Goal: Transaction & Acquisition: Purchase product/service

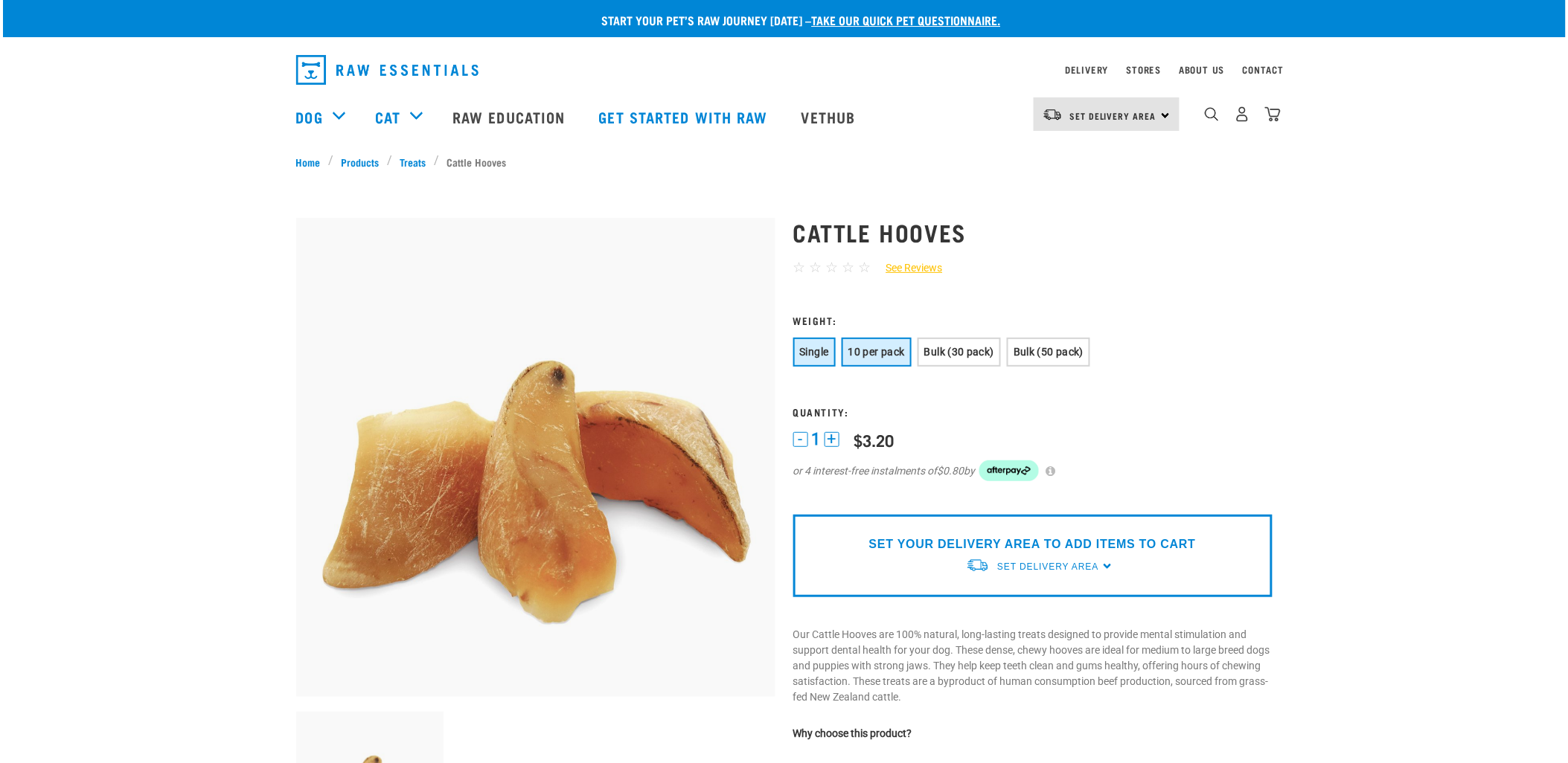
click at [865, 358] on button "10 per pack" at bounding box center [876, 352] width 70 height 29
click at [414, 159] on link "Treats" at bounding box center [412, 162] width 41 height 15
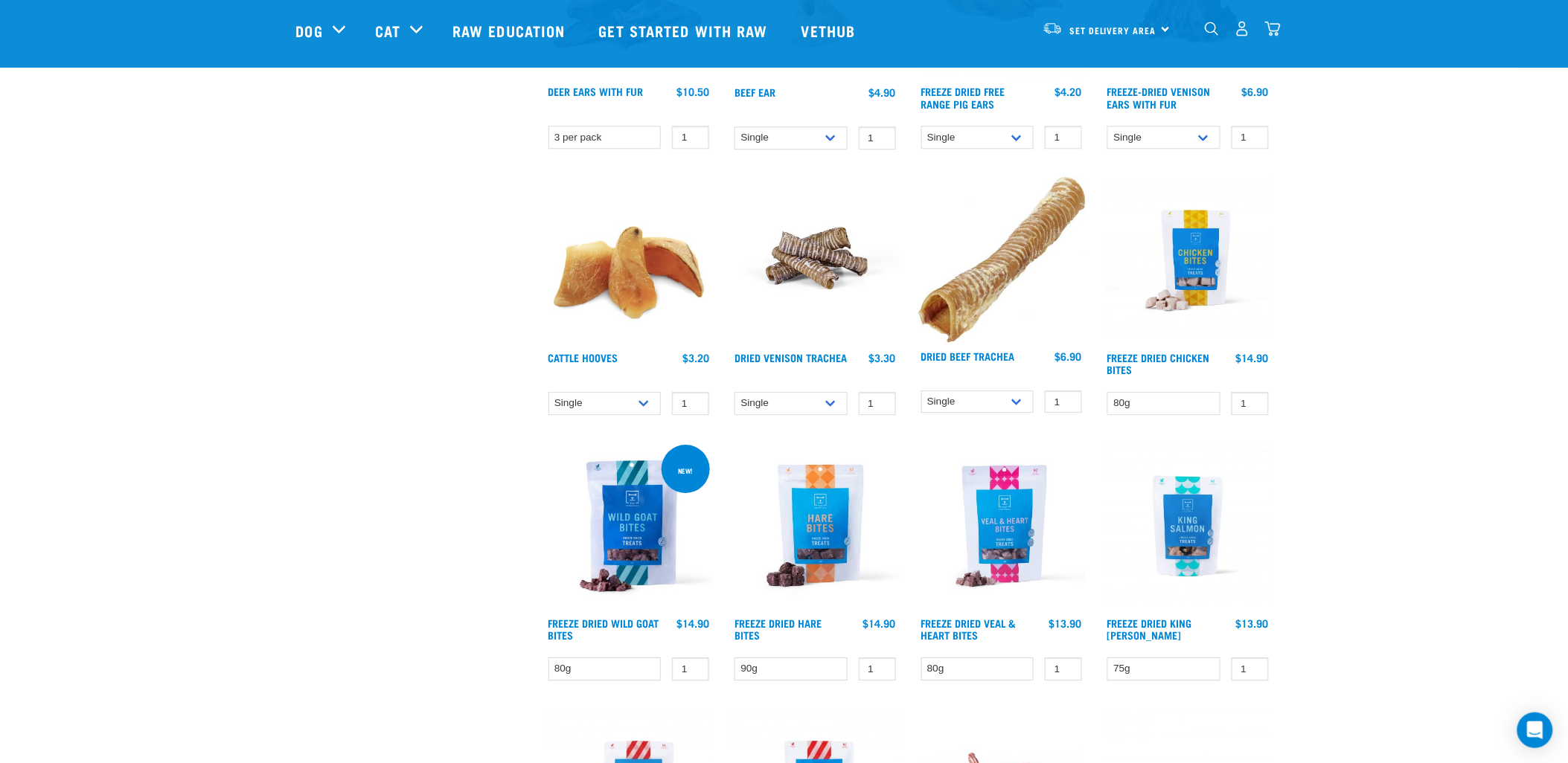
scroll to position [1404, 0]
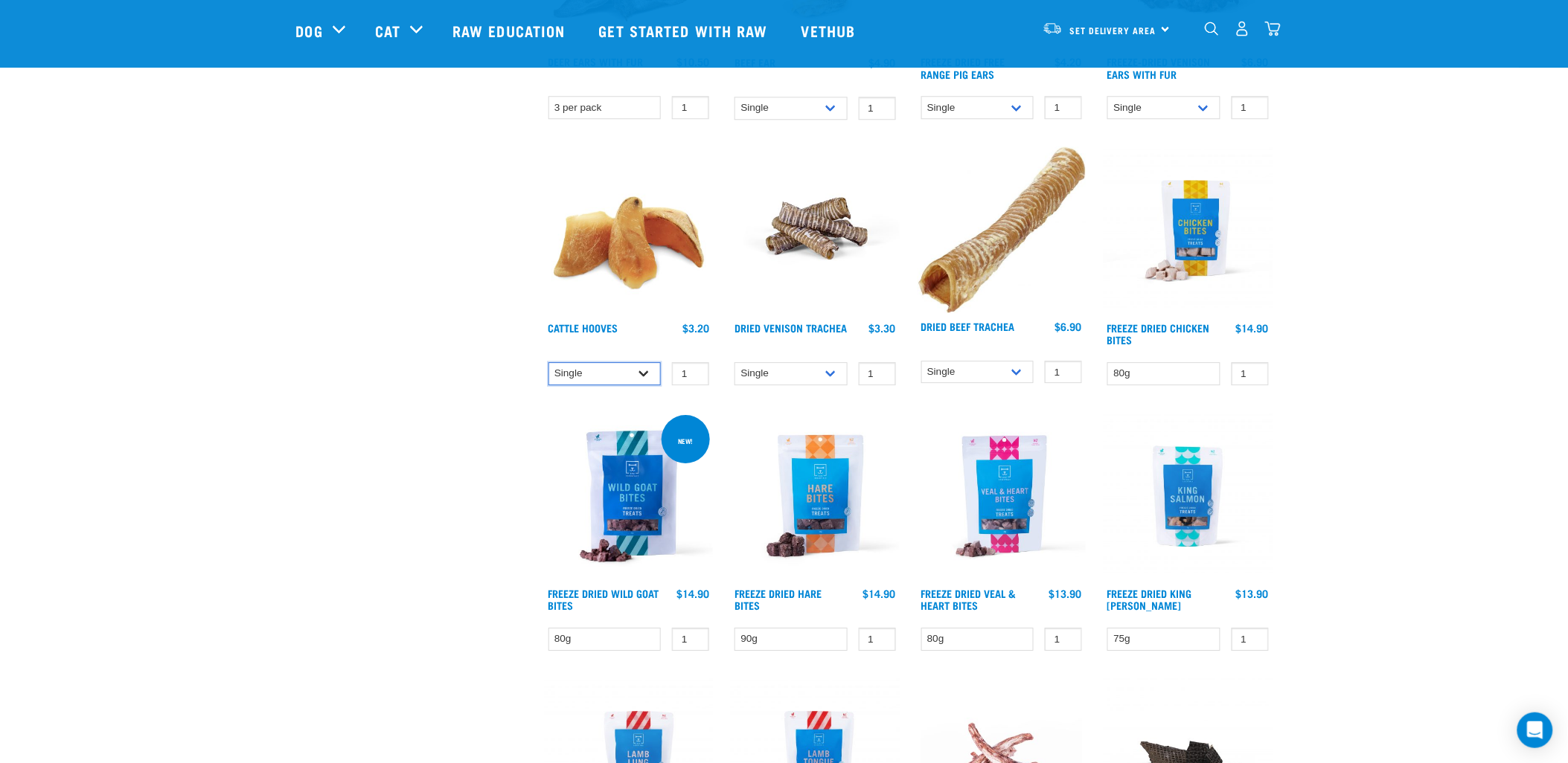
click at [611, 368] on select "Single 10 per pack Bulk (30 pack)" at bounding box center [604, 373] width 113 height 23
select select "724"
click at [549, 362] on select "Single 10 per pack Bulk (30 pack)" at bounding box center [604, 373] width 113 height 23
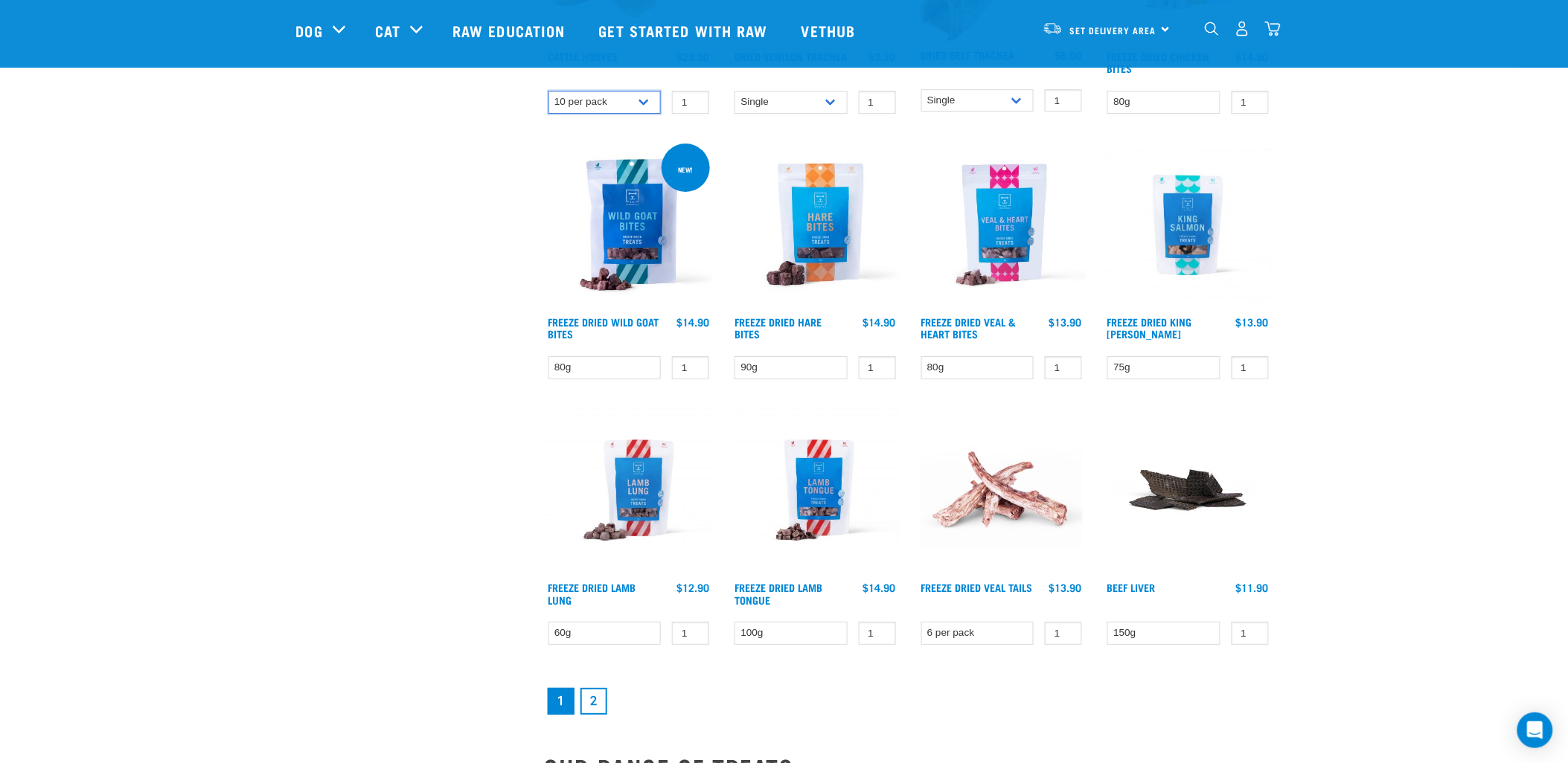
scroll to position [1900, 0]
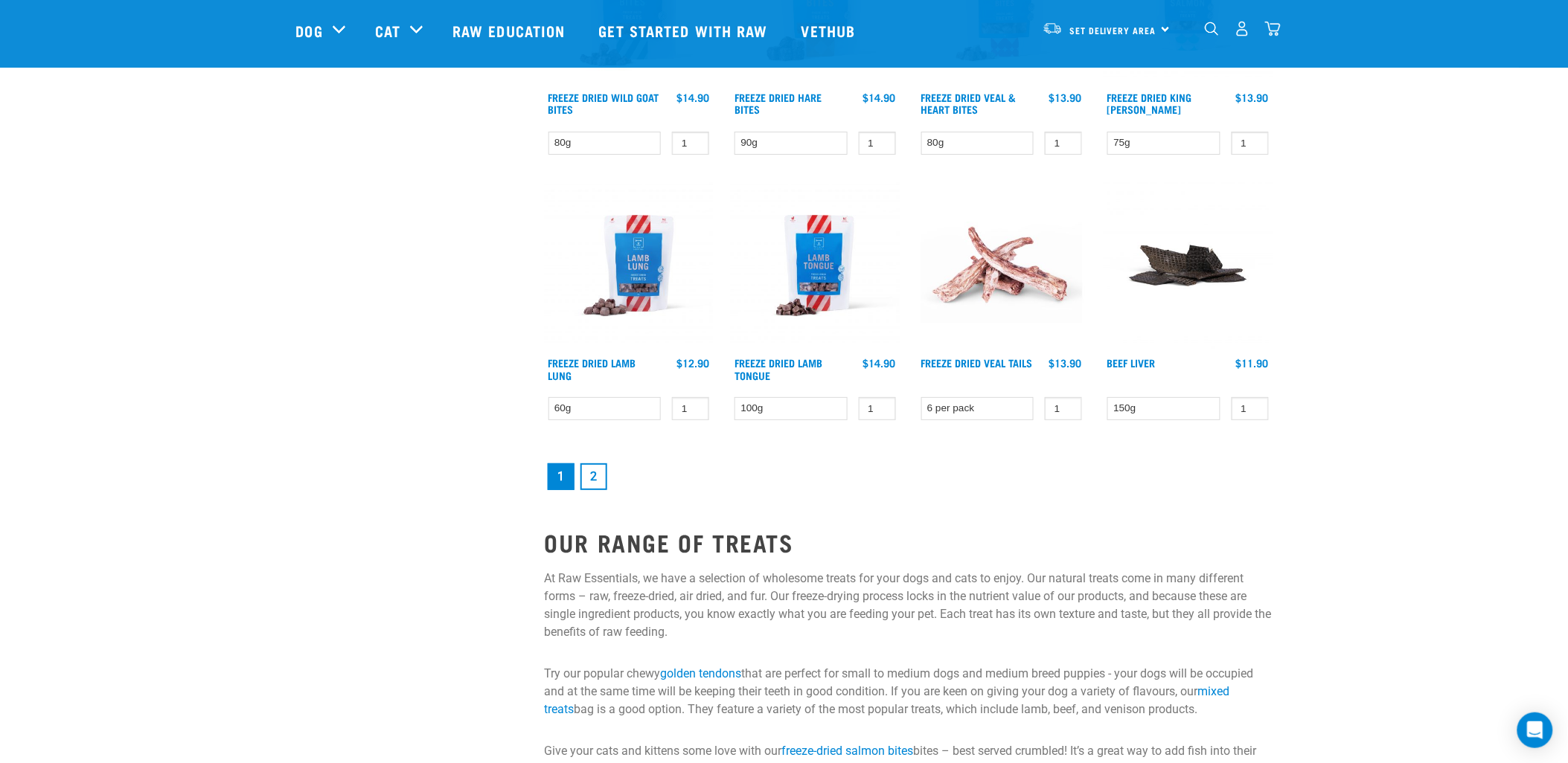
click at [592, 471] on link "2" at bounding box center [594, 477] width 27 height 27
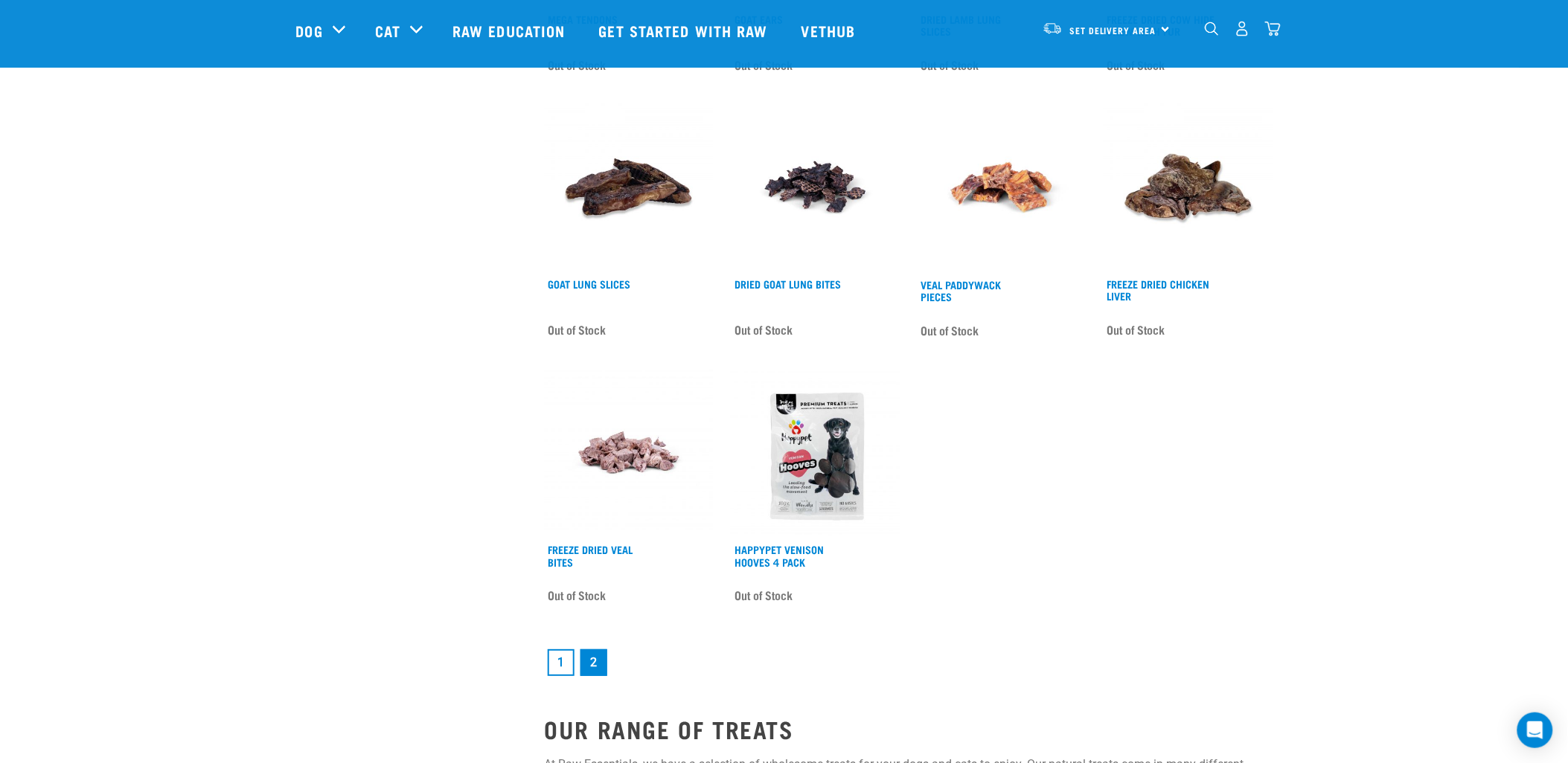
scroll to position [1818, 0]
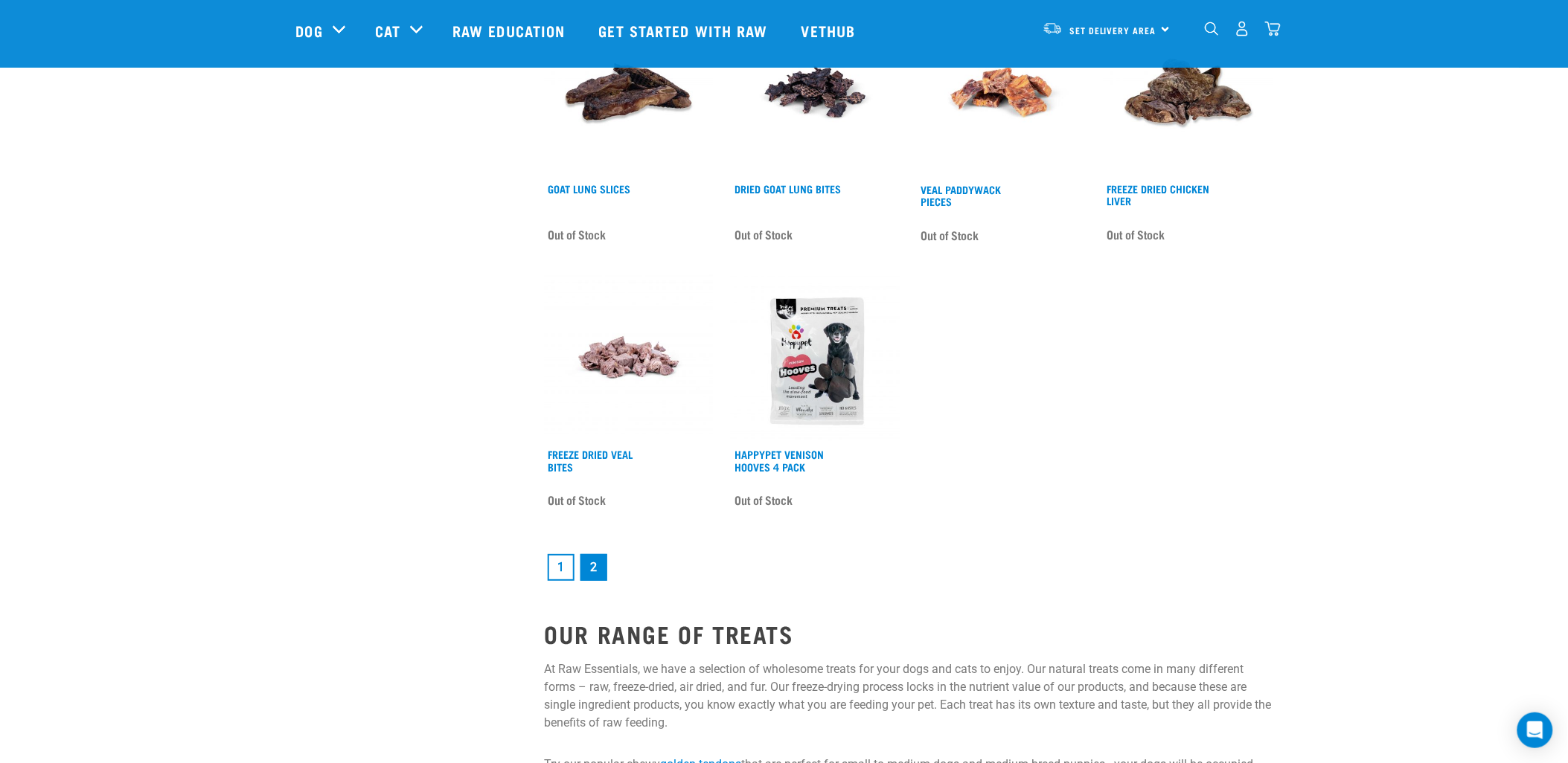
click at [554, 564] on link "1" at bounding box center [561, 568] width 27 height 27
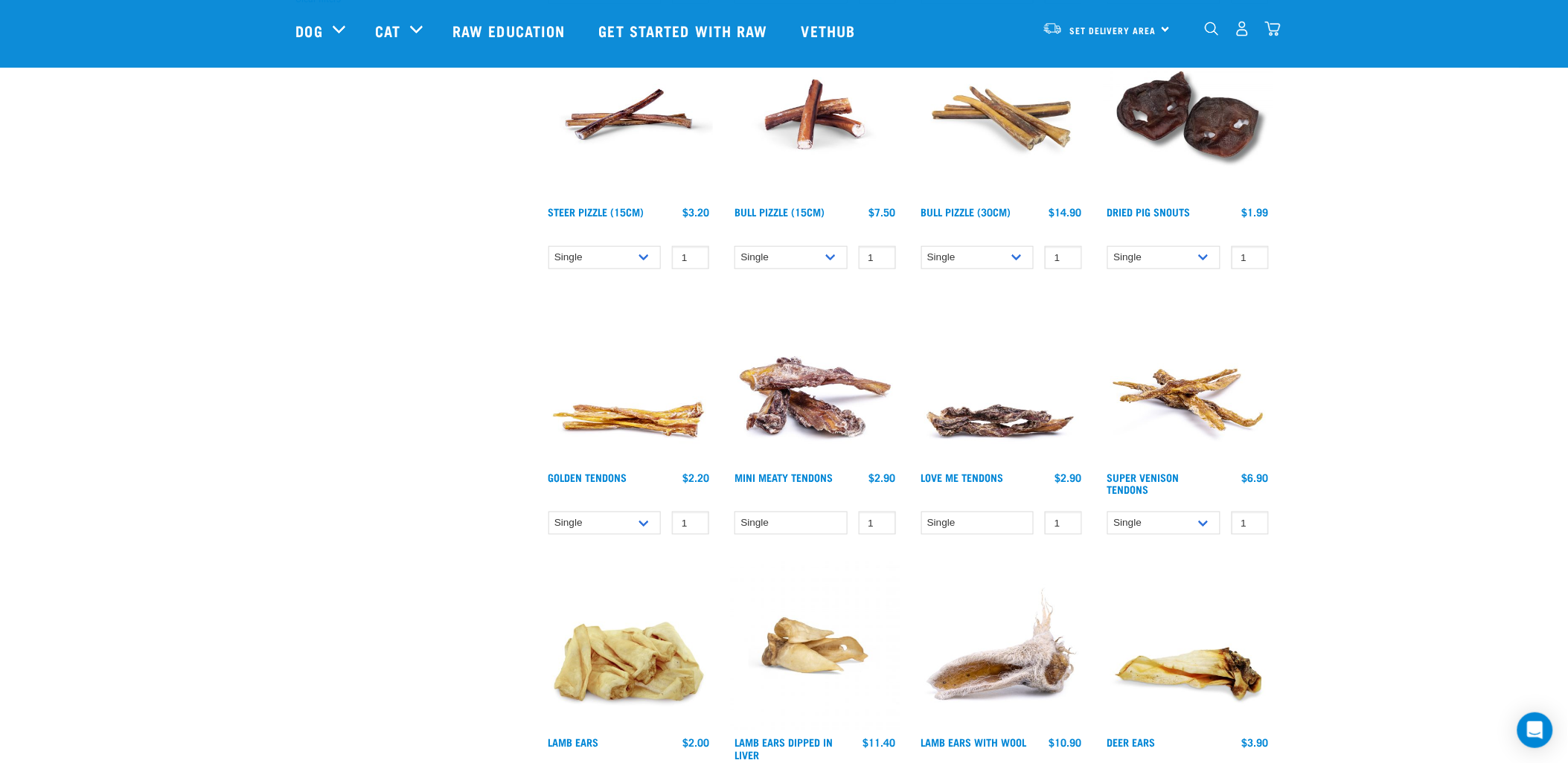
scroll to position [496, 0]
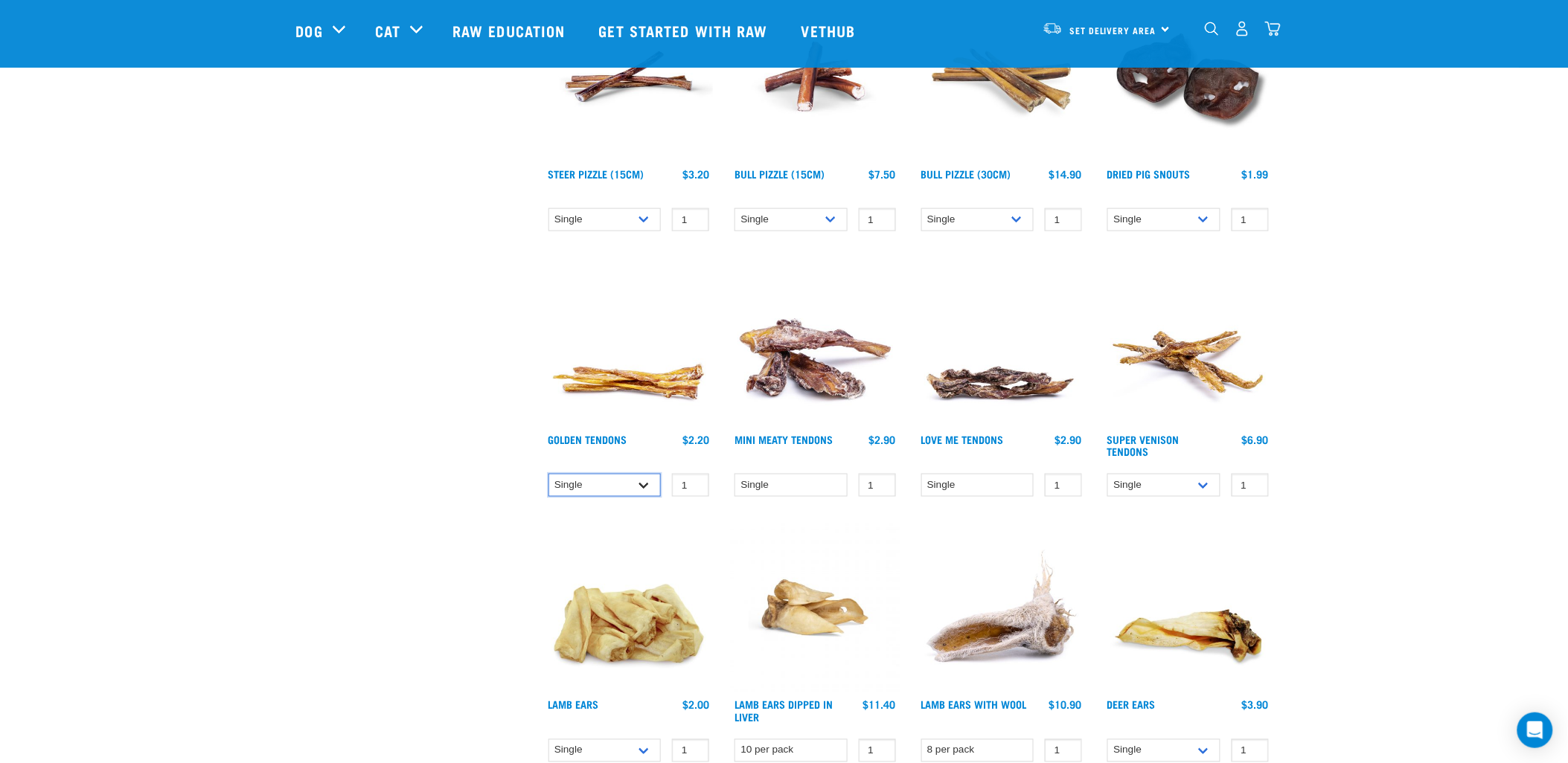
click at [602, 478] on select "Single 10 per pack 25 per pack" at bounding box center [604, 485] width 113 height 23
select select "682012"
click at [549, 473] on select "Single 10 per pack 25 per pack" at bounding box center [604, 485] width 113 height 23
click at [764, 480] on select "Single" at bounding box center [790, 485] width 113 height 23
click at [884, 519] on div "Lamb Ears Dipped in Liver 1 0 100" at bounding box center [815, 648] width 187 height 266
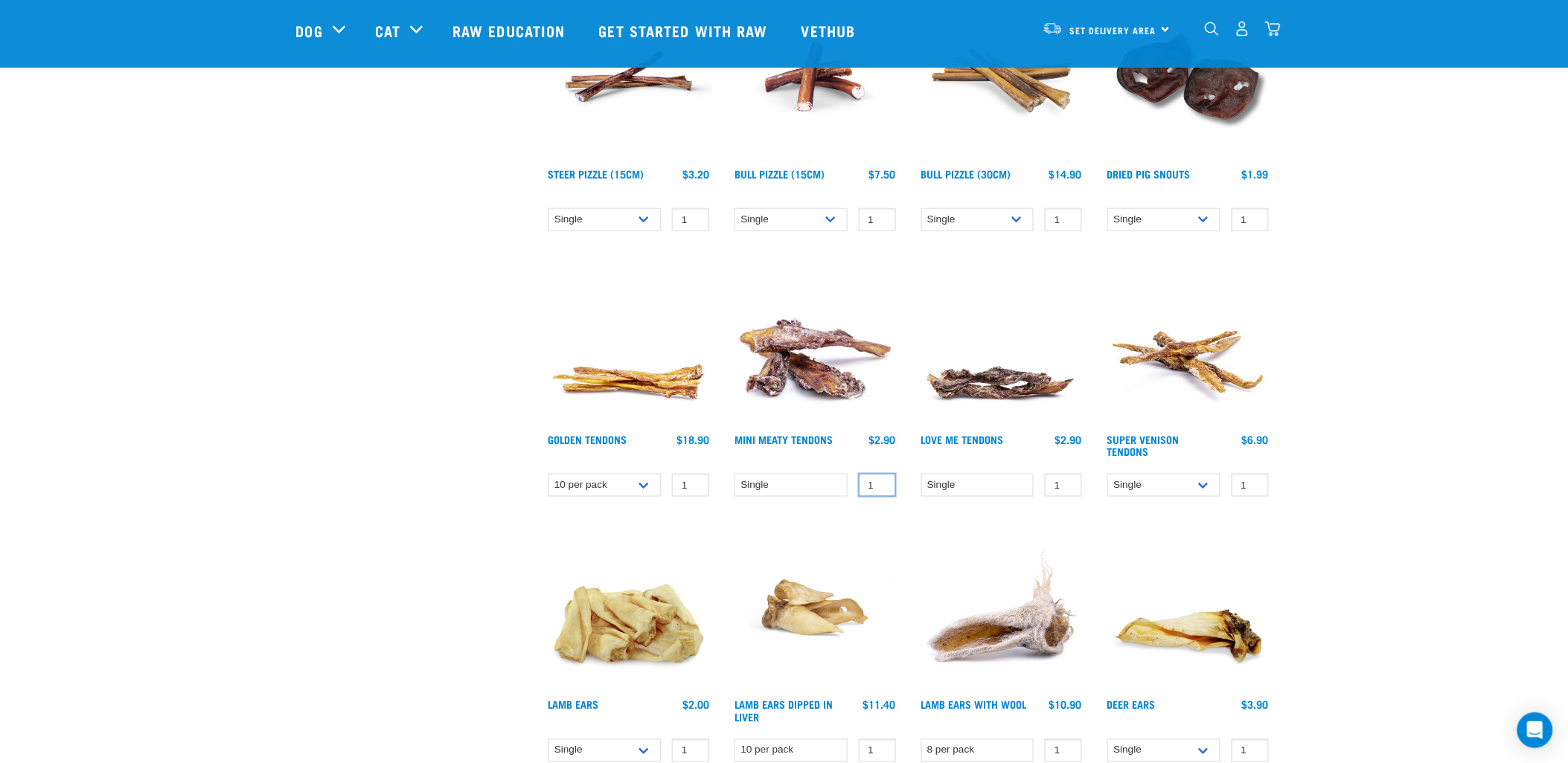
click at [873, 480] on input "1" at bounding box center [877, 485] width 38 height 23
click at [800, 441] on link "Mini Meaty Tendons" at bounding box center [784, 439] width 98 height 5
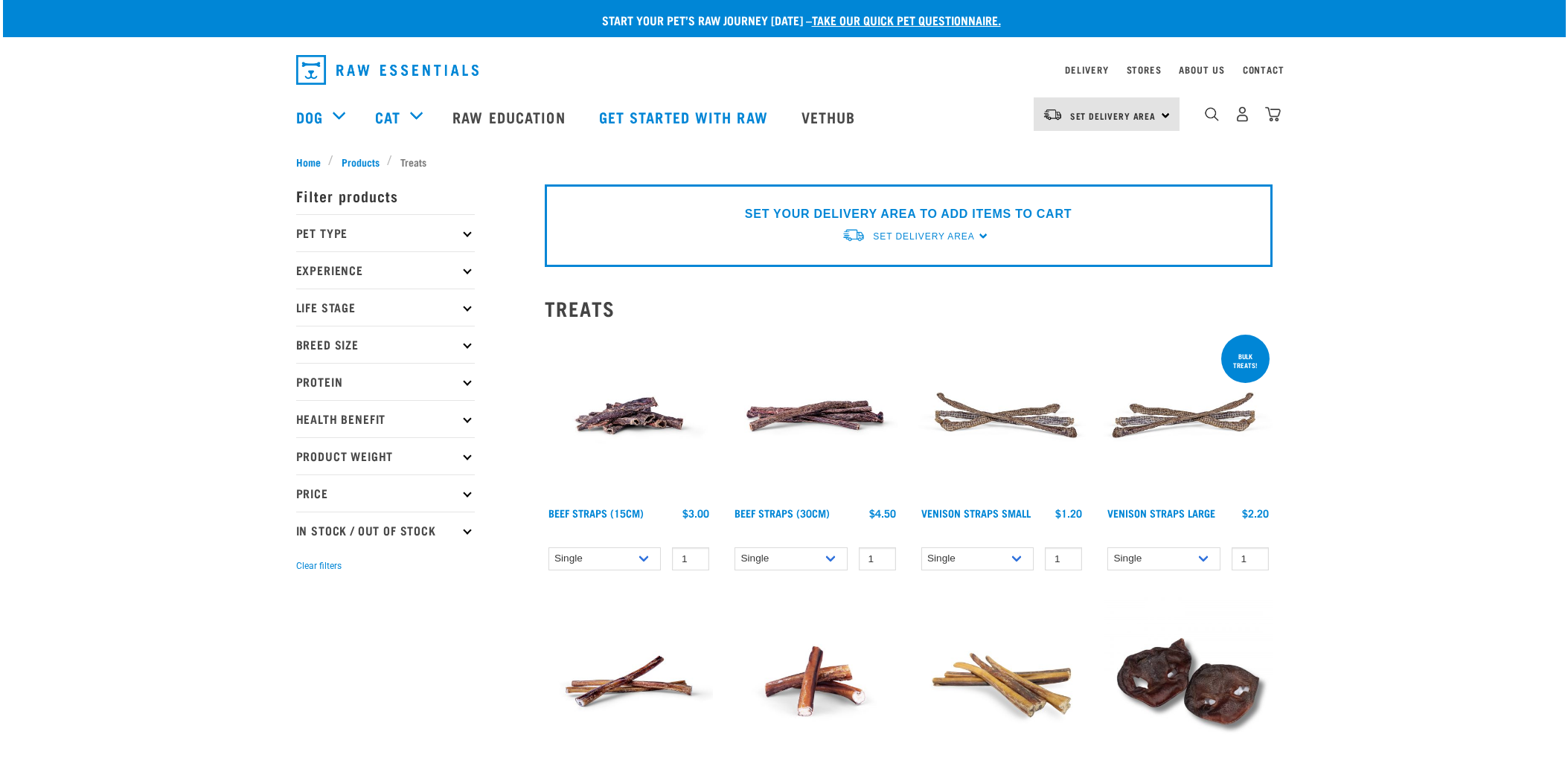
select select "682012"
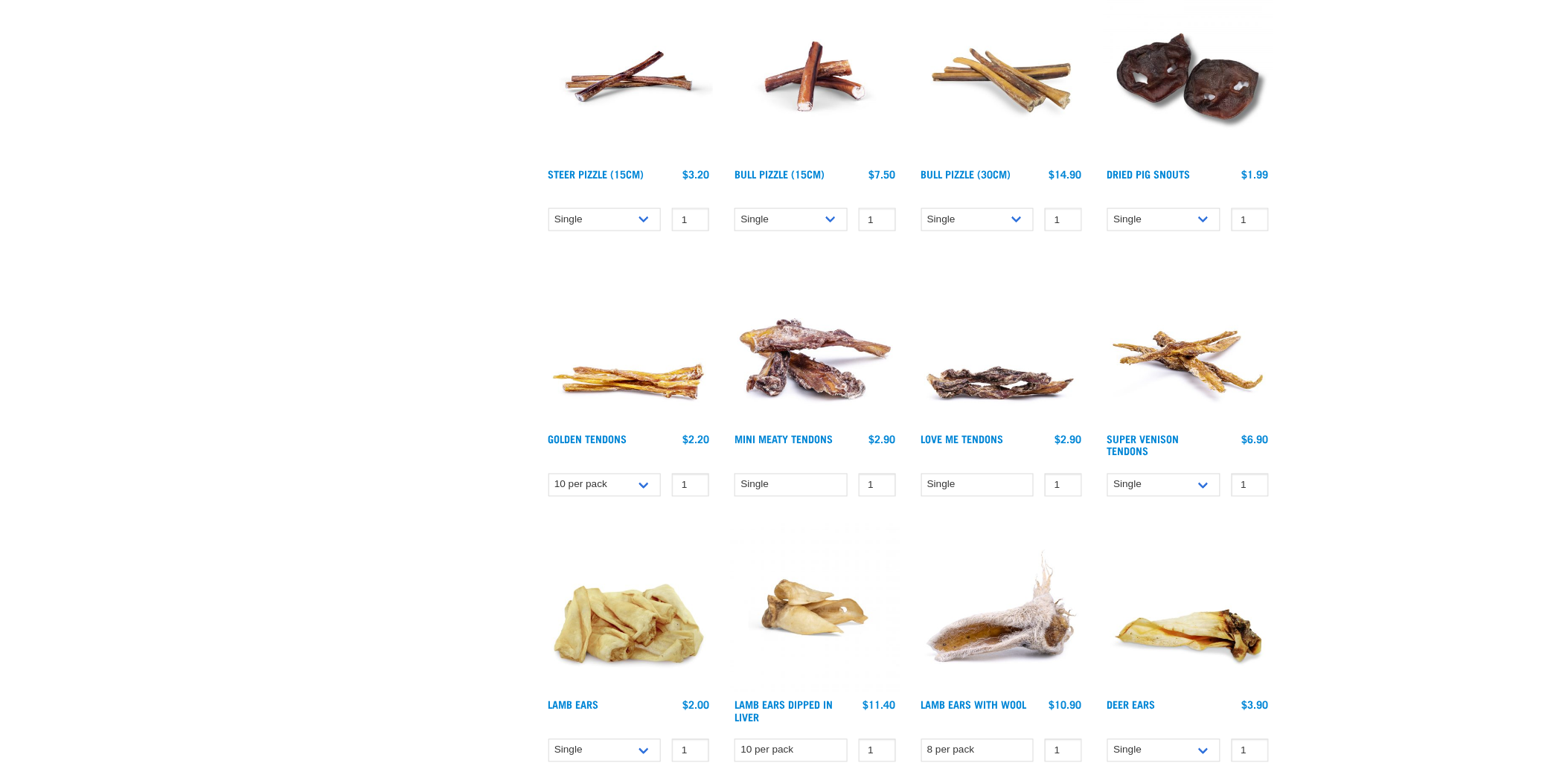
scroll to position [604, 0]
click at [878, 480] on input "2" at bounding box center [877, 485] width 38 height 23
click at [878, 480] on input "3" at bounding box center [877, 485] width 38 height 23
click at [878, 480] on input "4" at bounding box center [877, 485] width 38 height 23
click at [878, 480] on input "5" at bounding box center [877, 485] width 38 height 23
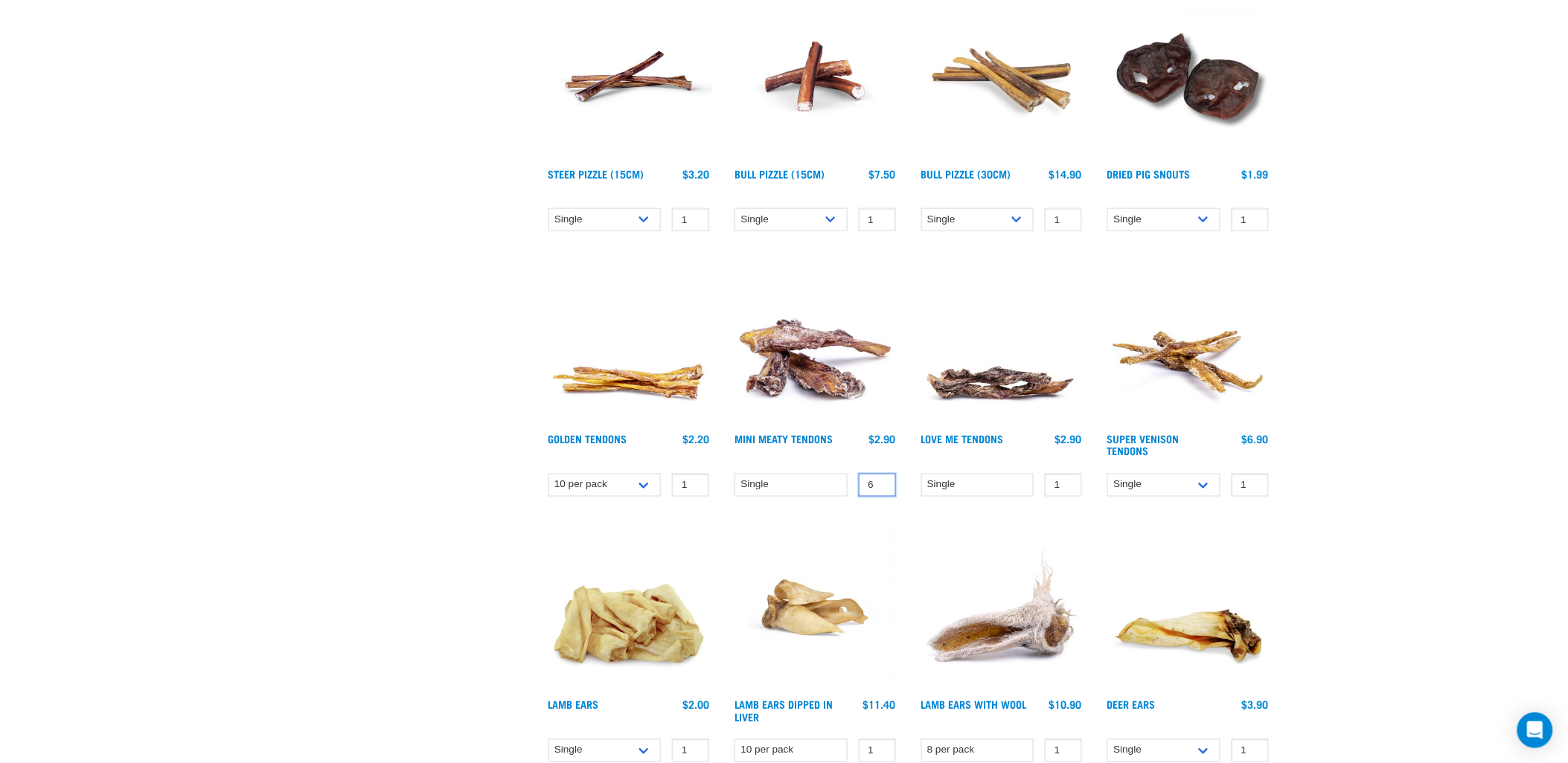
type input "6"
click at [878, 480] on input "6" at bounding box center [877, 485] width 38 height 23
click at [811, 511] on div "Mini Meaty Tendons 6 0 100 0" at bounding box center [815, 382] width 187 height 266
click at [831, 397] on img at bounding box center [814, 342] width 168 height 168
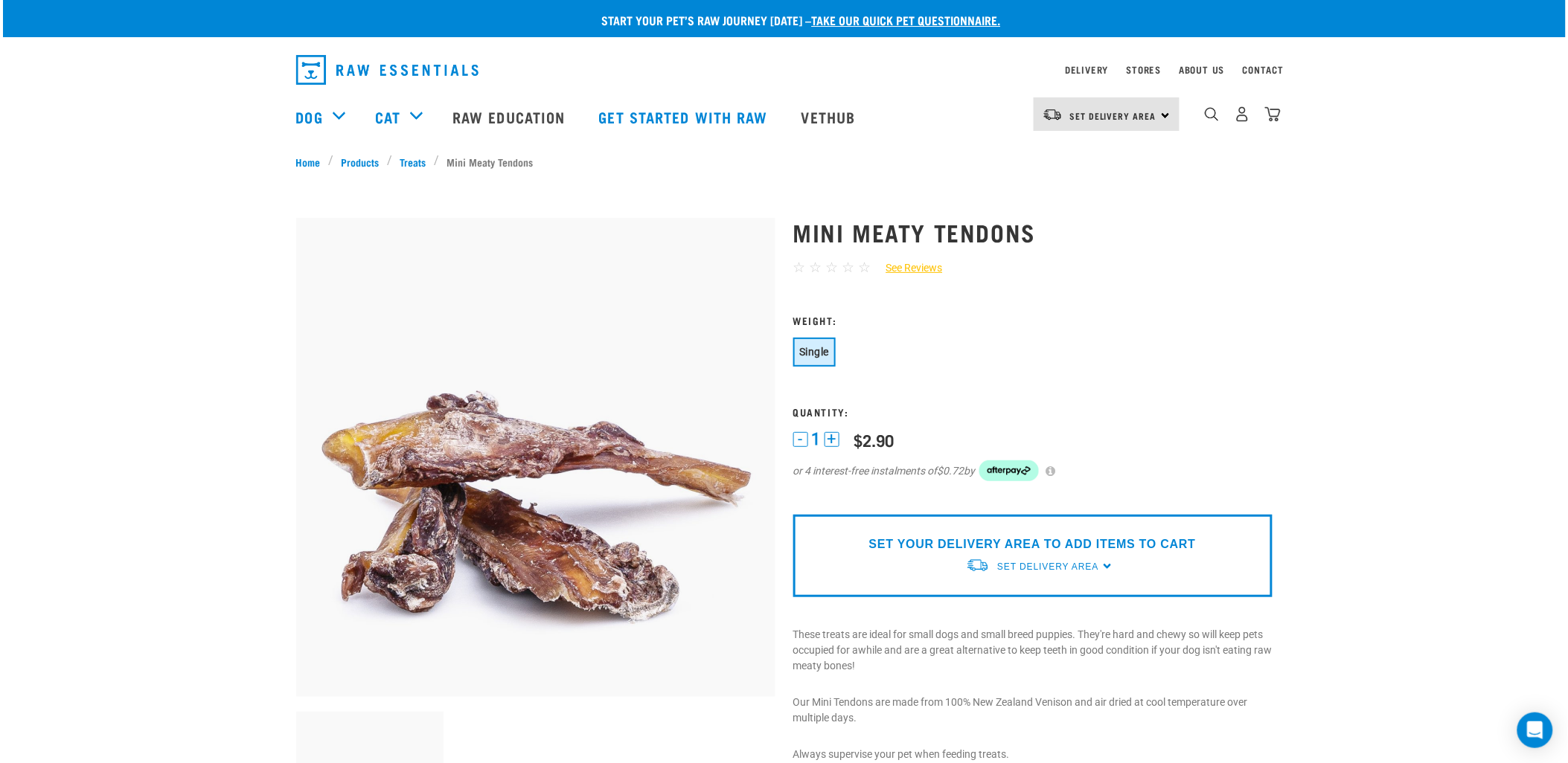
click at [831, 441] on button "+" at bounding box center [832, 439] width 14 height 14
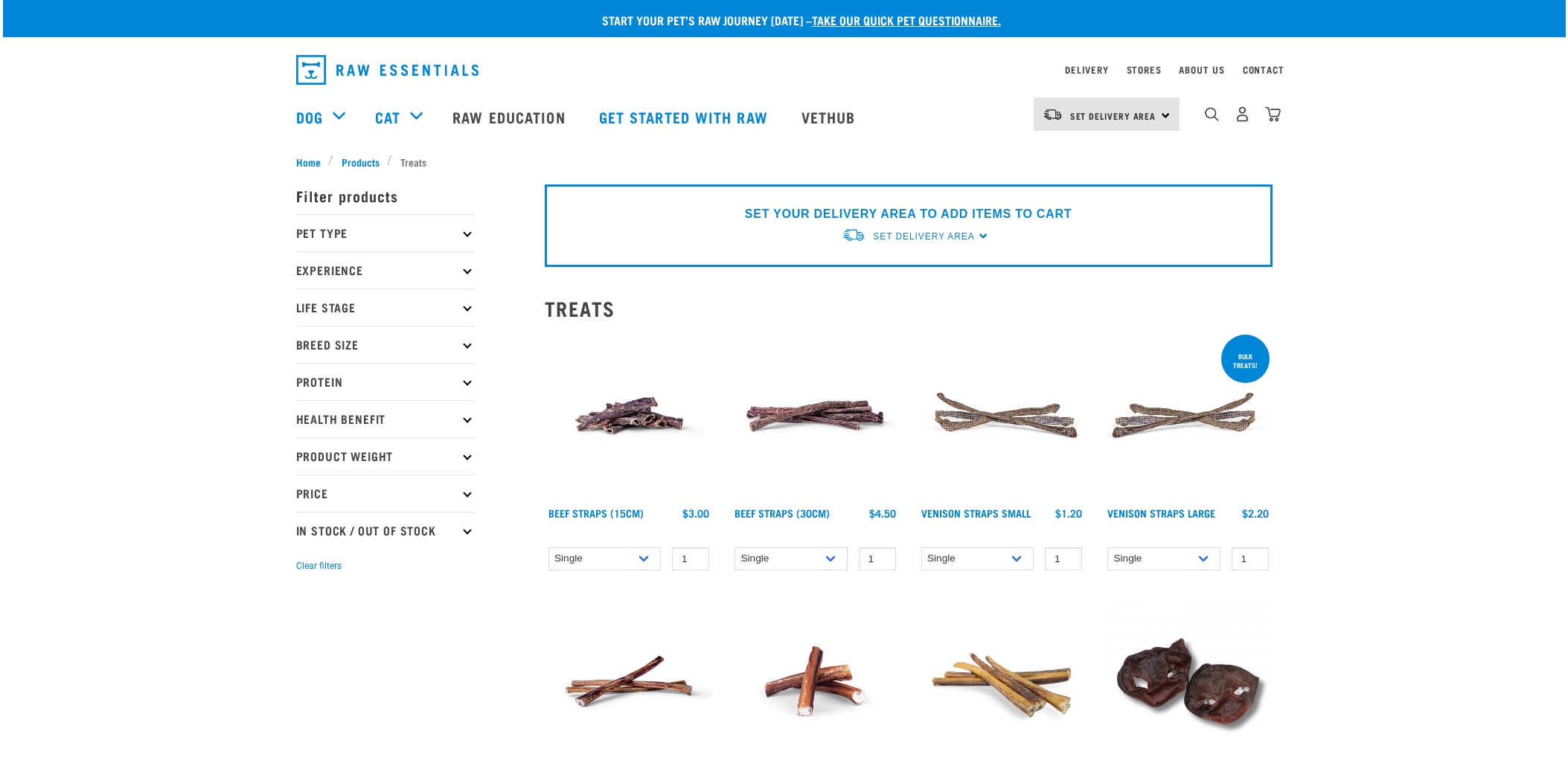
select select "682012"
click at [918, 238] on span "Set Delivery Area" at bounding box center [923, 236] width 101 height 11
click at [910, 268] on link "[GEOGRAPHIC_DATA]" at bounding box center [915, 271] width 148 height 25
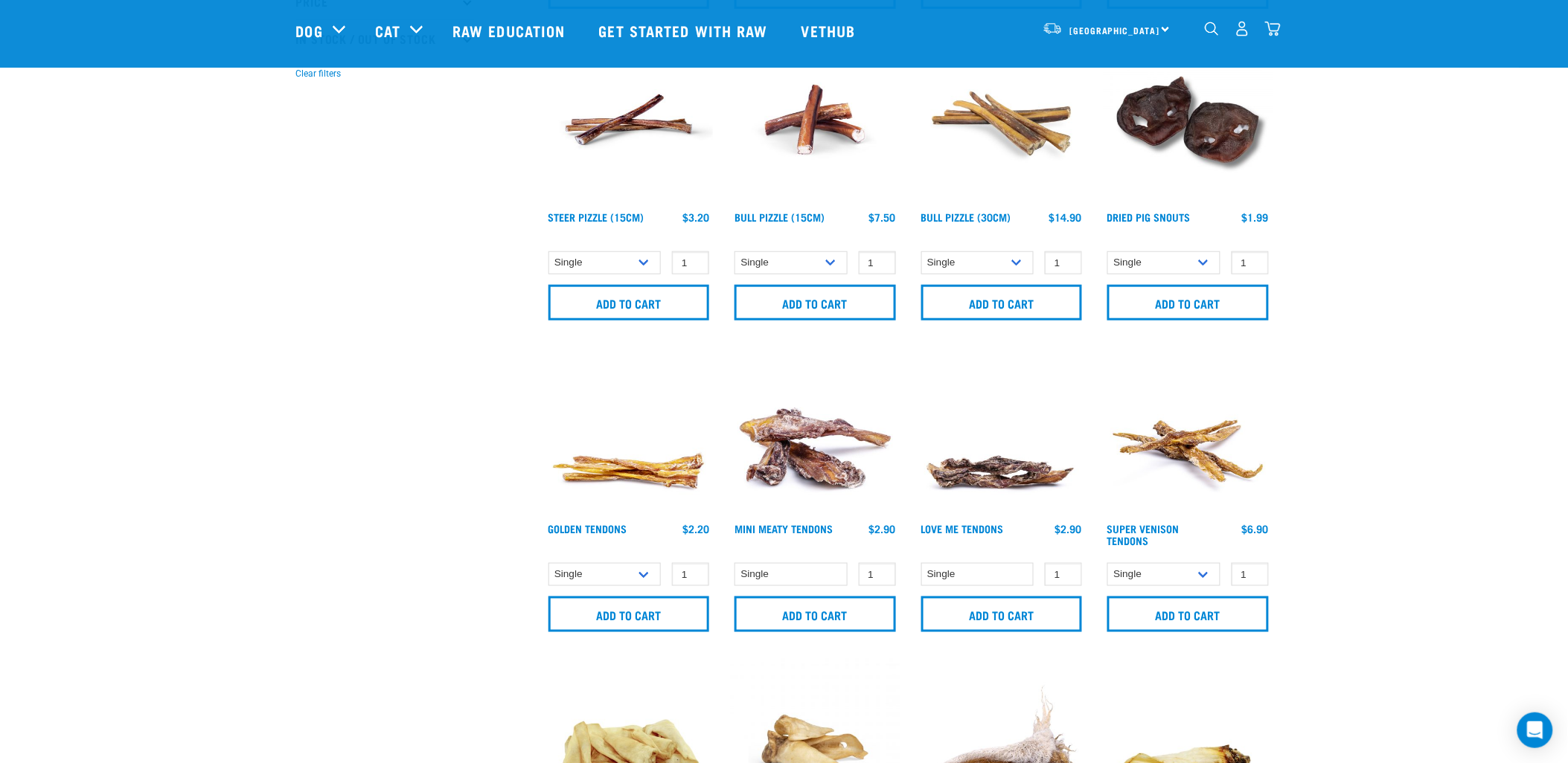
scroll to position [413, 0]
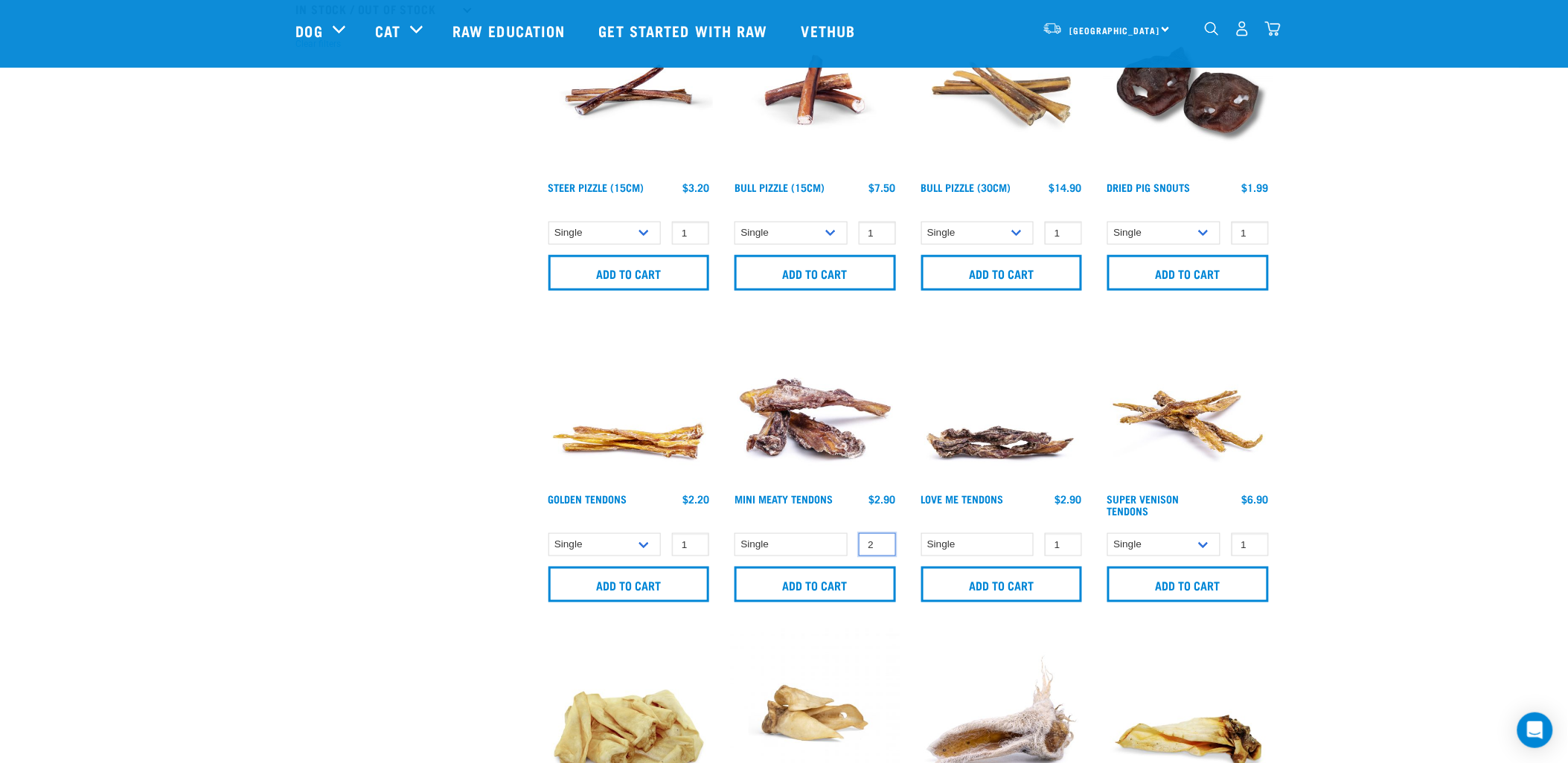
click at [881, 542] on input "2" at bounding box center [877, 545] width 38 height 23
click at [881, 542] on input "3" at bounding box center [877, 545] width 38 height 23
click at [881, 542] on input "4" at bounding box center [877, 545] width 38 height 23
click at [881, 542] on input "5" at bounding box center [877, 545] width 38 height 23
type input "6"
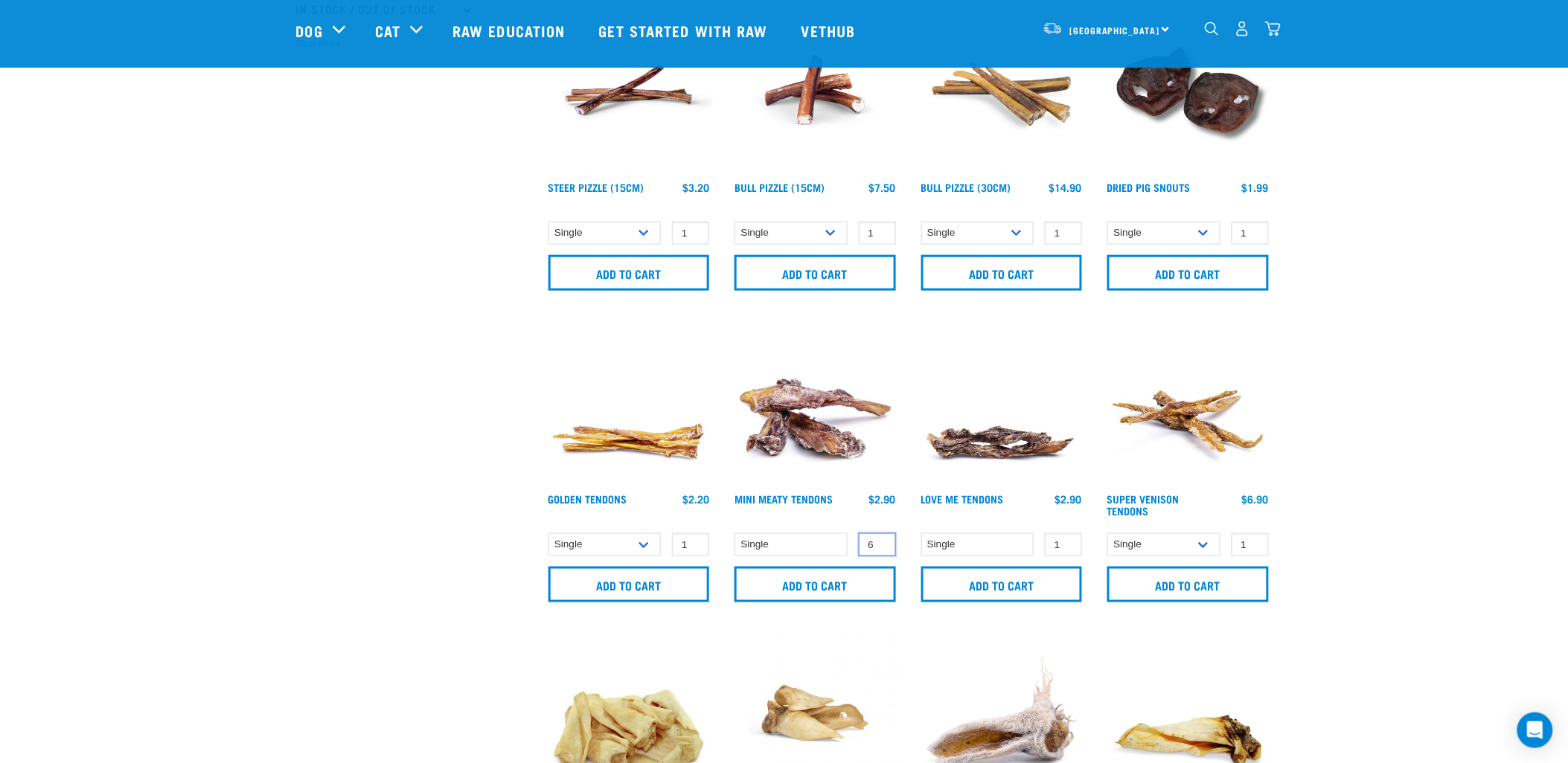
click at [881, 542] on input "6" at bounding box center [877, 545] width 38 height 23
click at [866, 586] on input "Add to cart" at bounding box center [815, 584] width 162 height 36
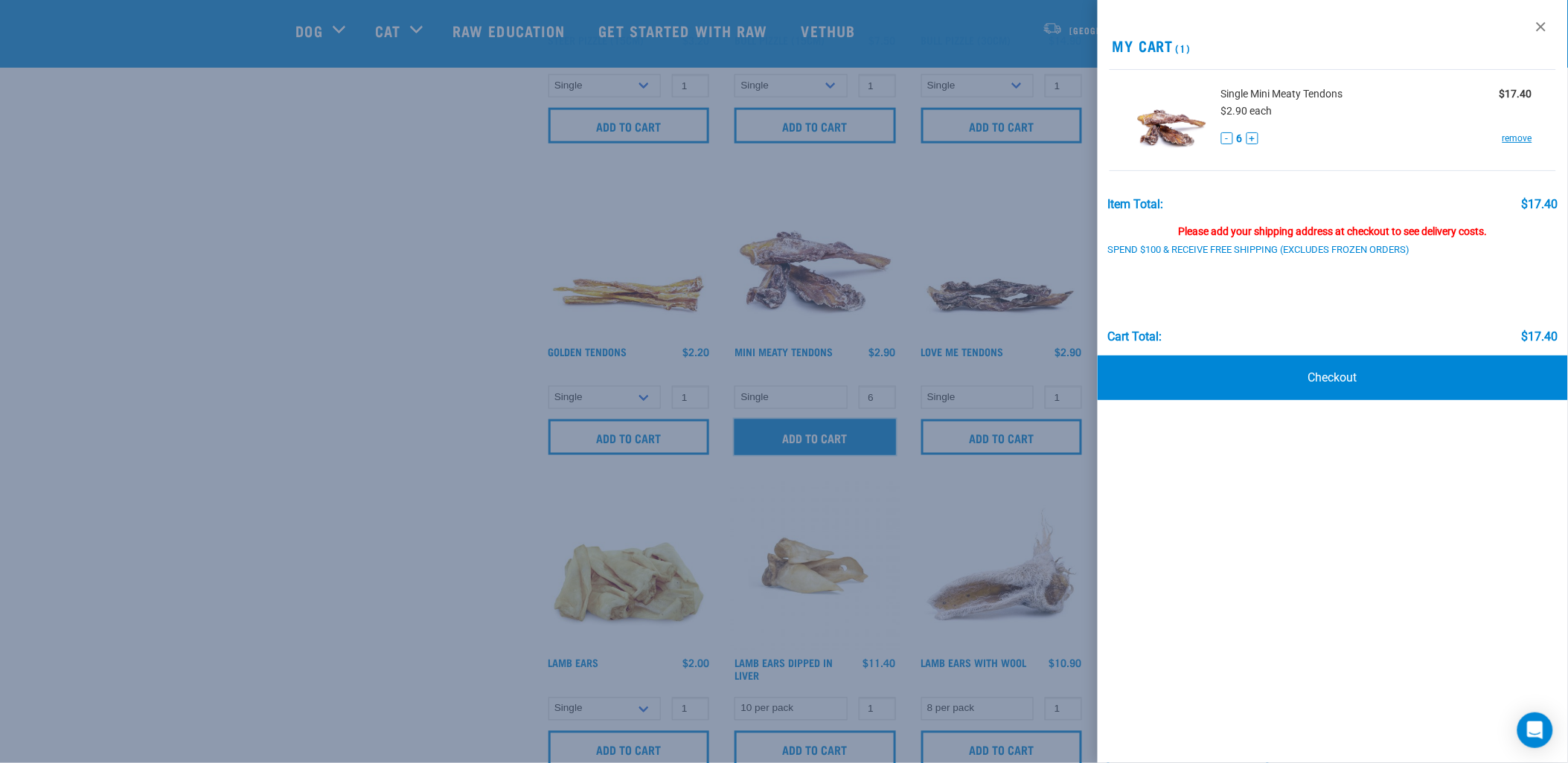
scroll to position [578, 0]
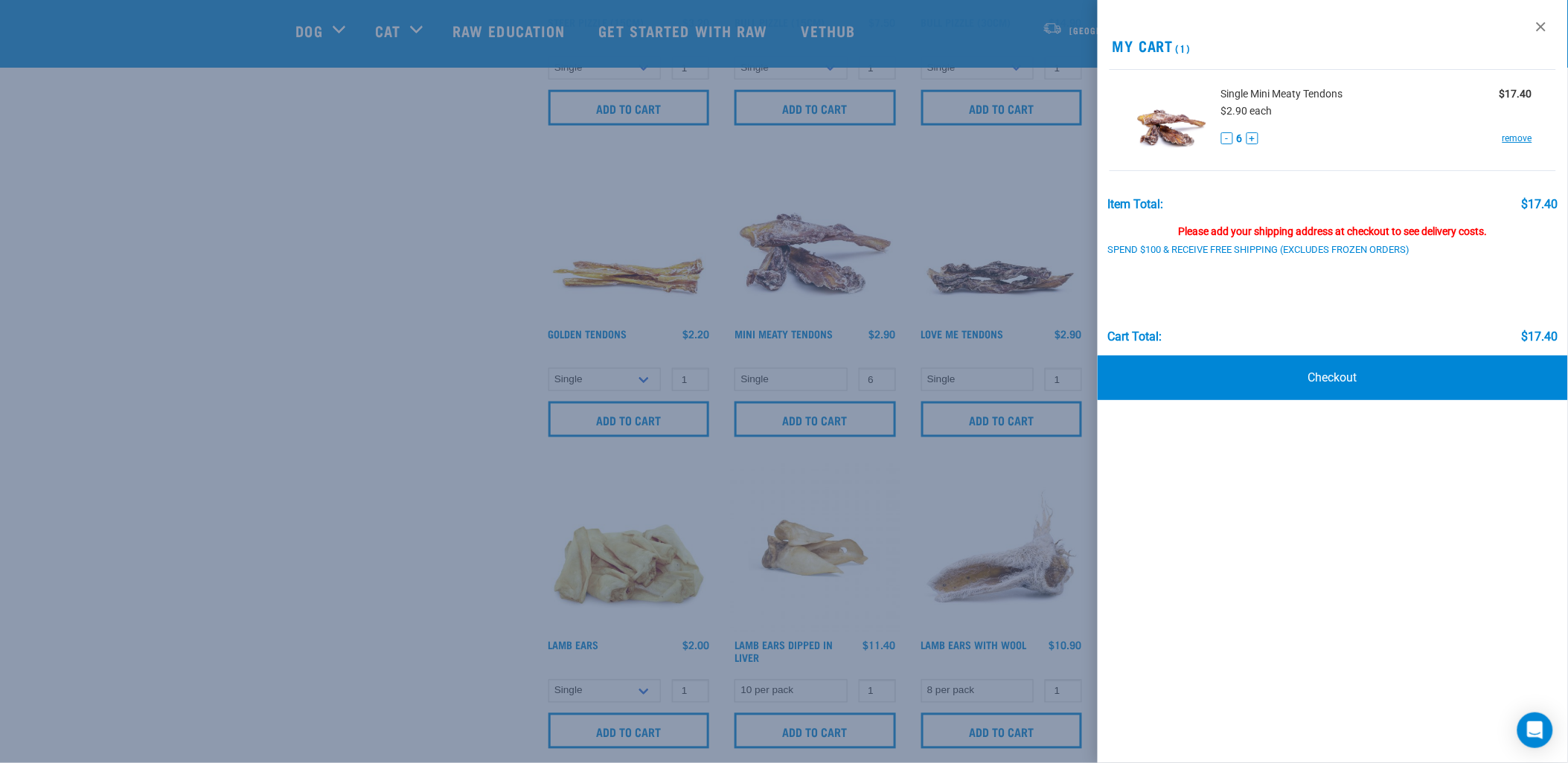
click at [355, 392] on div at bounding box center [784, 381] width 1568 height 763
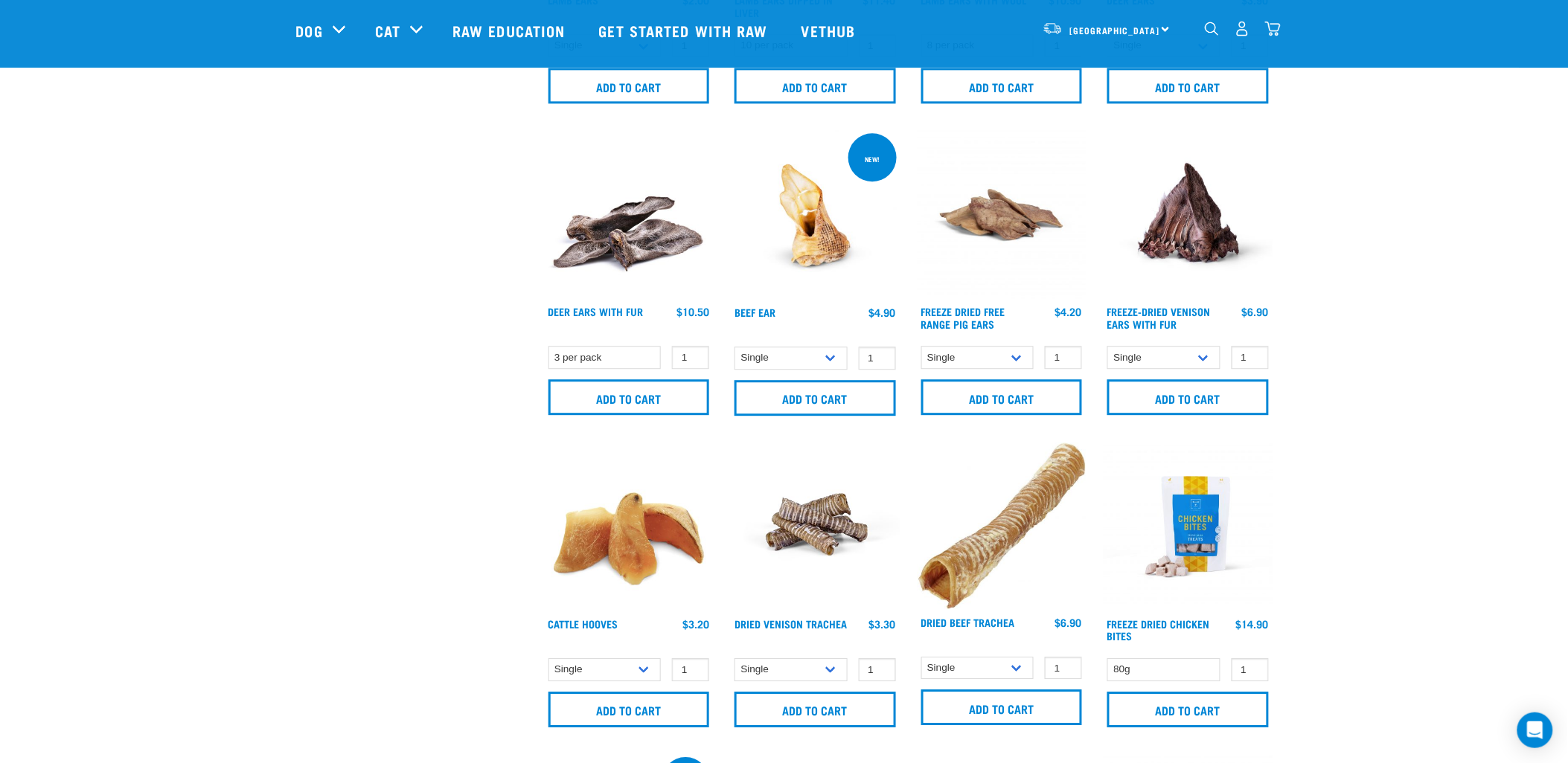
scroll to position [1239, 0]
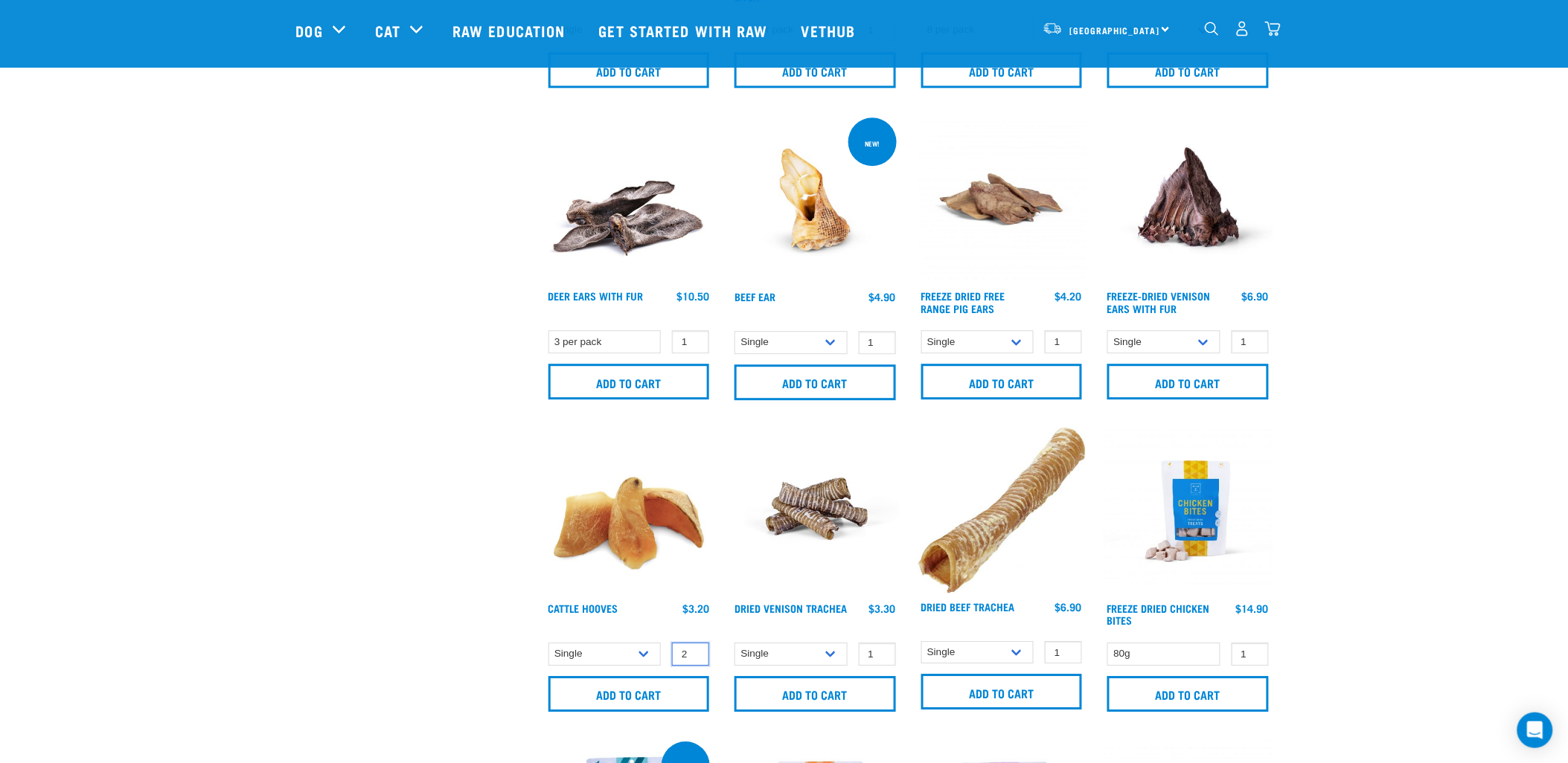
click at [693, 650] on input "2" at bounding box center [690, 654] width 38 height 23
click at [693, 650] on input "3" at bounding box center [690, 654] width 38 height 23
type input "4"
click at [693, 650] on input "4" at bounding box center [690, 654] width 38 height 23
click at [638, 656] on select "Single 10 per pack Bulk (30 pack)" at bounding box center [604, 654] width 113 height 23
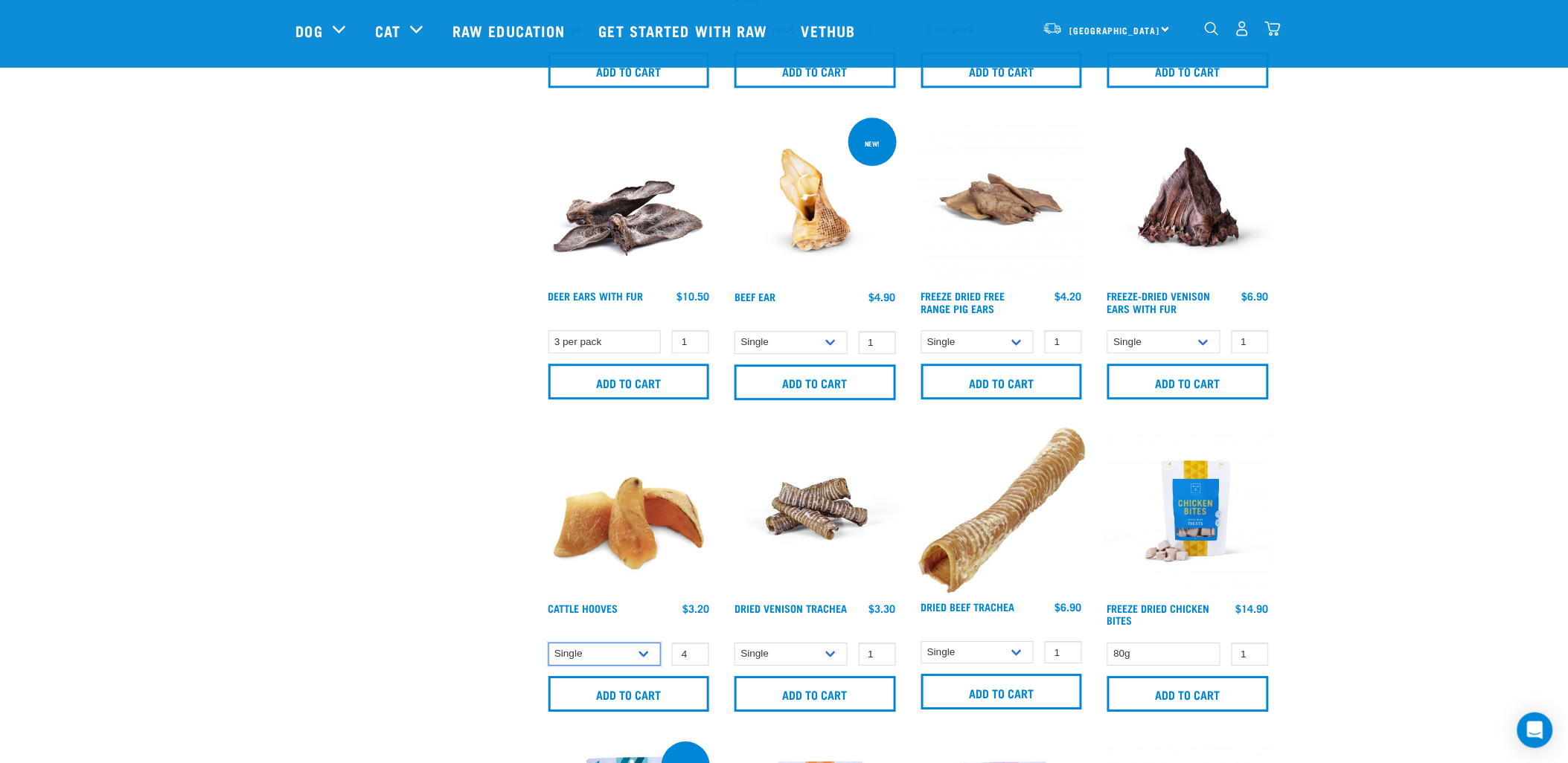
select select "724"
click at [549, 643] on select "Single 10 per pack Bulk (30 pack)" at bounding box center [604, 654] width 113 height 23
click at [686, 655] on input "4" at bounding box center [690, 654] width 38 height 23
click at [694, 655] on input "3" at bounding box center [690, 654] width 38 height 23
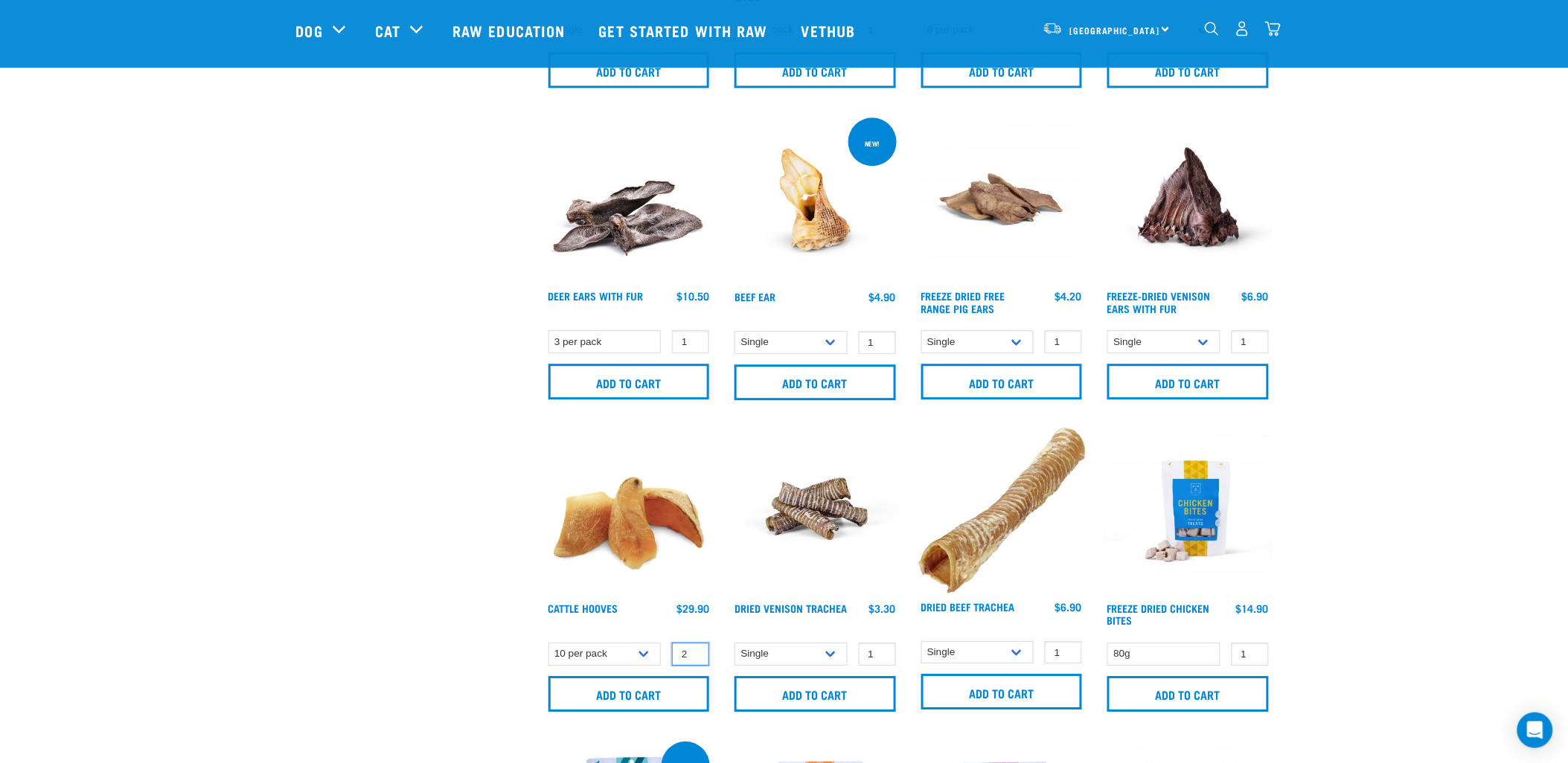
click at [694, 655] on input "2" at bounding box center [690, 654] width 38 height 23
type input "1"
click at [694, 655] on input "1" at bounding box center [690, 654] width 38 height 23
click at [658, 698] on input "Add to cart" at bounding box center [630, 694] width 162 height 36
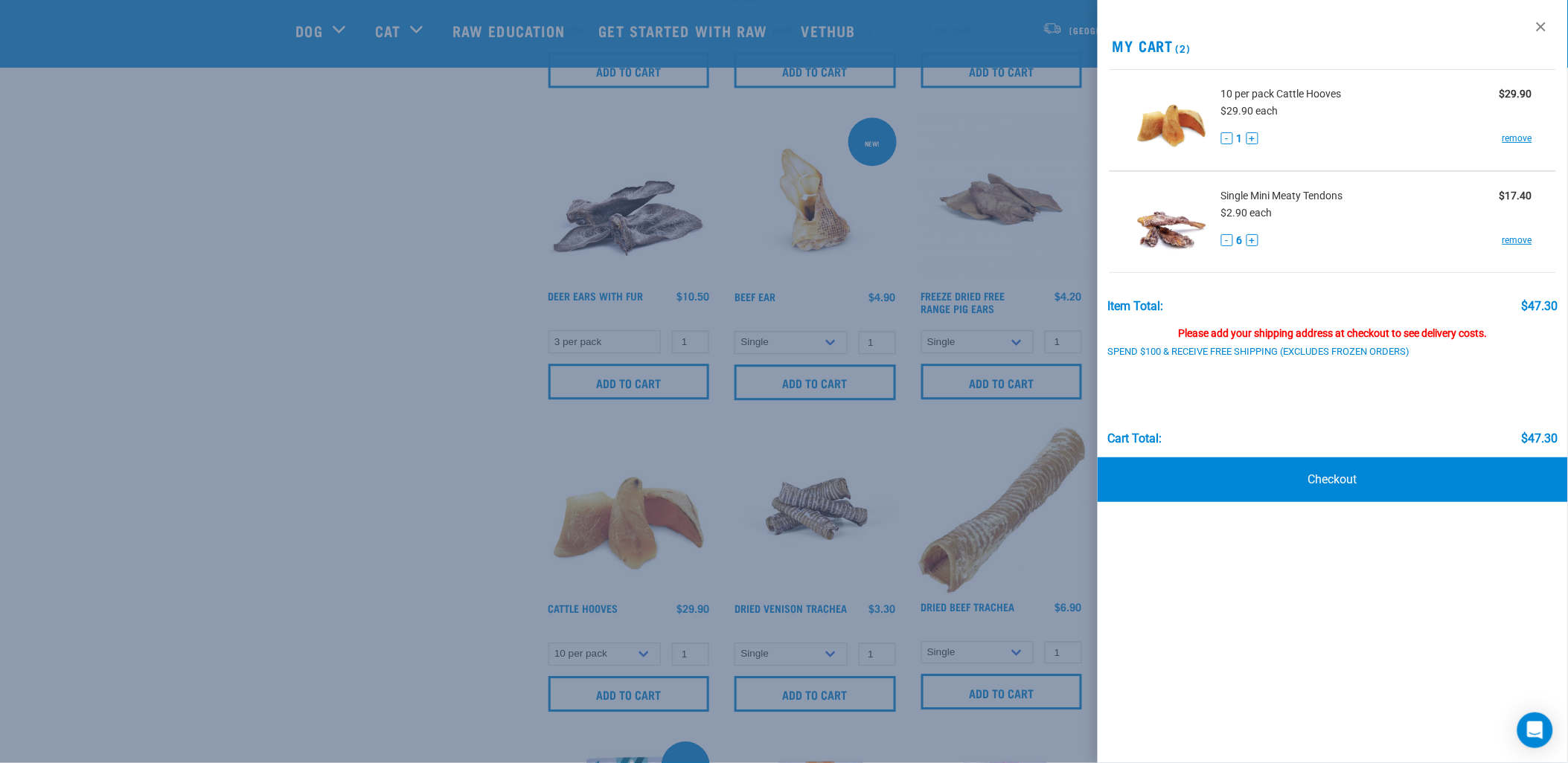
click at [427, 553] on div at bounding box center [784, 381] width 1568 height 763
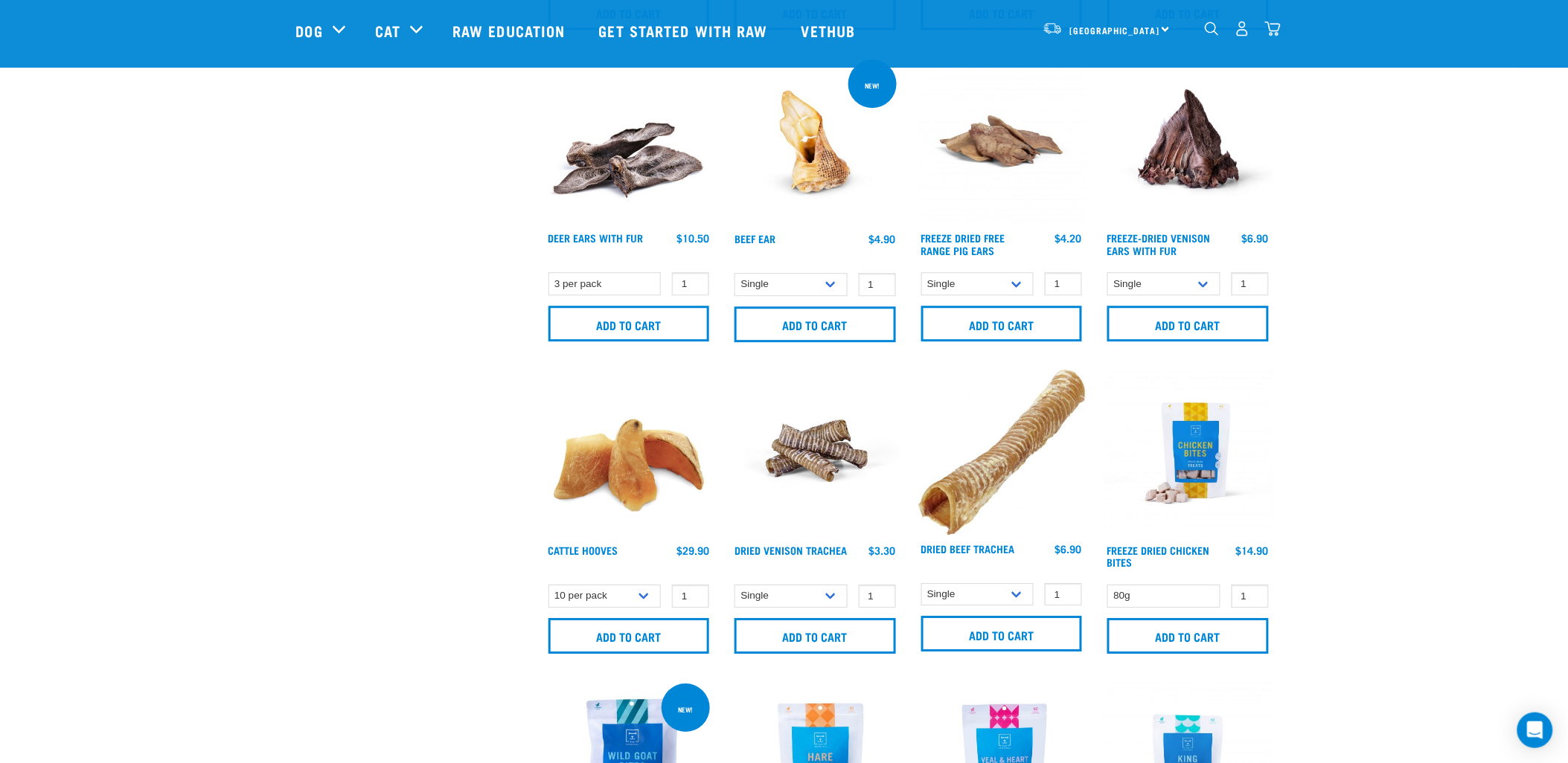
scroll to position [1322, 0]
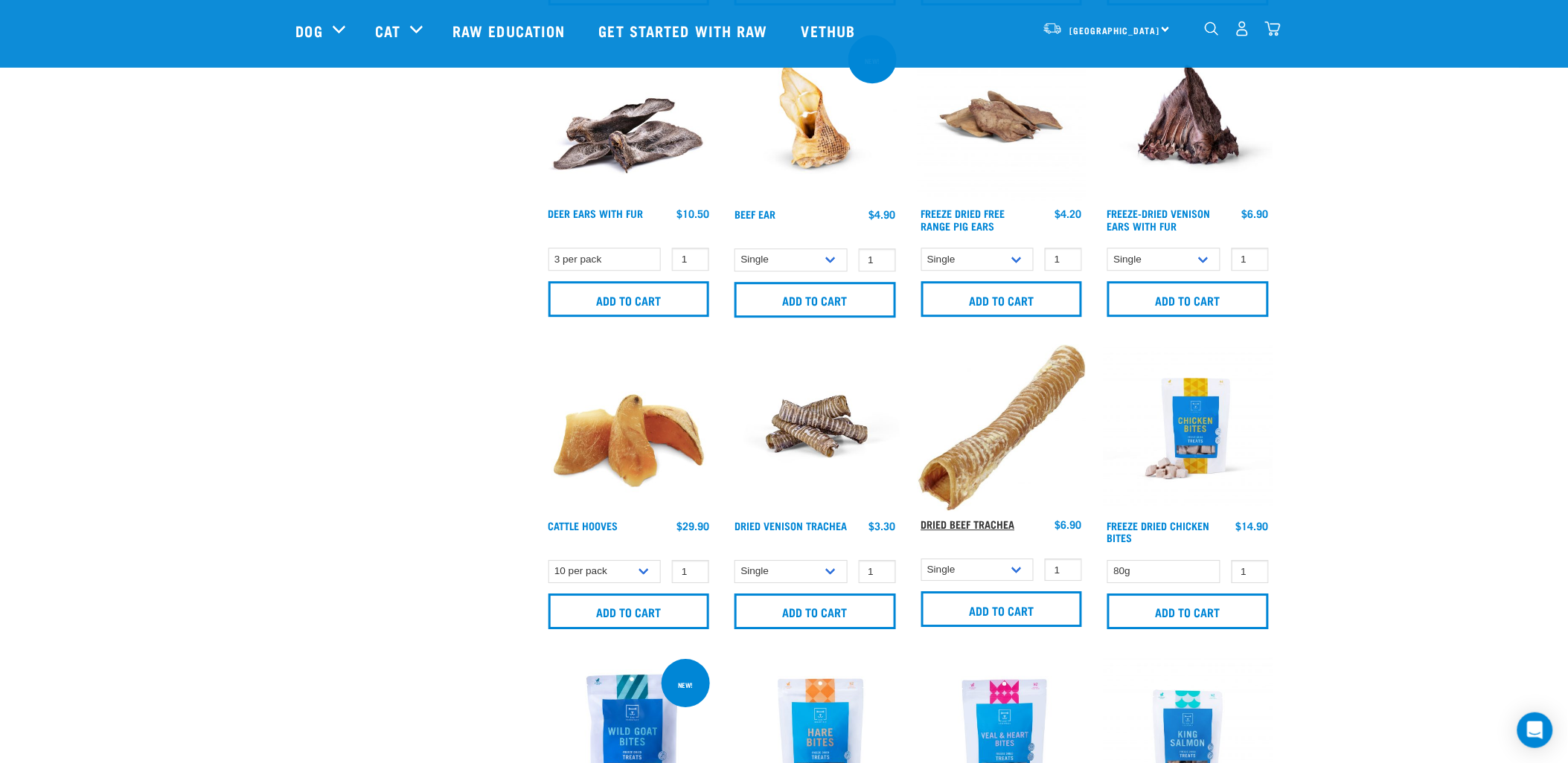
click at [973, 525] on link "Dried Beef Trachea" at bounding box center [967, 523] width 93 height 5
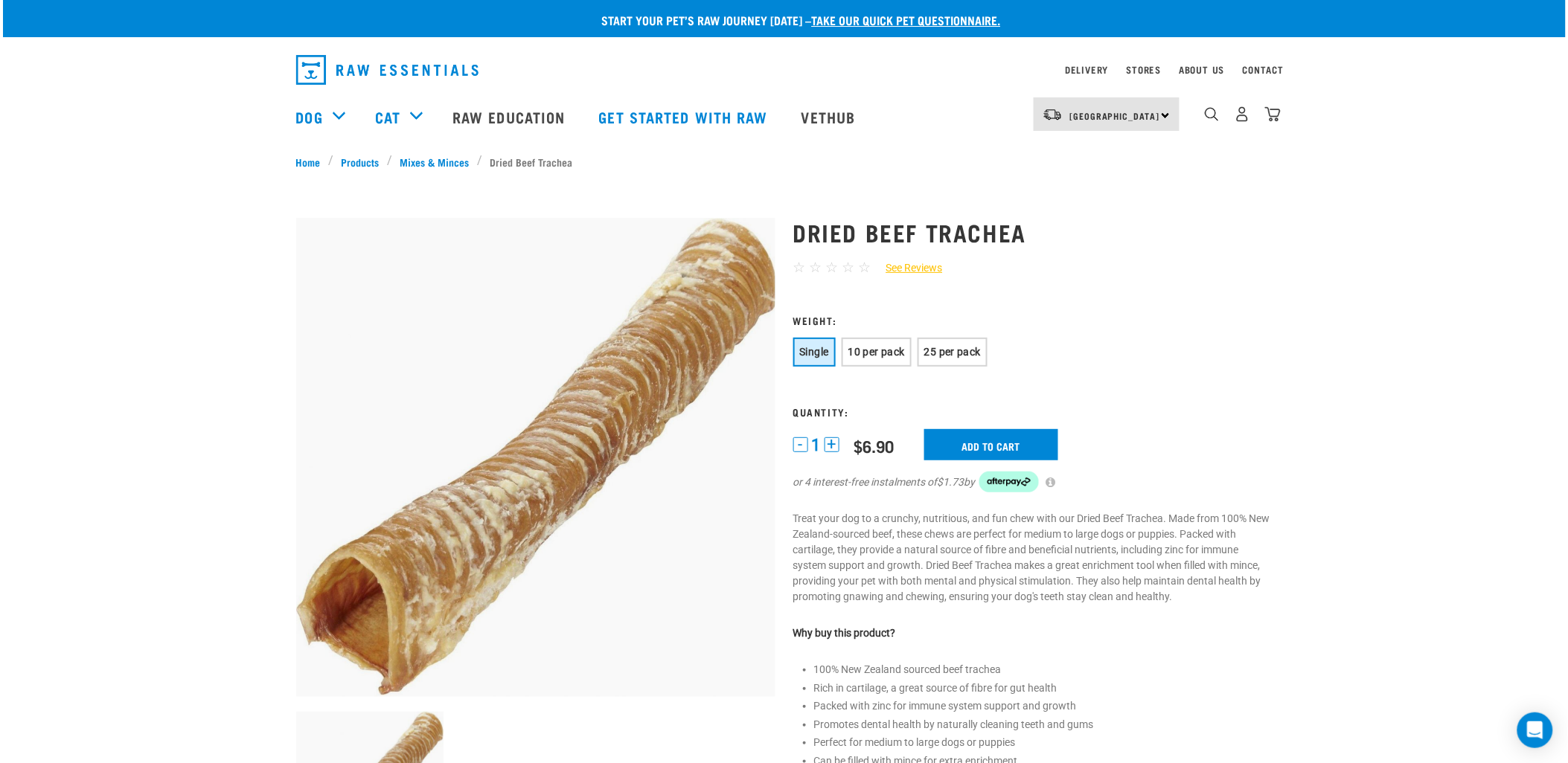
click at [830, 444] on button "+" at bounding box center [832, 445] width 14 height 14
click at [969, 441] on input "Add to cart" at bounding box center [990, 445] width 134 height 31
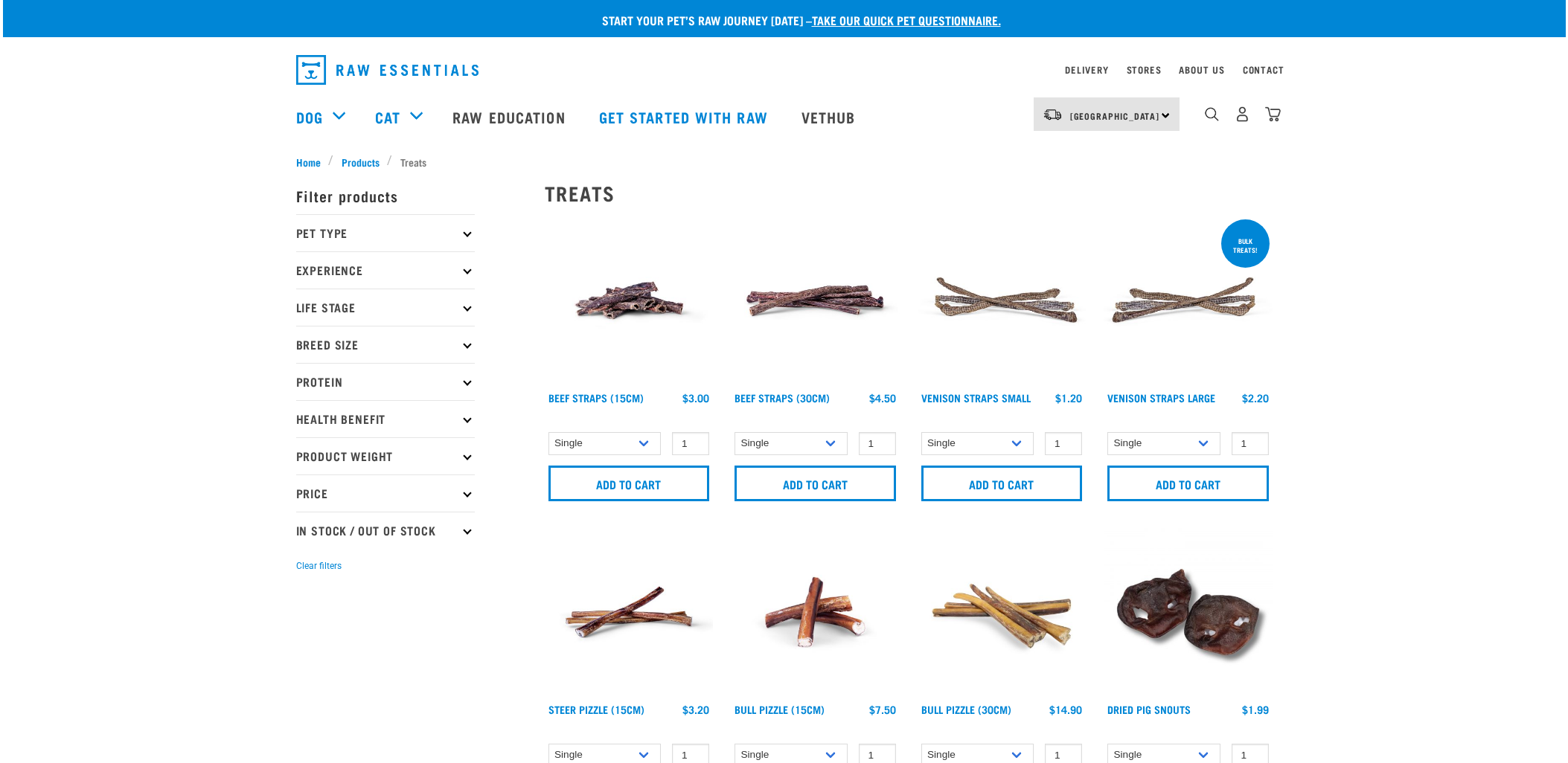
select select "724"
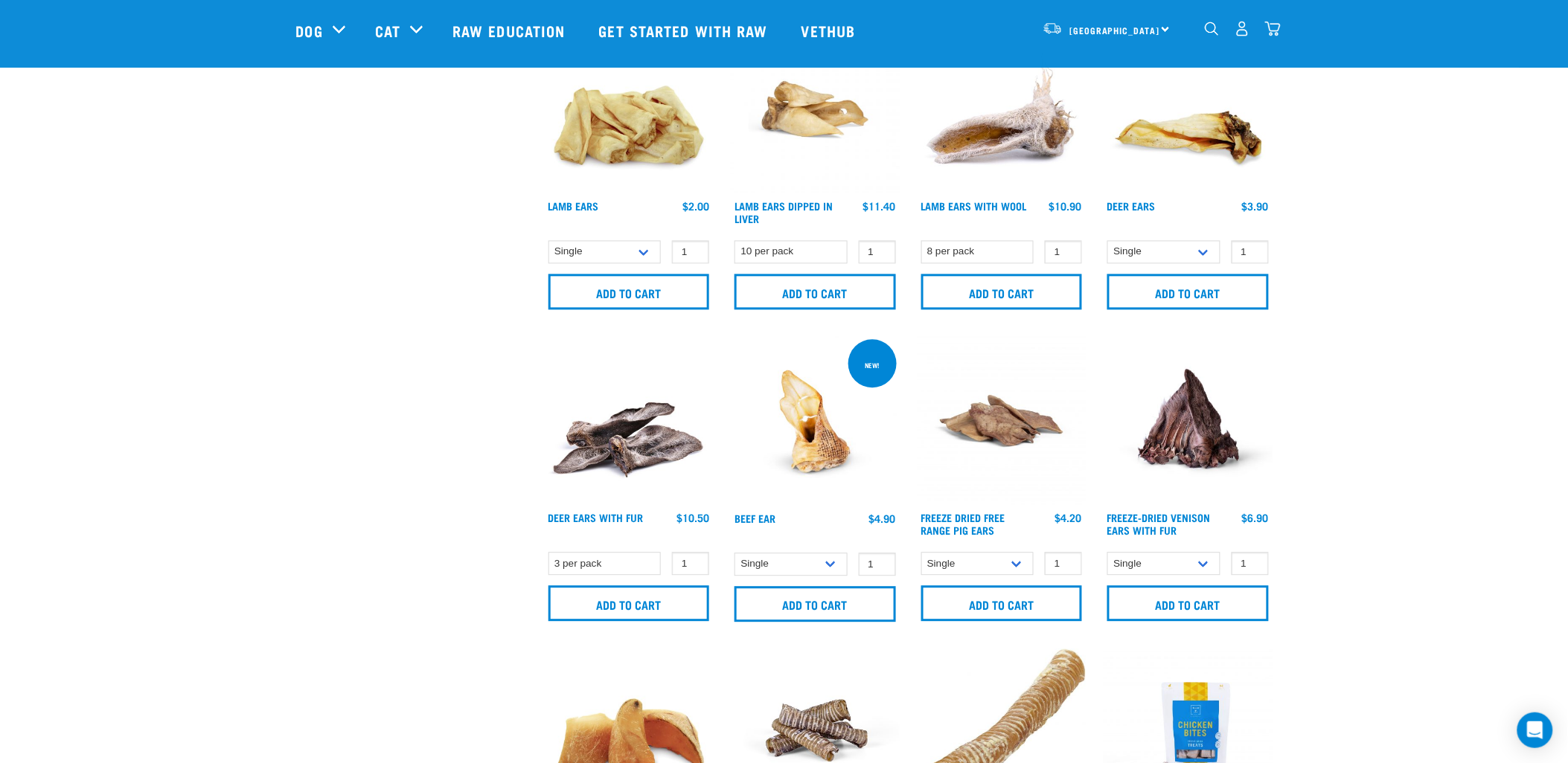
scroll to position [935, 0]
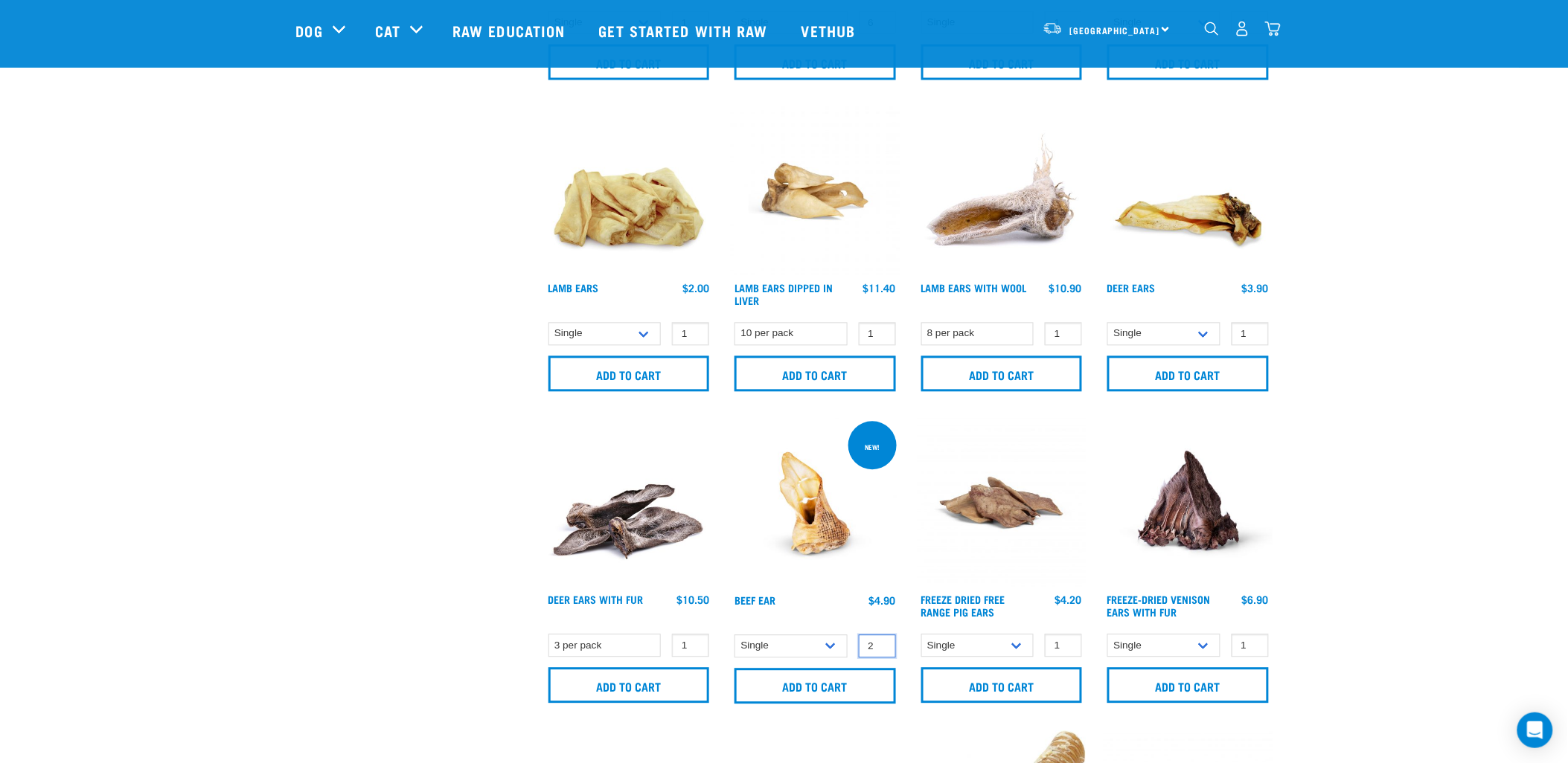
type input "2"
click at [882, 643] on input "2" at bounding box center [877, 647] width 38 height 23
click at [832, 646] on select "Single 10 per pack 25 per pack" at bounding box center [790, 647] width 113 height 23
click at [734, 635] on select "Single 10 per pack 25 per pack" at bounding box center [790, 647] width 113 height 23
click at [818, 648] on select "Single 10 per pack 25 per pack" at bounding box center [790, 647] width 113 height 23
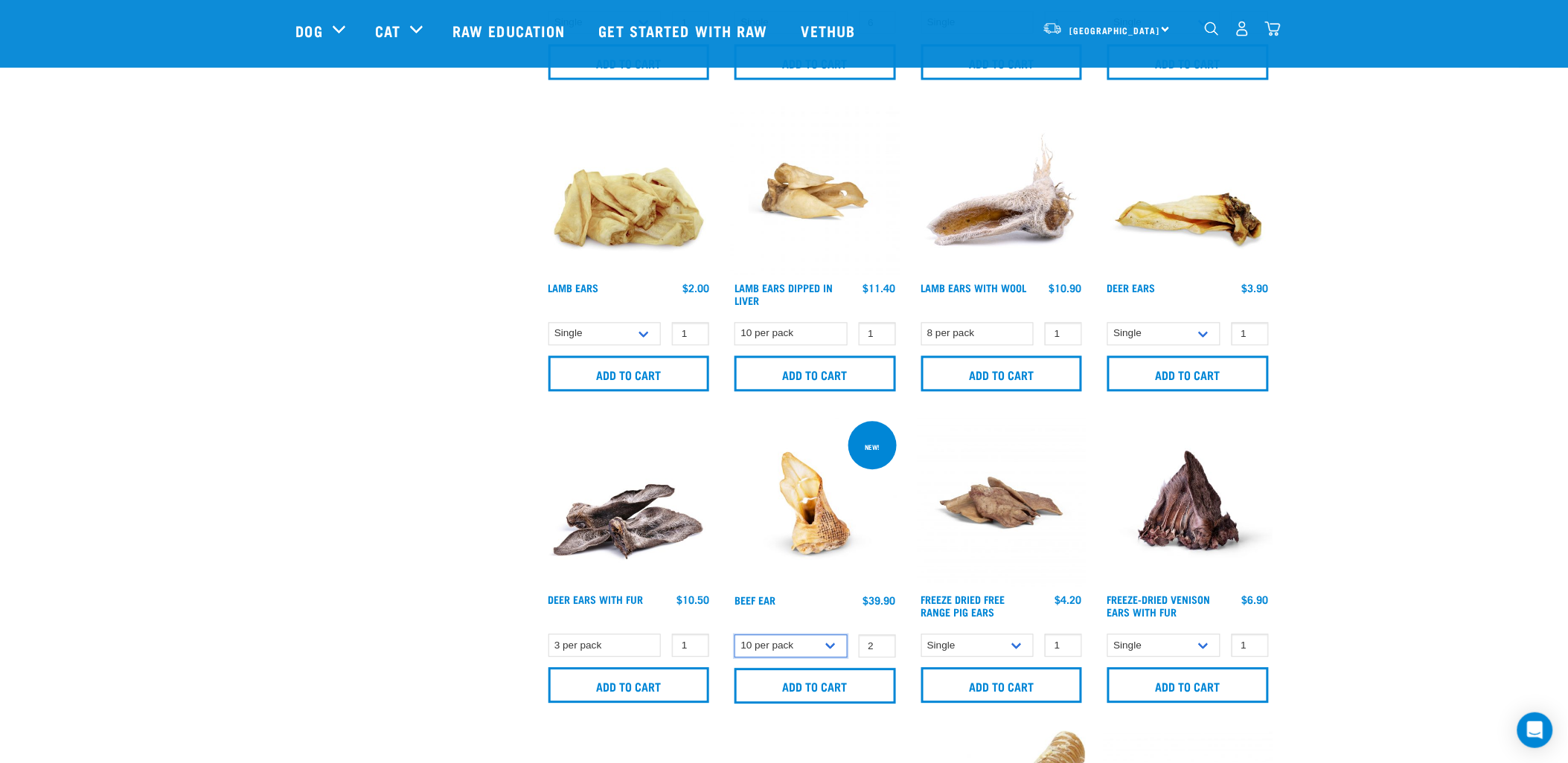
select select "348046"
click at [734, 635] on select "Single 10 per pack 25 per pack" at bounding box center [790, 647] width 113 height 23
click at [880, 641] on input "3" at bounding box center [877, 647] width 38 height 23
type input "4"
click at [880, 641] on input "4" at bounding box center [877, 647] width 38 height 23
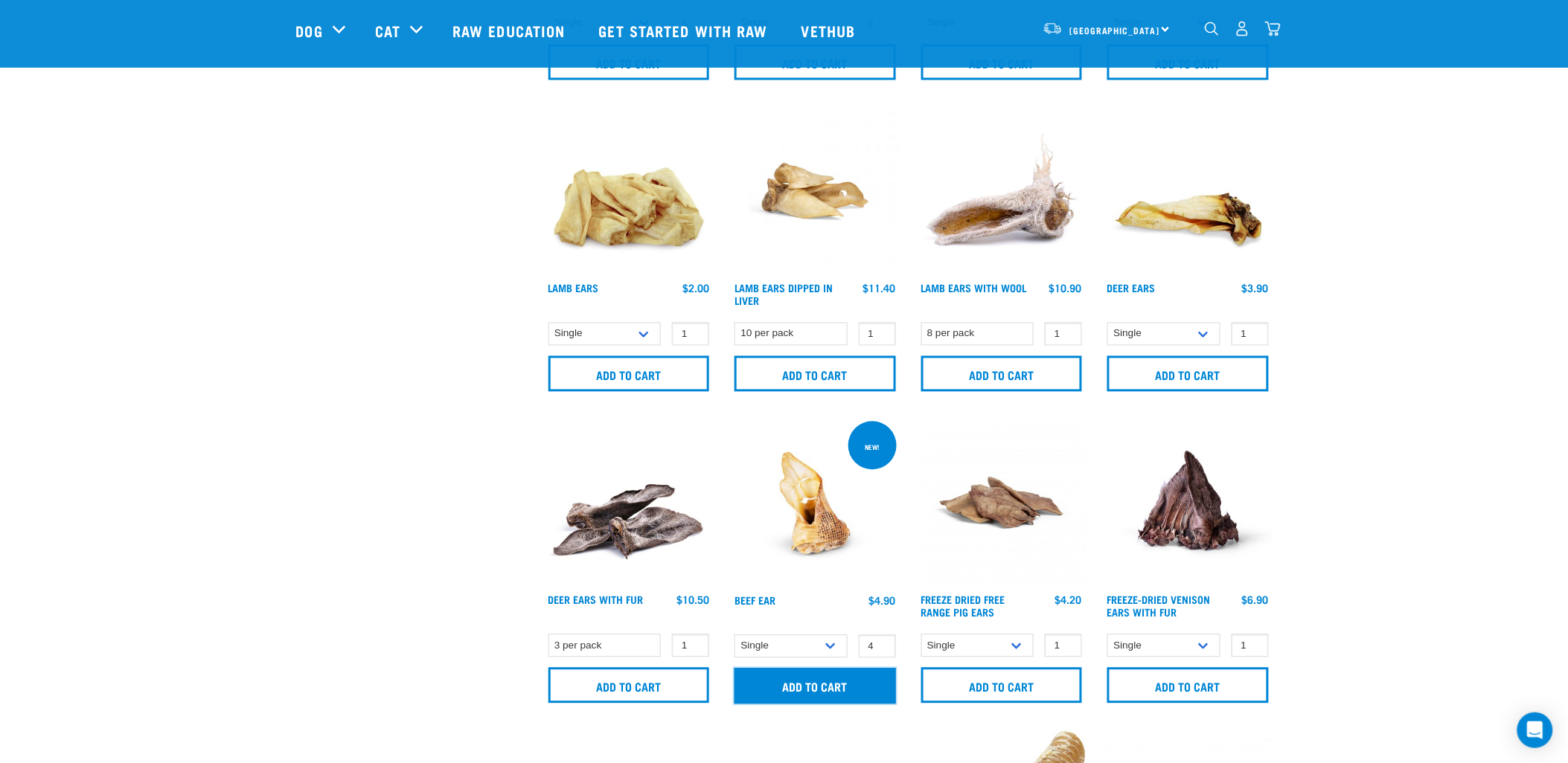
click at [860, 684] on input "Add to cart" at bounding box center [815, 686] width 162 height 36
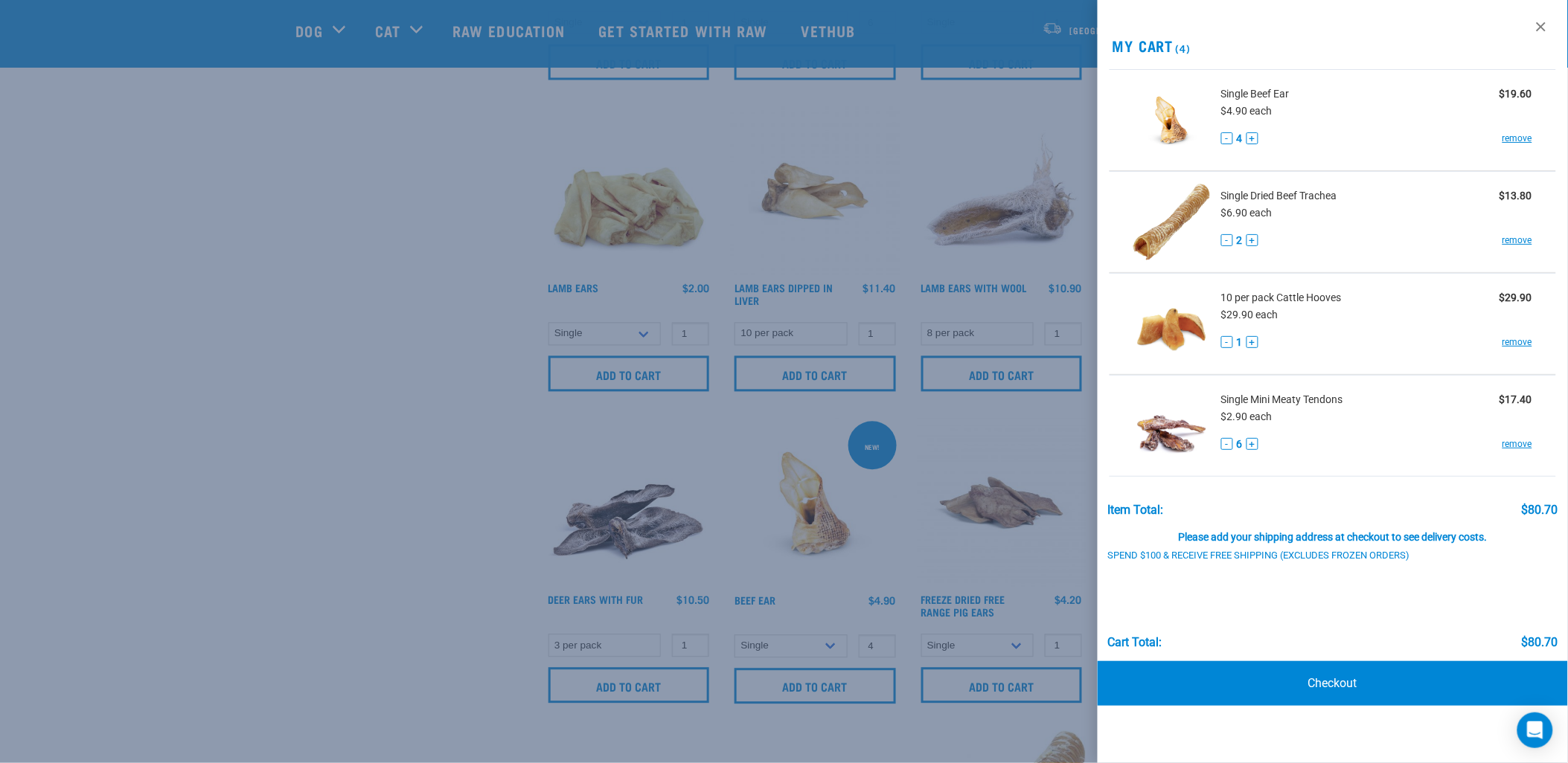
click at [441, 406] on div at bounding box center [784, 381] width 1568 height 763
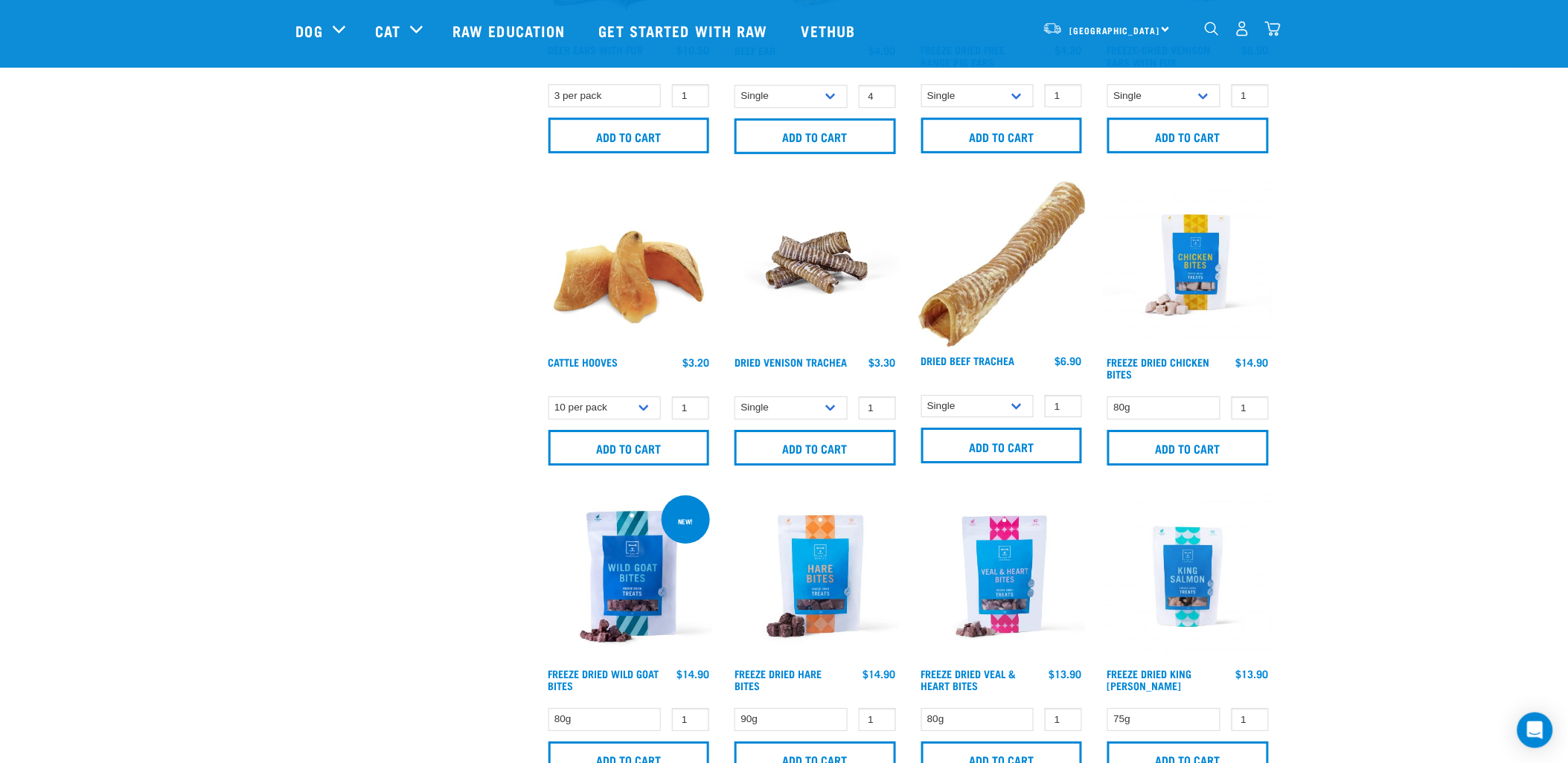
scroll to position [1513, 0]
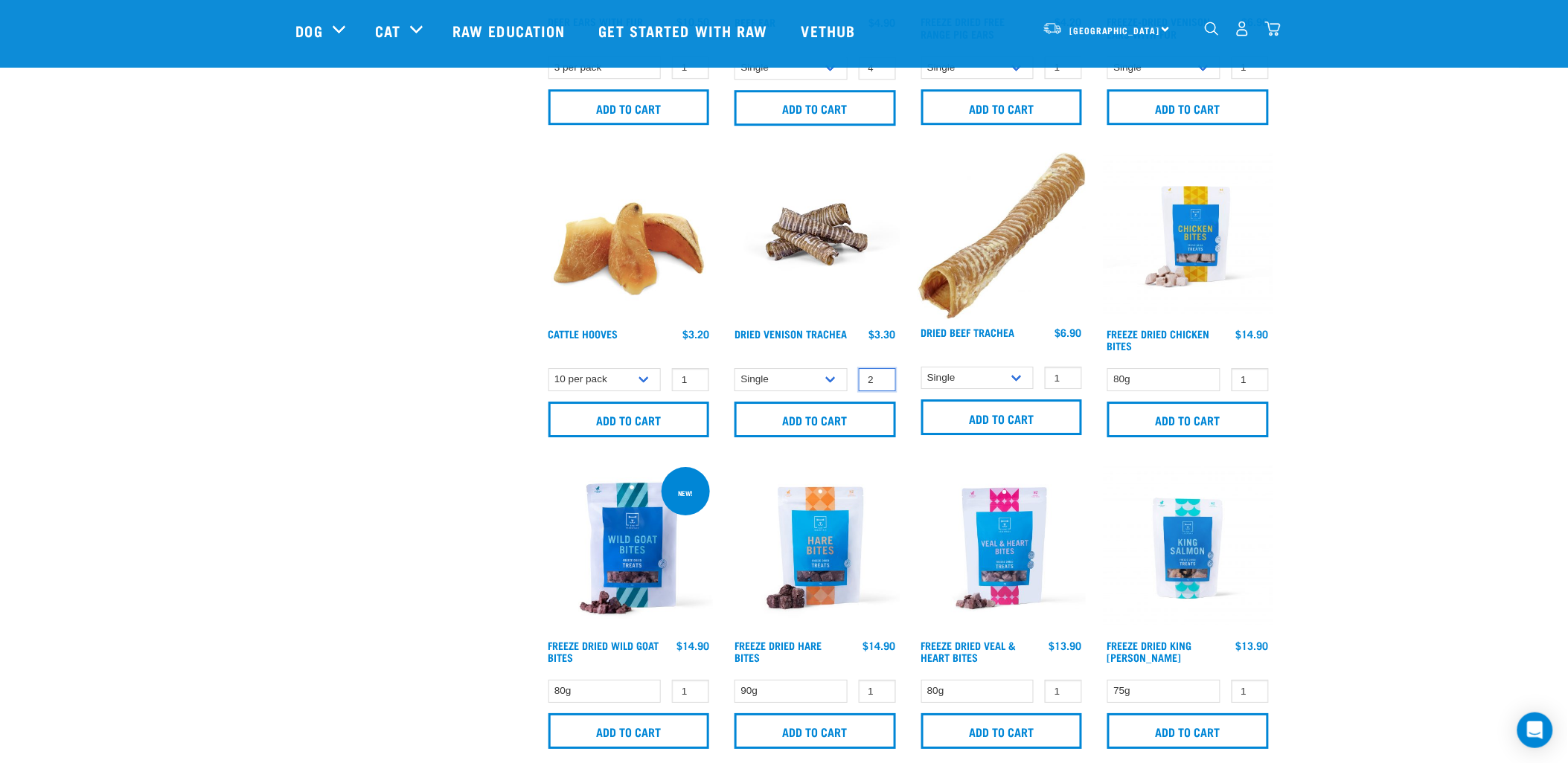
click at [883, 375] on input "2" at bounding box center [877, 380] width 38 height 23
click at [883, 375] on input "3" at bounding box center [877, 380] width 38 height 23
type input "4"
click at [883, 375] on input "4" at bounding box center [877, 380] width 38 height 23
click at [816, 413] on input "Add to cart" at bounding box center [815, 419] width 162 height 36
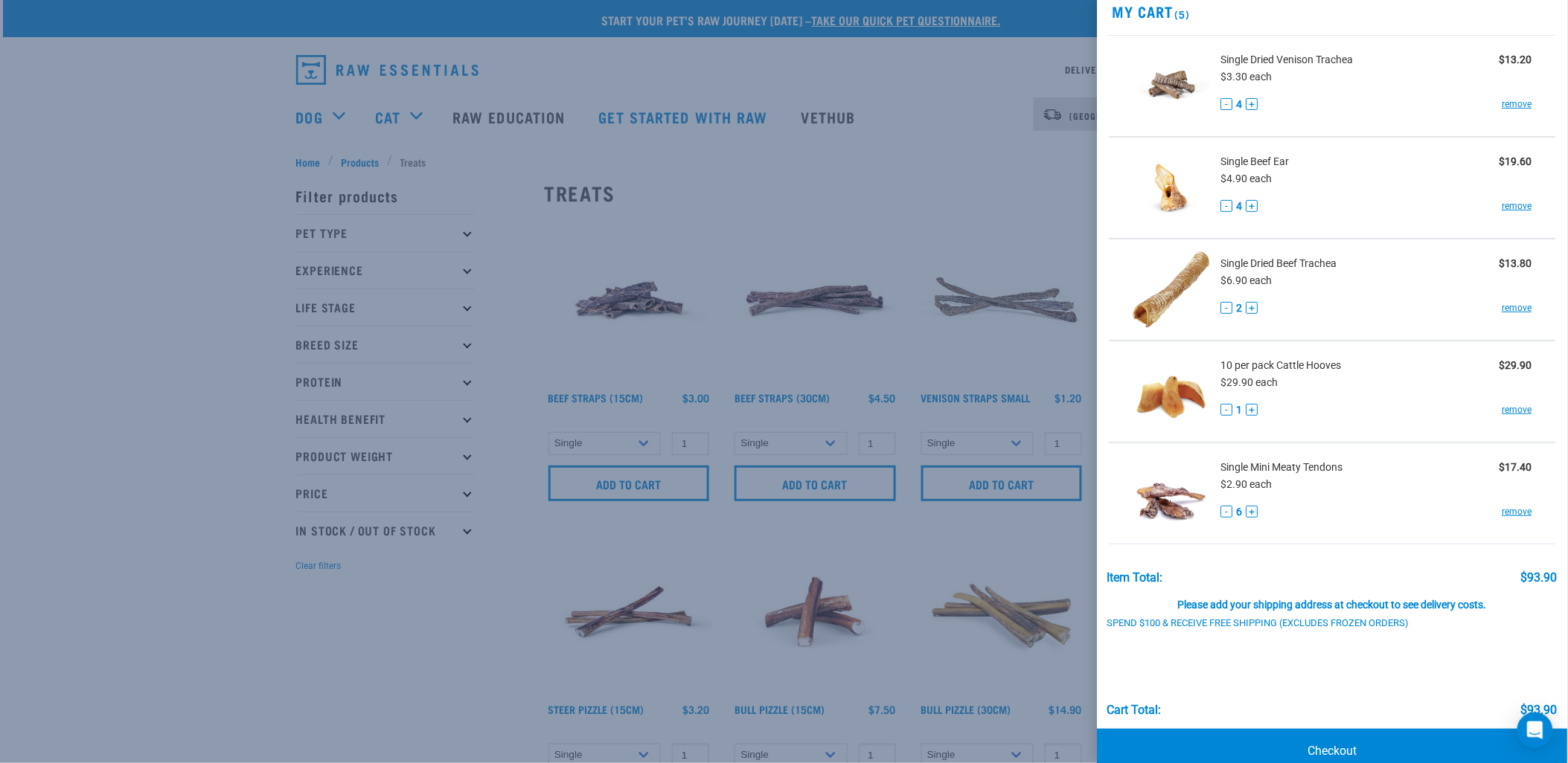
scroll to position [63, 0]
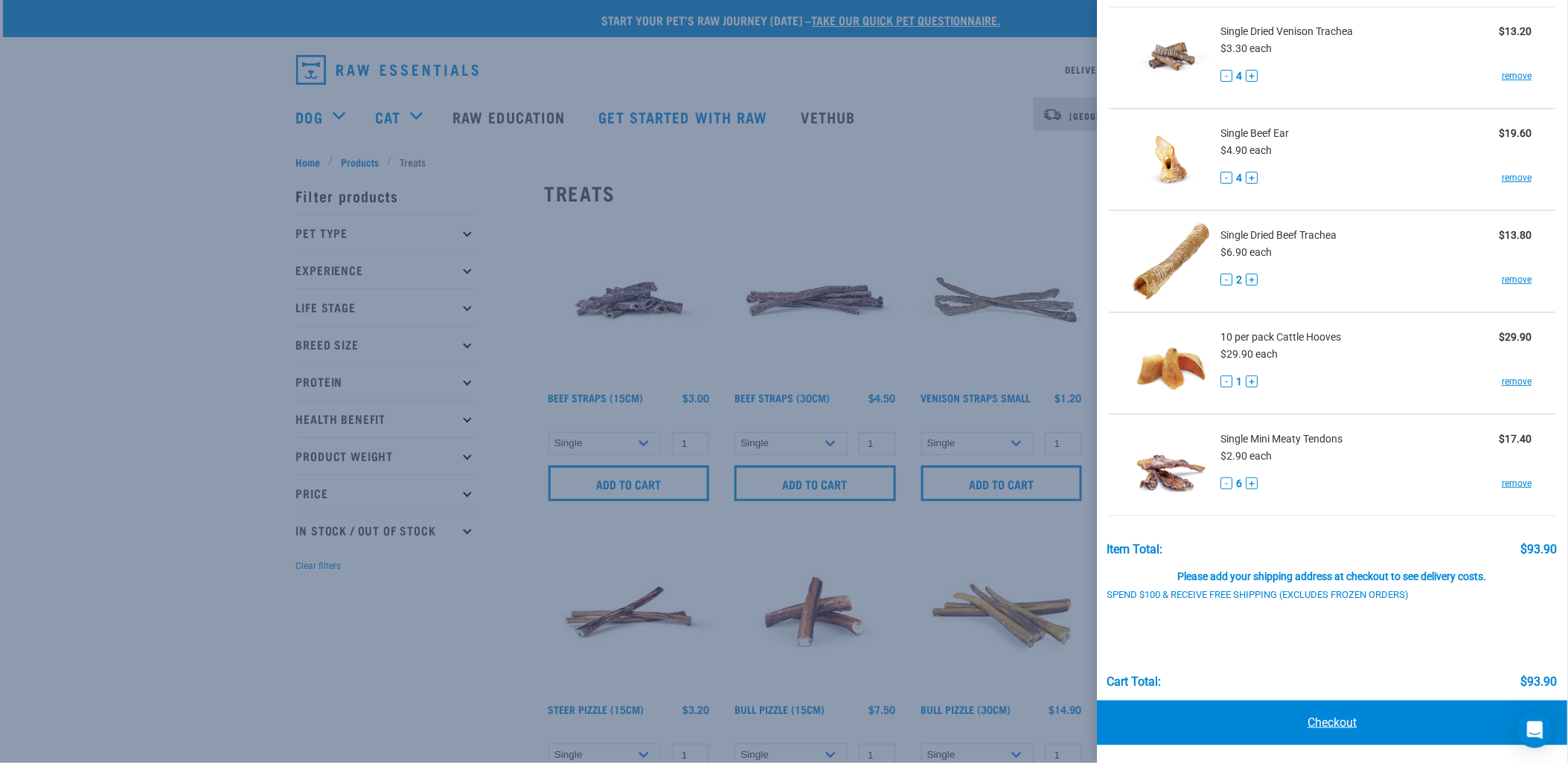
click at [1318, 733] on link "Checkout" at bounding box center [1332, 723] width 471 height 44
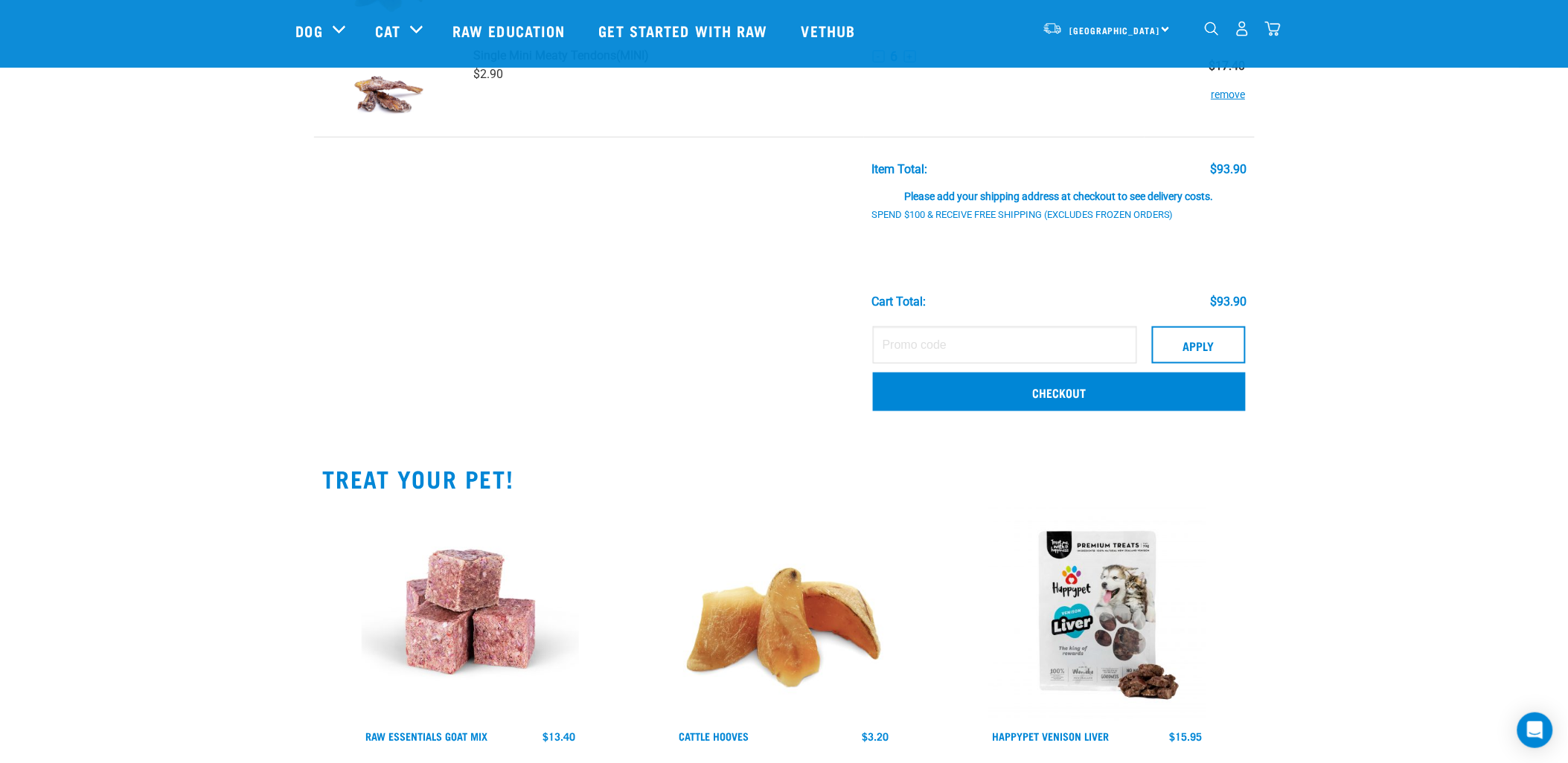
scroll to position [413, 0]
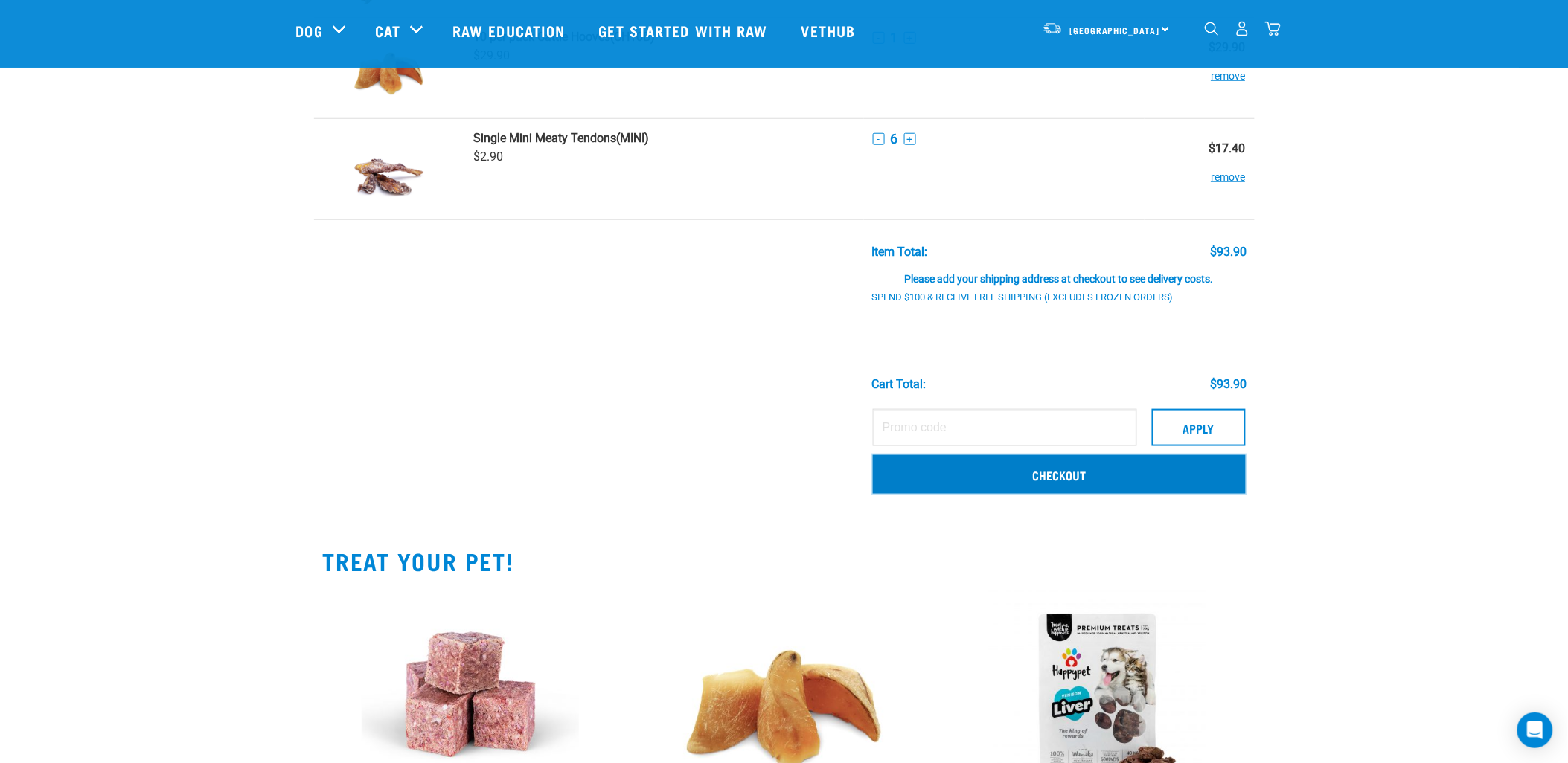
click at [980, 469] on link "Checkout" at bounding box center [1059, 474] width 373 height 38
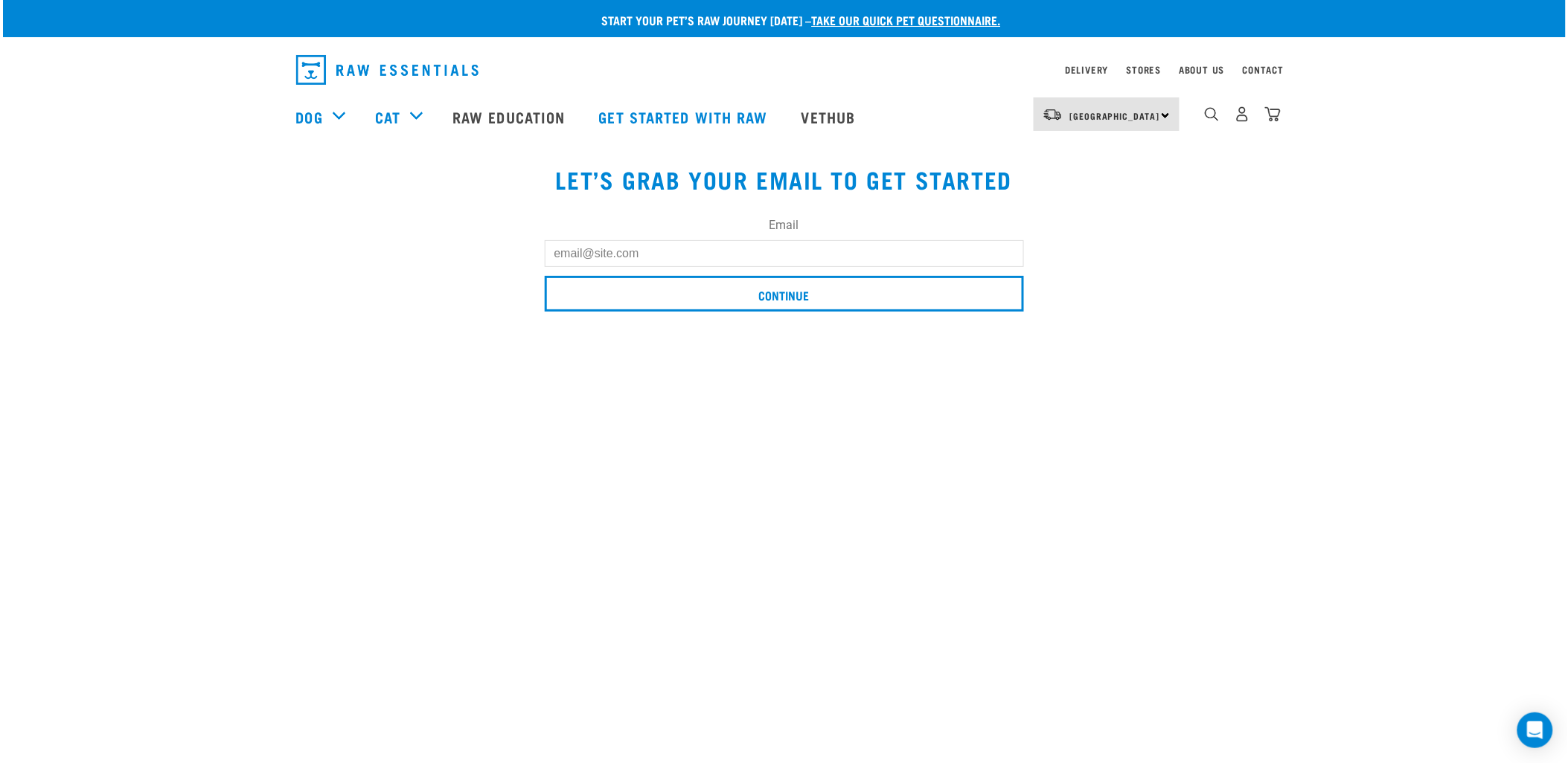
drag, startPoint x: 667, startPoint y: 264, endPoint x: 666, endPoint y: 257, distance: 7.1
click at [667, 264] on input "Email" at bounding box center [784, 254] width 479 height 27
type input "[EMAIL_ADDRESS][DOMAIN_NAME]"
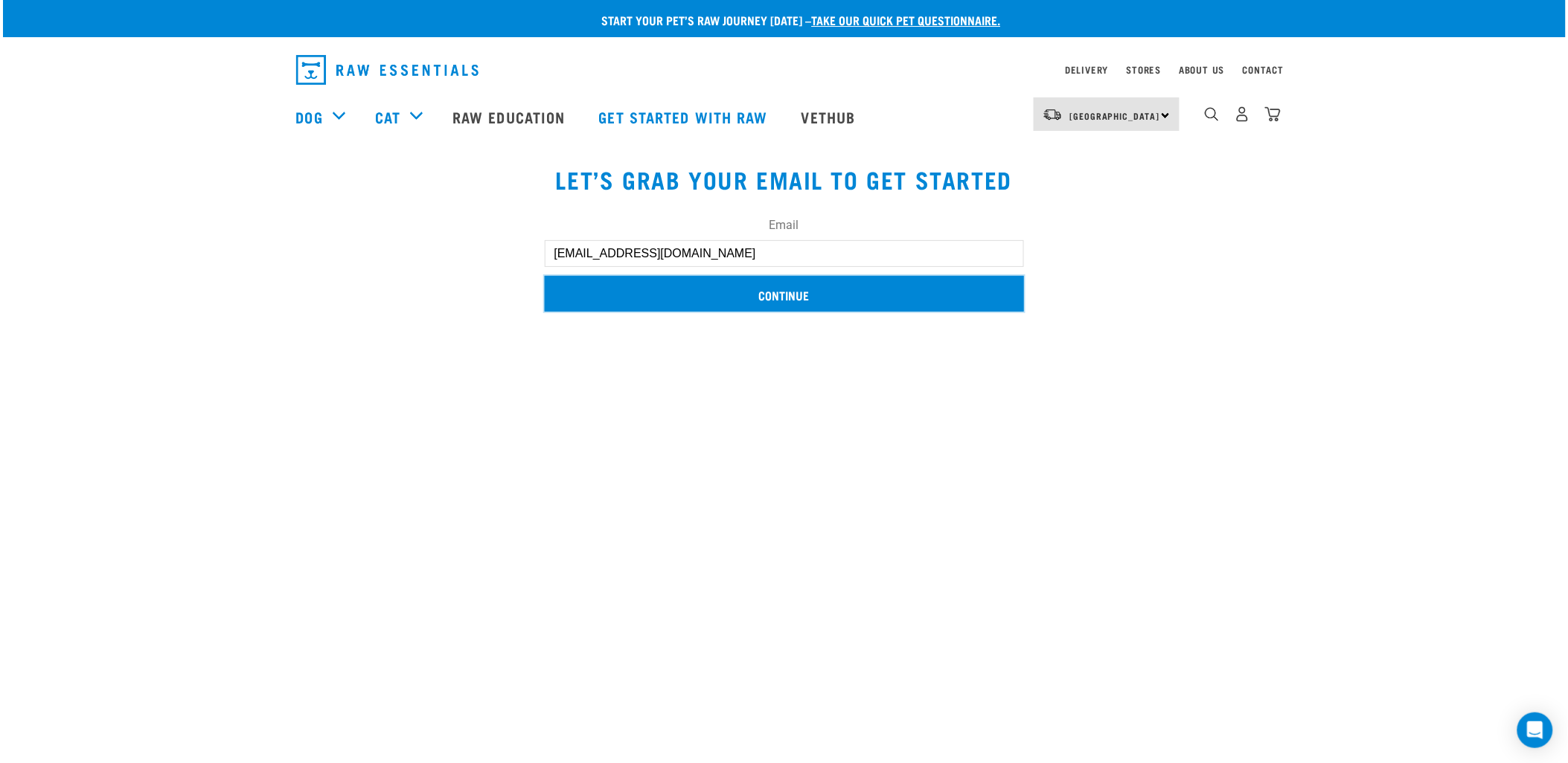
click at [746, 299] on input "Continue" at bounding box center [784, 293] width 479 height 36
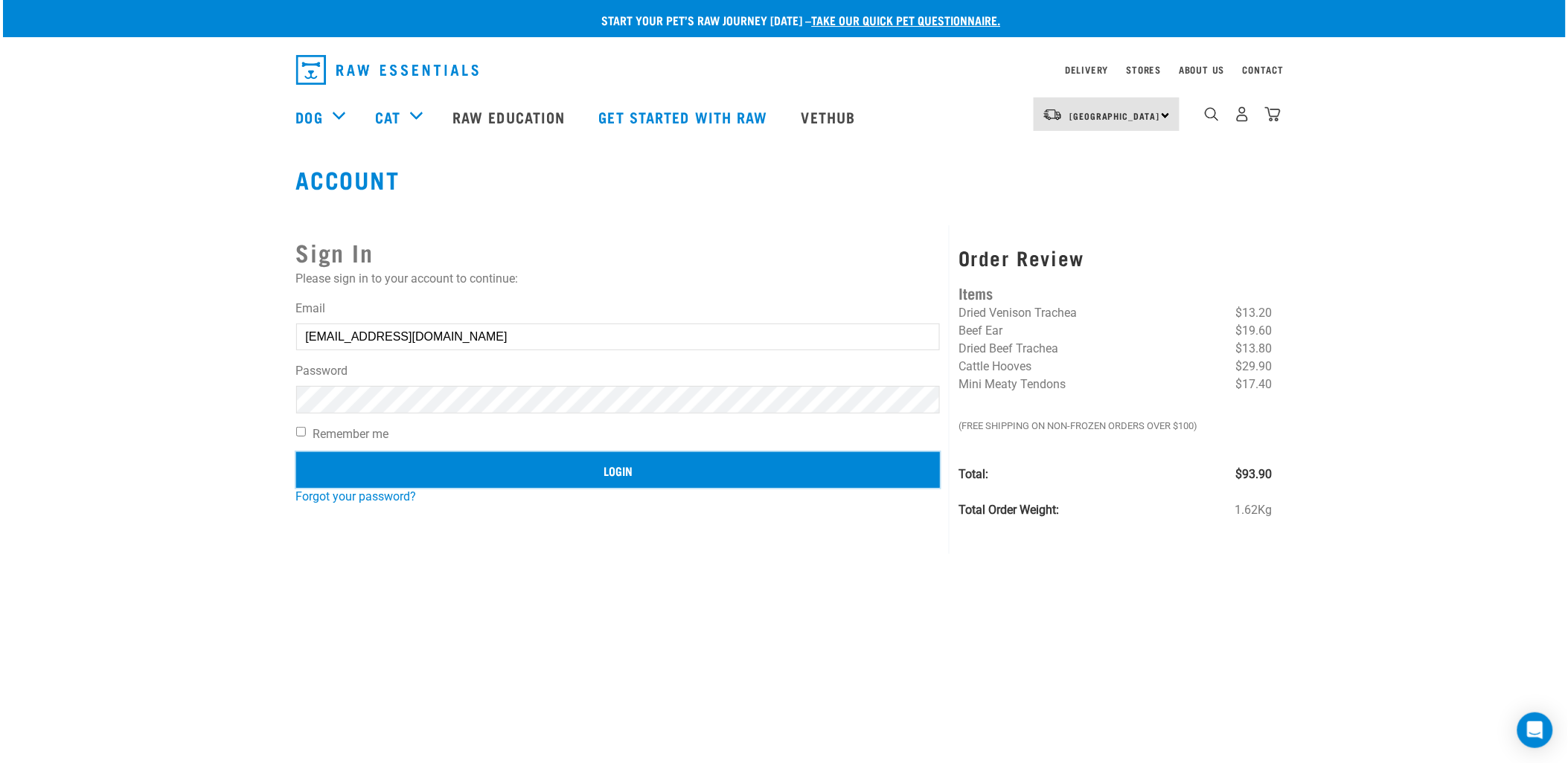
click at [503, 465] on input "Login" at bounding box center [618, 470] width 644 height 36
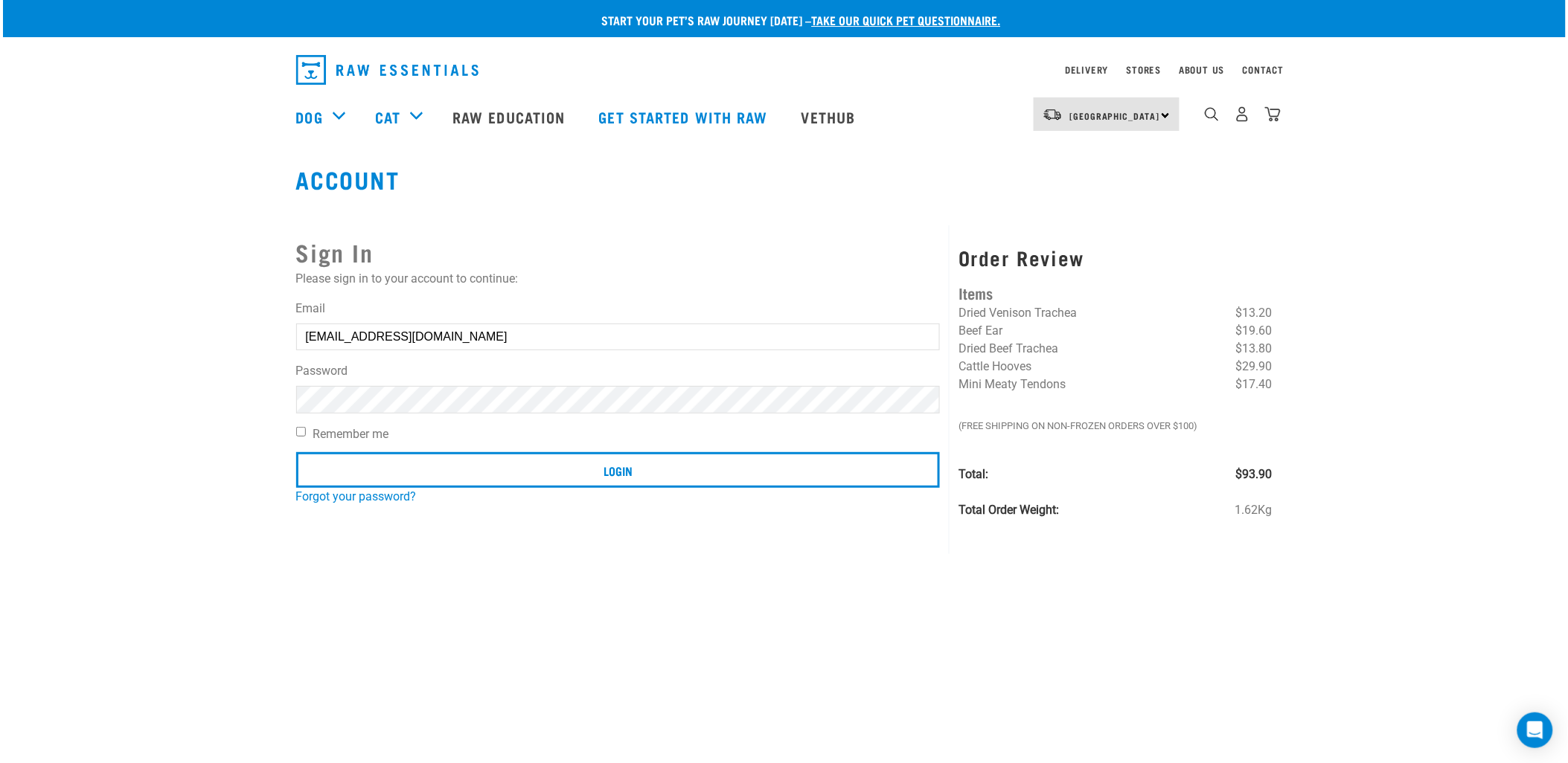
click at [0, 393] on article "Invalid username or password." at bounding box center [0, 381] width 0 height 763
click at [35, 353] on button "delete" at bounding box center [26, 345] width 14 height 14
click at [28, 374] on strong "Invalid username or password." at bounding box center [0, 373] width 54 height 67
click at [296, 452] on input "Login" at bounding box center [618, 470] width 644 height 36
click at [35, 353] on button "delete" at bounding box center [26, 345] width 14 height 14
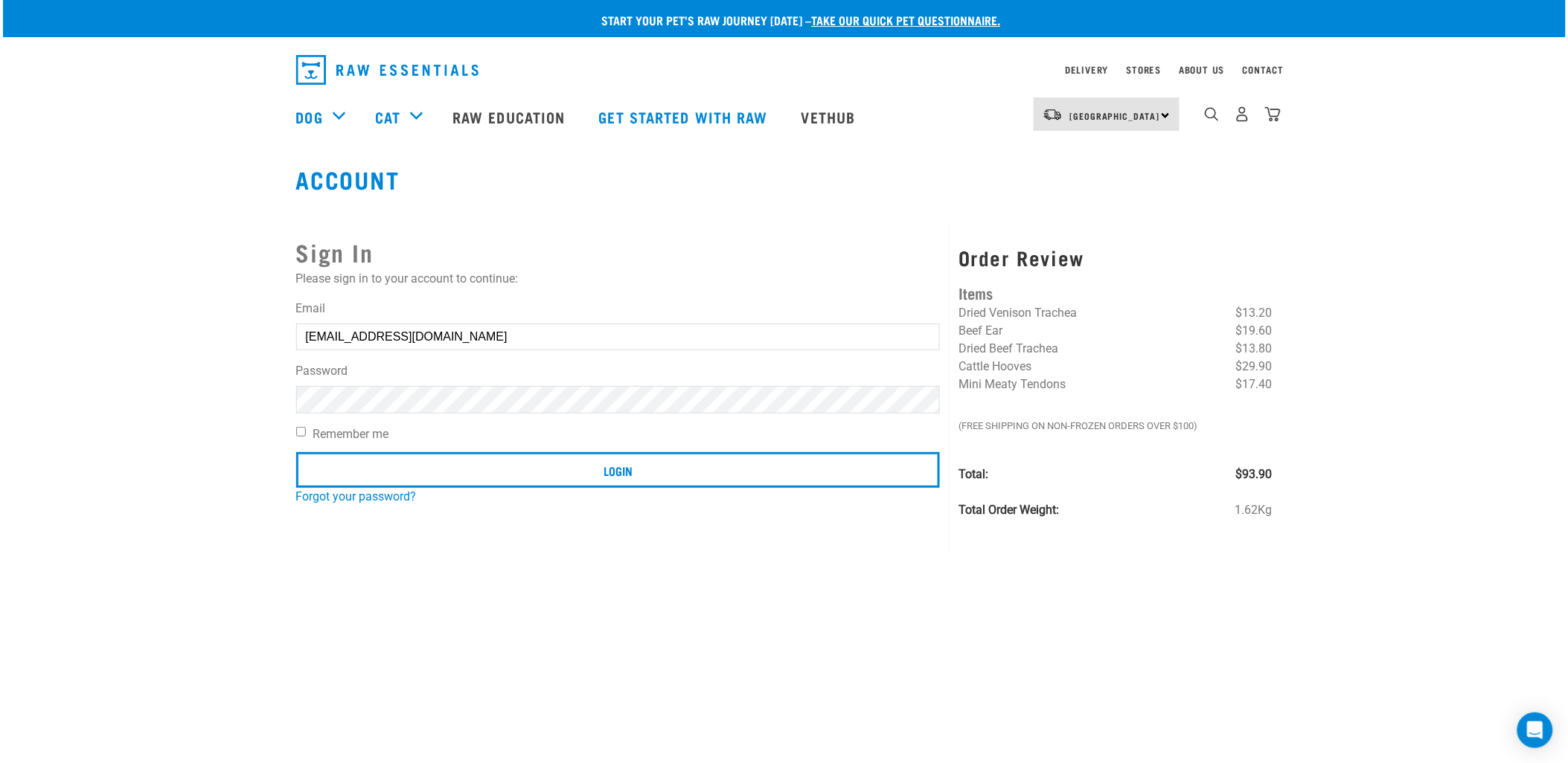
click at [0, 395] on article "Invalid username or password." at bounding box center [0, 381] width 0 height 763
click at [35, 353] on button "delete" at bounding box center [26, 345] width 14 height 14
click at [296, 452] on input "Login" at bounding box center [618, 470] width 644 height 36
click at [35, 353] on button "delete" at bounding box center [26, 345] width 14 height 14
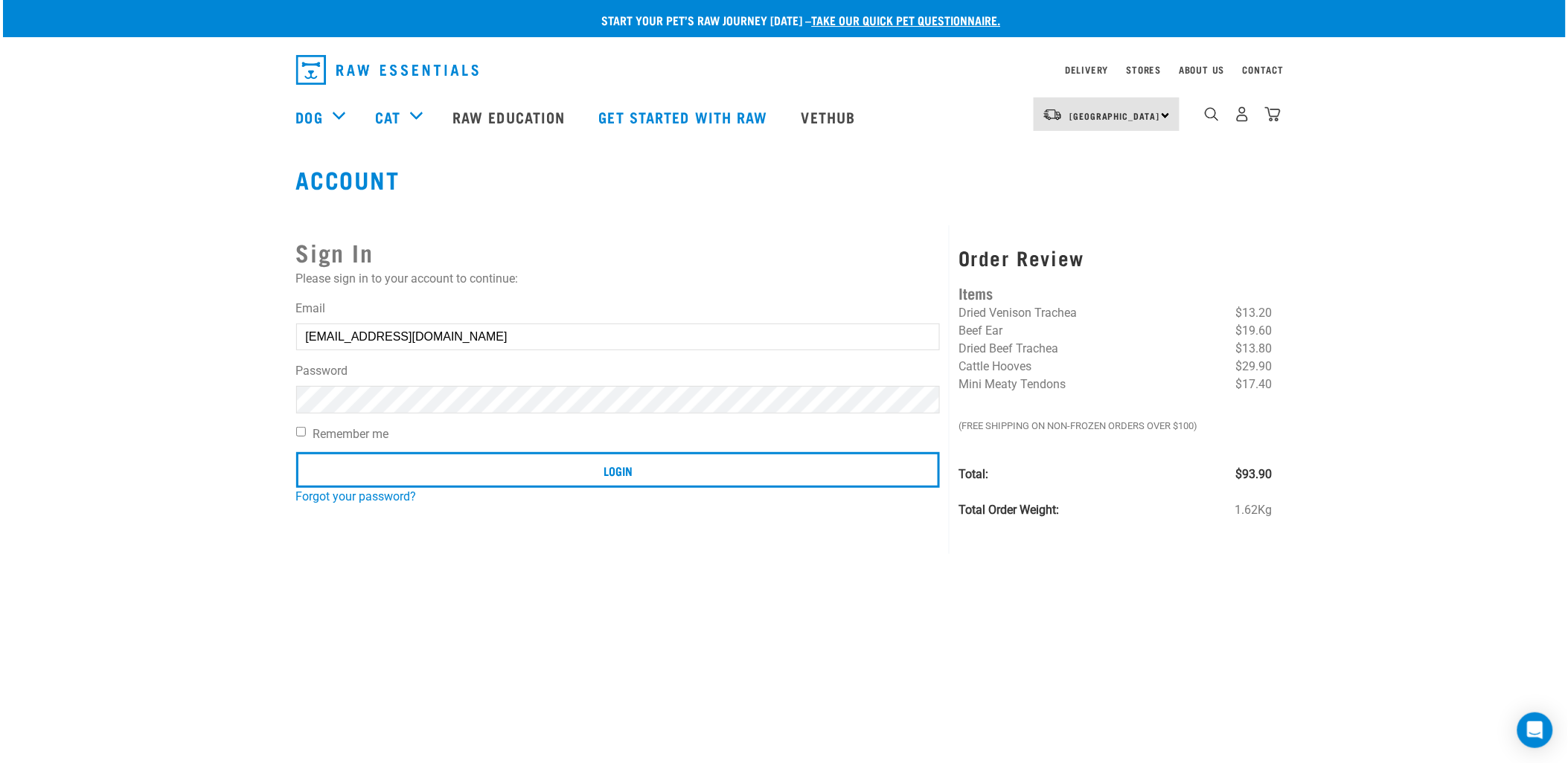
click at [35, 353] on button "delete" at bounding box center [26, 345] width 14 height 14
click at [863, 370] on body "Invalid username or password. Start your pet’s raw journey today – take our qui…" at bounding box center [784, 745] width 1568 height 1490
click at [296, 452] on input "Login" at bounding box center [618, 470] width 644 height 36
click at [35, 353] on button "delete" at bounding box center [26, 345] width 14 height 14
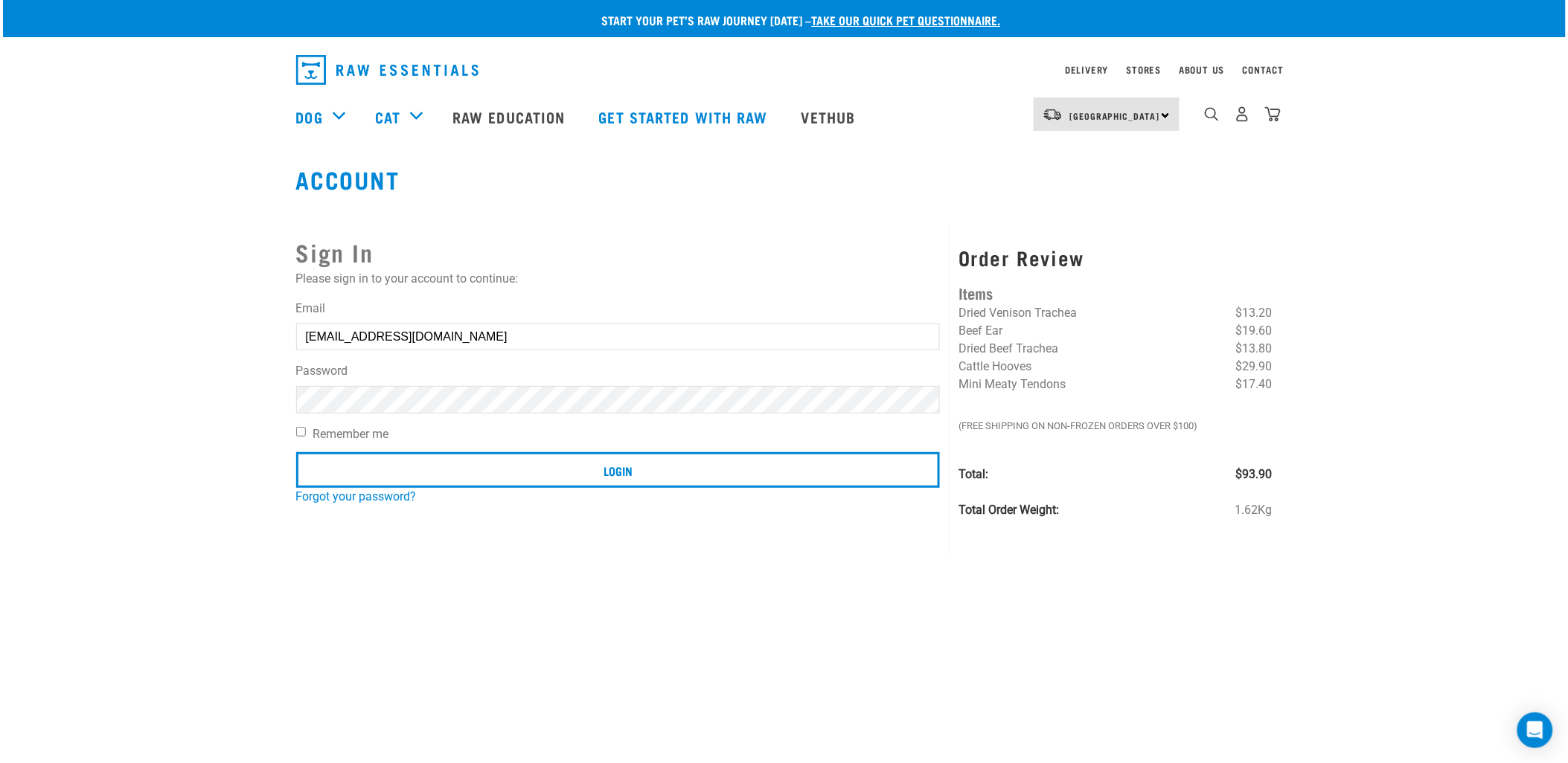
click at [296, 452] on input "Login" at bounding box center [618, 470] width 644 height 36
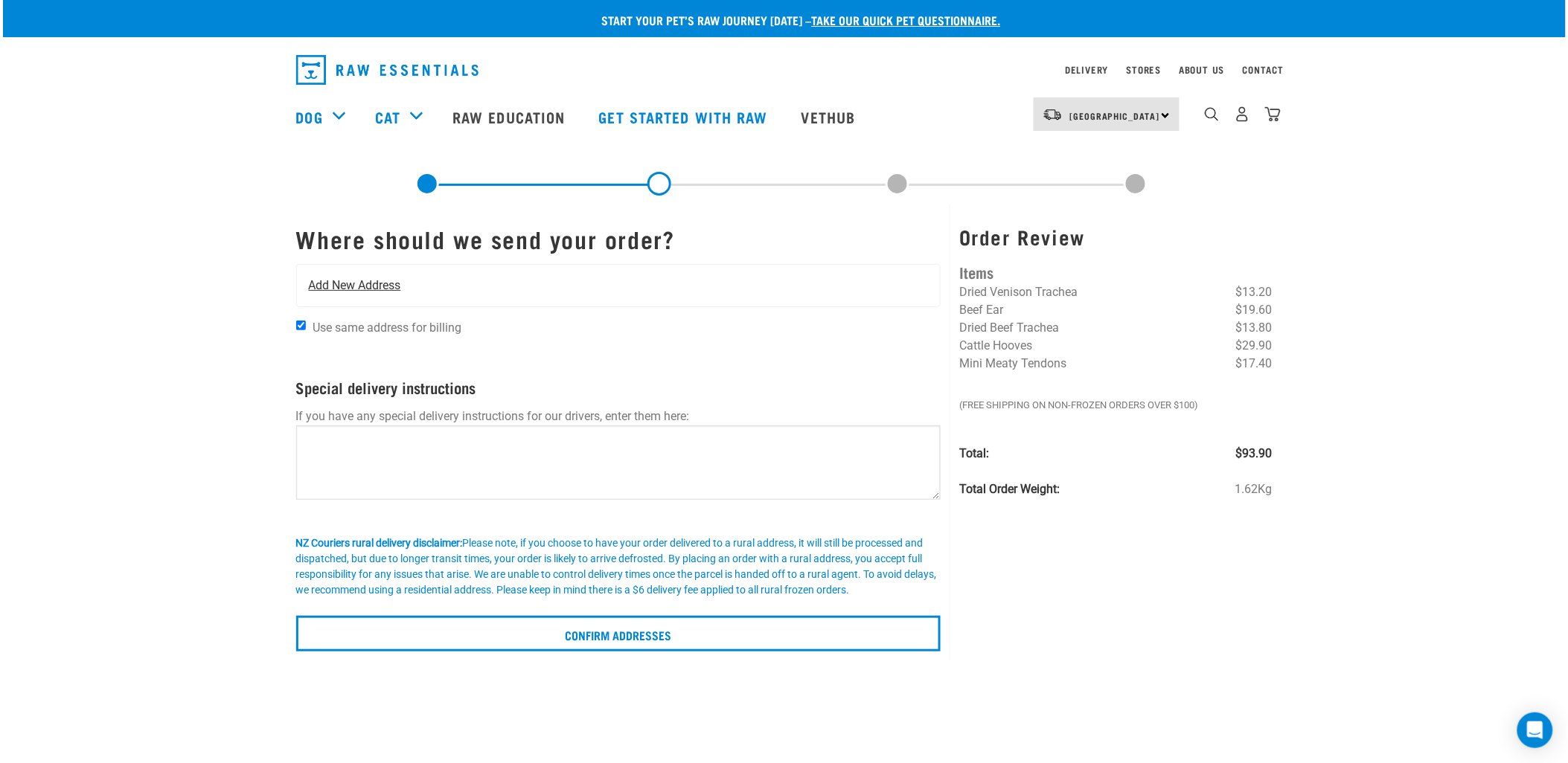
click at [393, 287] on span "Add New Address" at bounding box center [355, 286] width 92 height 18
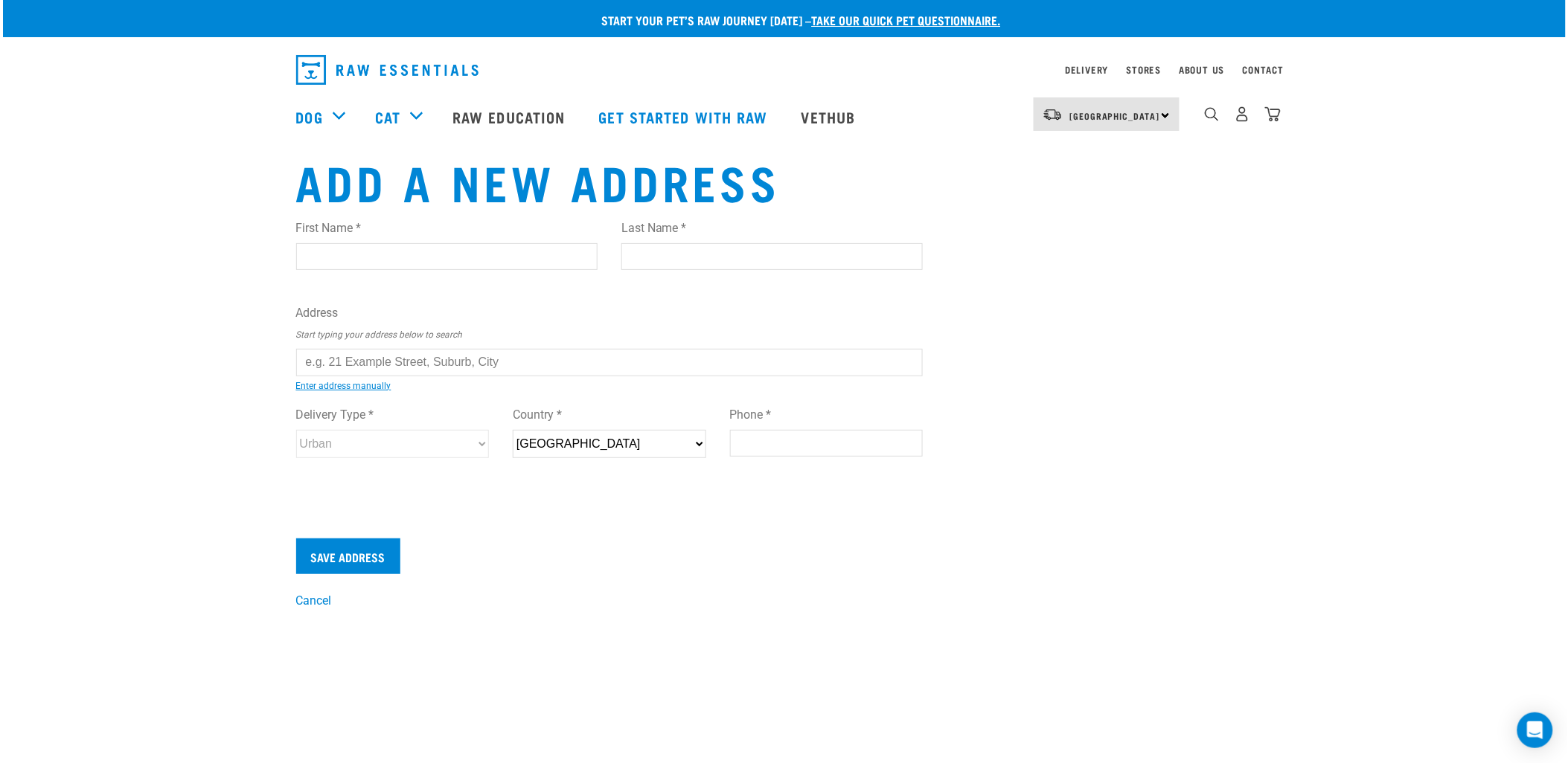
click at [392, 257] on input "First Name *" at bounding box center [447, 257] width 301 height 27
type input "[PERSON_NAME]"
type input "Keesing"
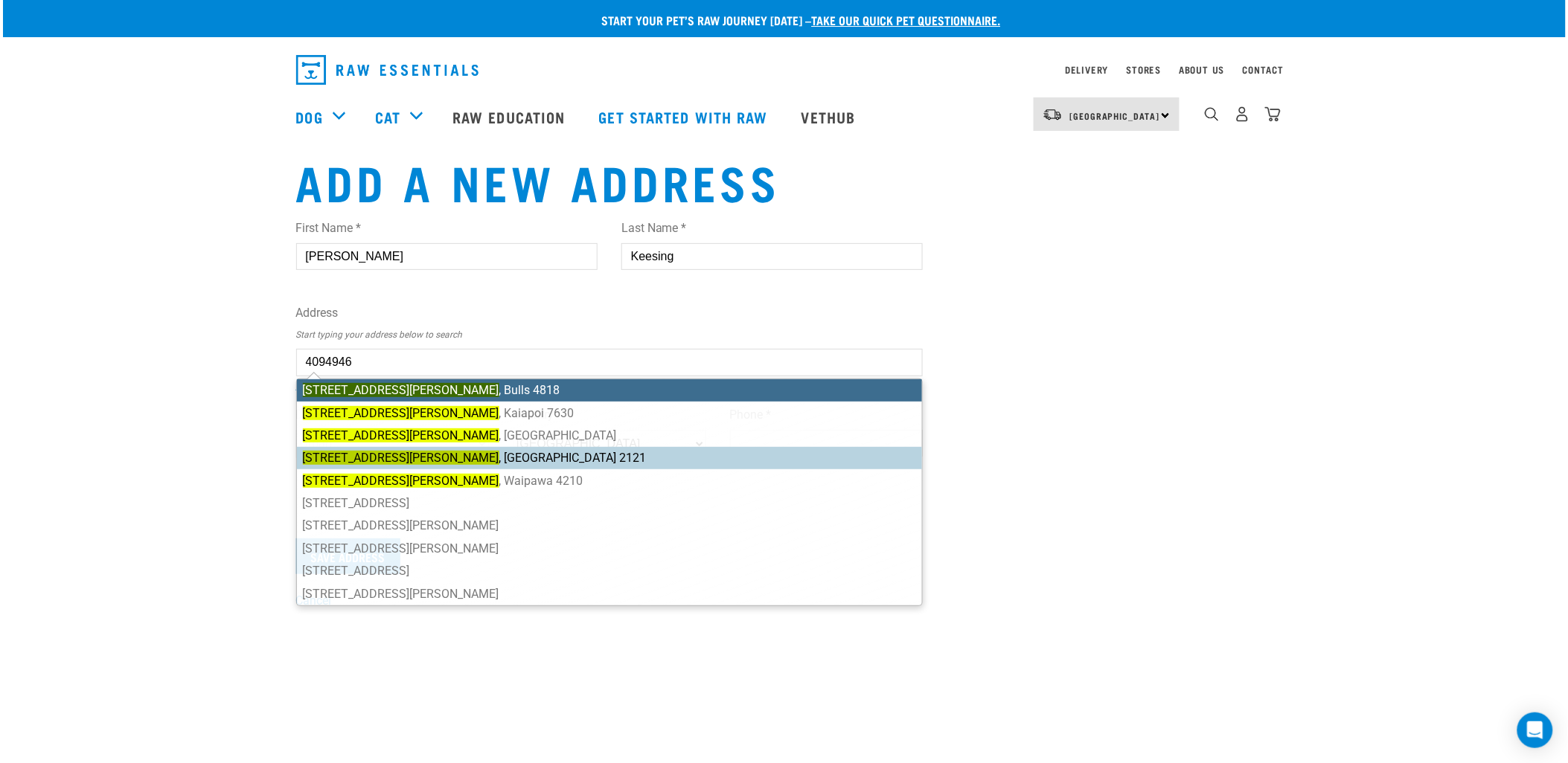
click at [418, 456] on ul "11 Johnson Street , Bulls 4818 11 Johnson Street , Kaiapoi 7630 11 Johnson Stre…" at bounding box center [610, 492] width 628 height 228
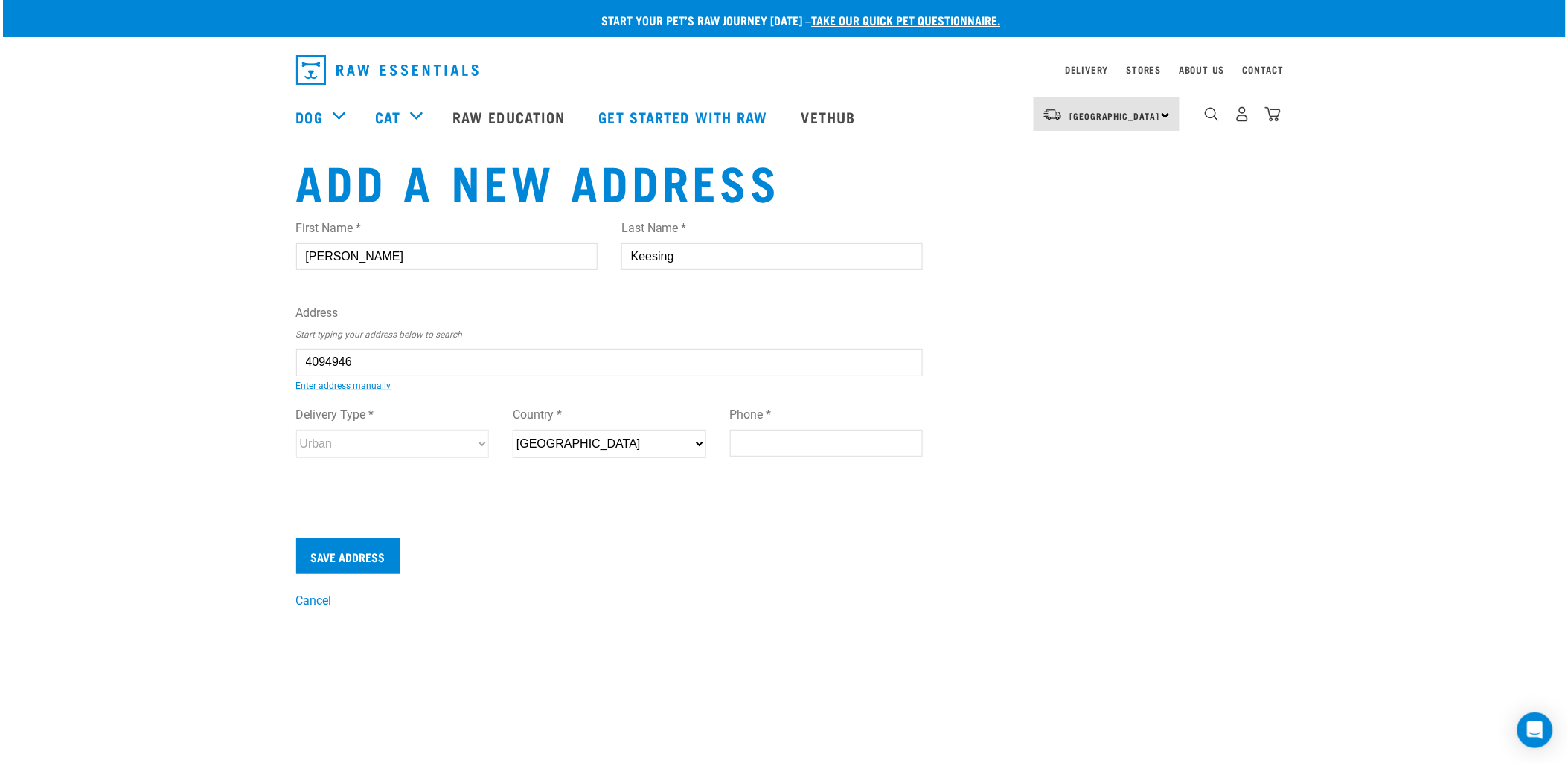
type input "11 Johnson Street, Tuakau 2121"
type input "11 Johnson Street"
type input "Tuakau"
type input "Waikato"
select select "WKO"
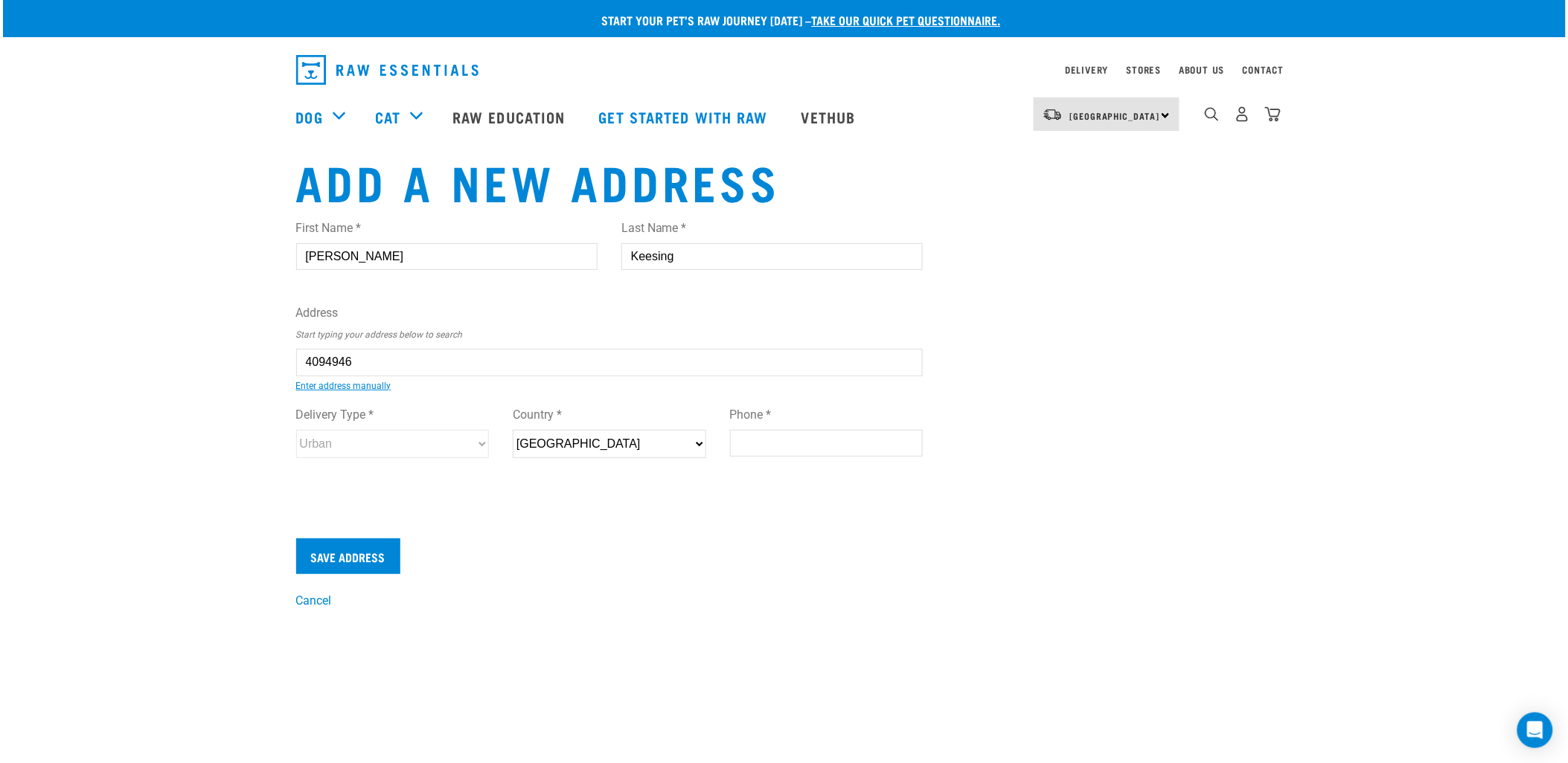
type input "2121"
select select "Urban"
type input "11 Johnson Street, Tuakau 2121"
click at [794, 442] on input "Phone *" at bounding box center [826, 444] width 193 height 27
type input "092378116"
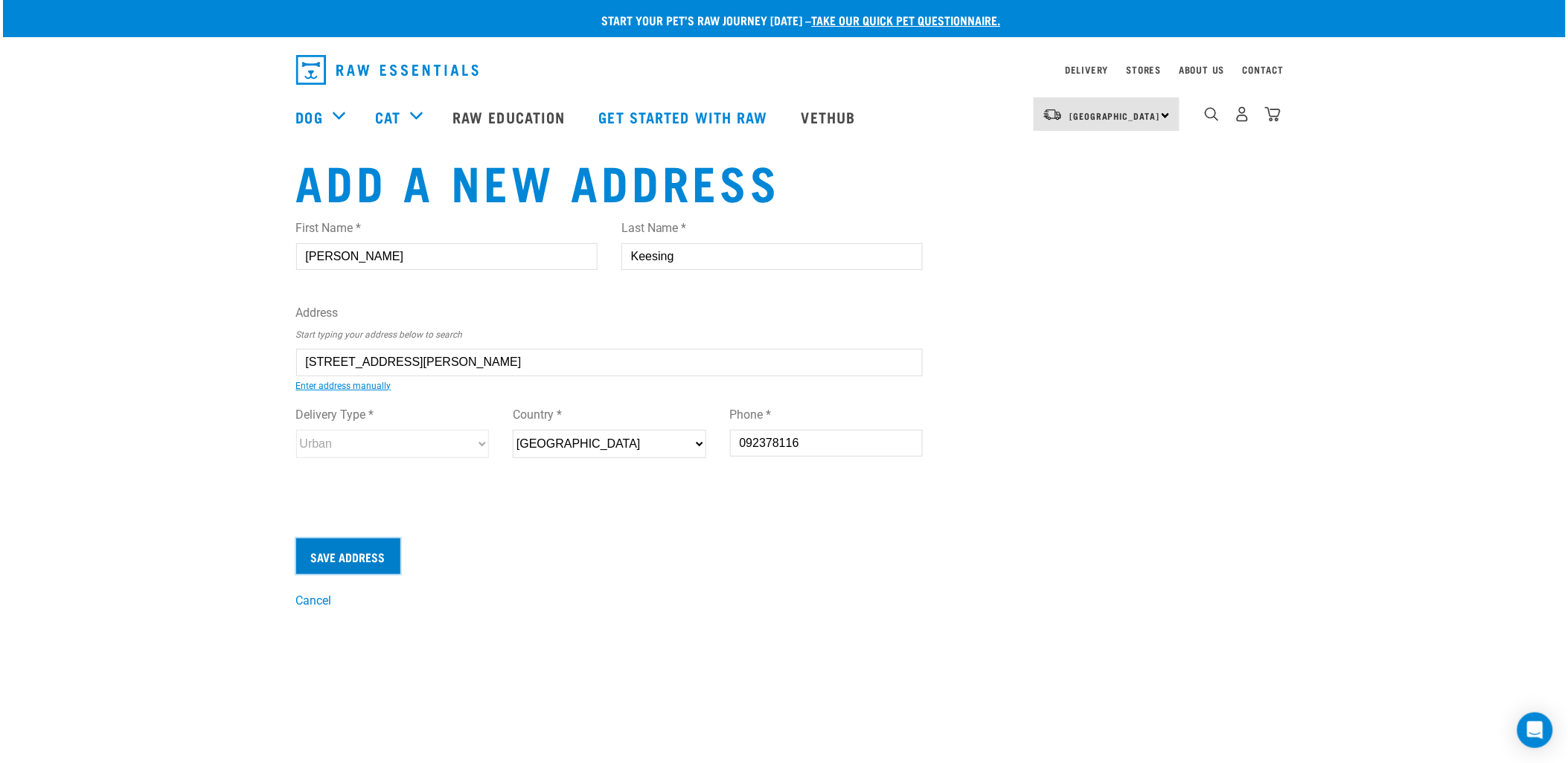
click at [370, 560] on input "Save Address" at bounding box center [348, 556] width 104 height 36
select select "WKO"
click at [365, 554] on input "Save Address" at bounding box center [348, 556] width 104 height 36
select select "WKO"
click at [1272, 114] on img "dropdown navigation" at bounding box center [1272, 114] width 15 height 15
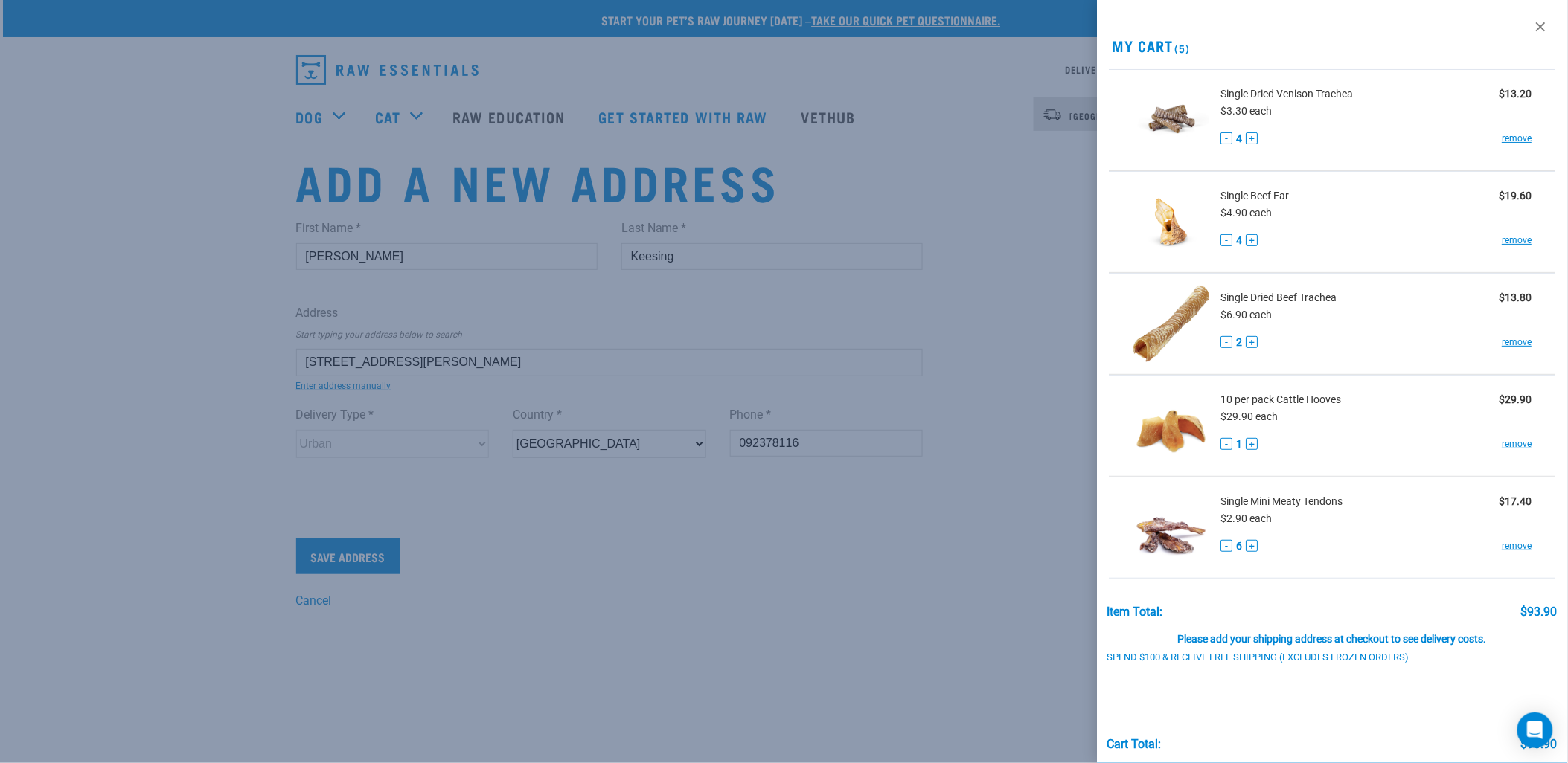
scroll to position [63, 0]
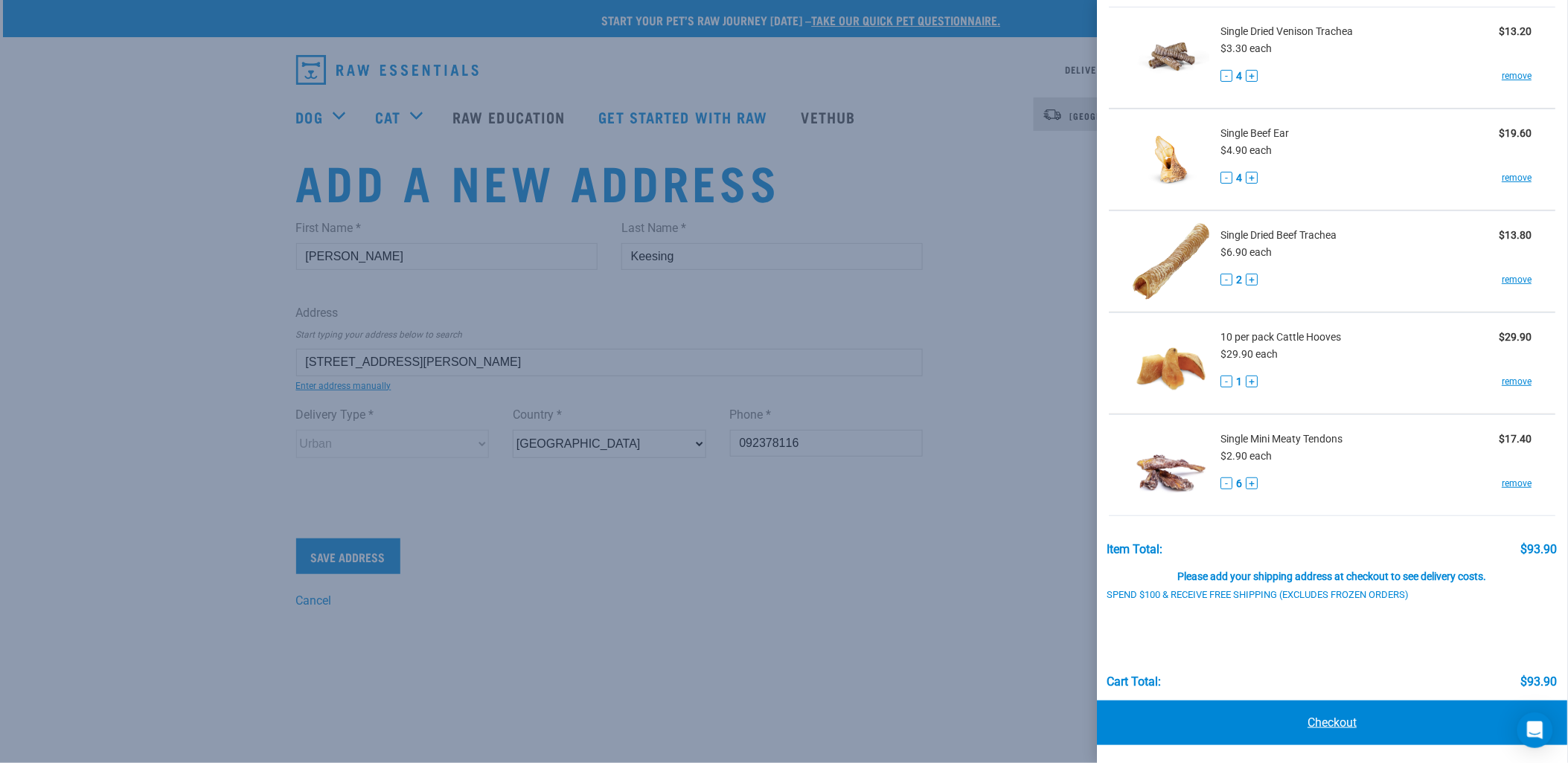
click at [1300, 718] on link "Checkout" at bounding box center [1332, 723] width 471 height 44
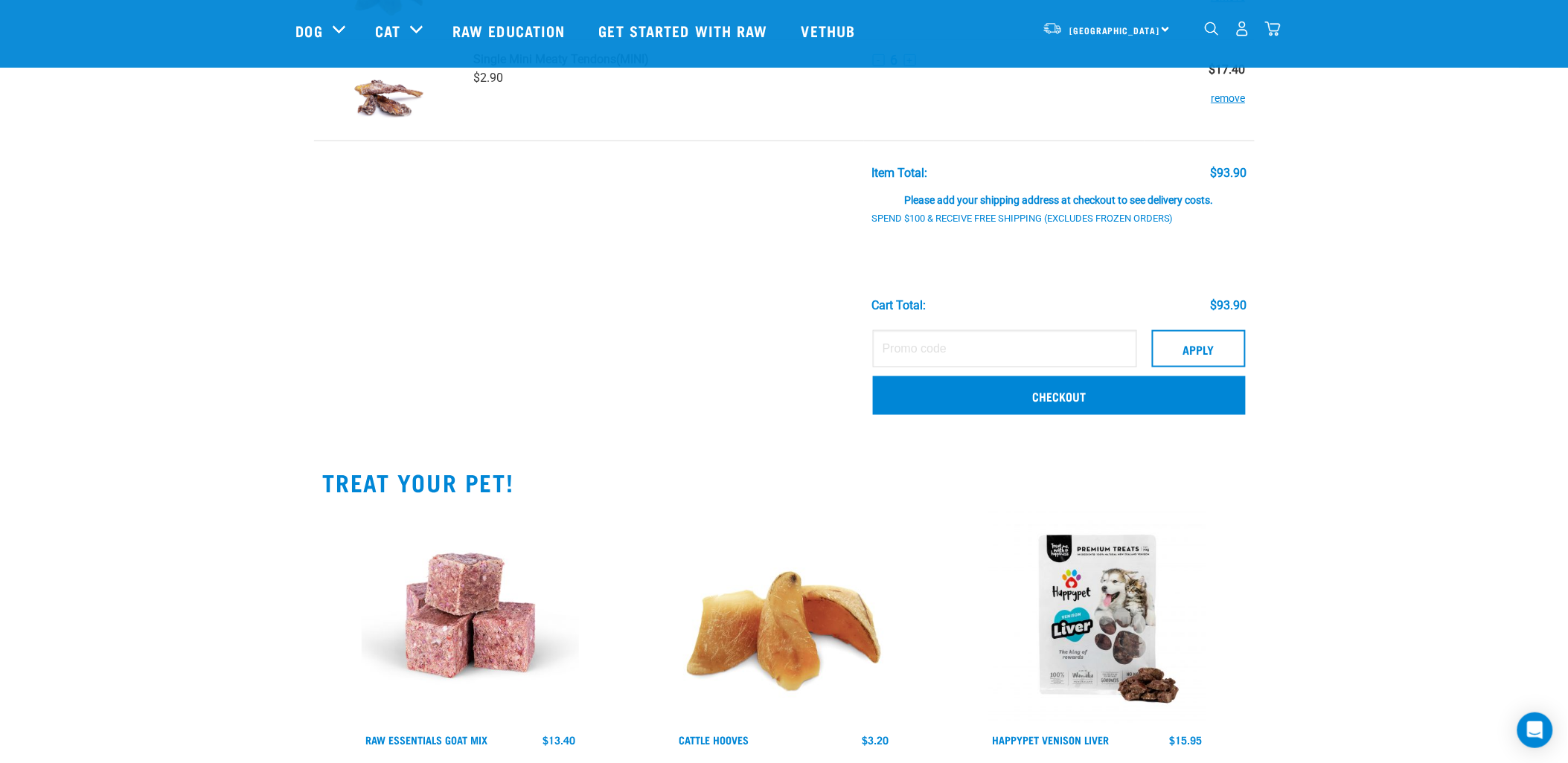
scroll to position [496, 0]
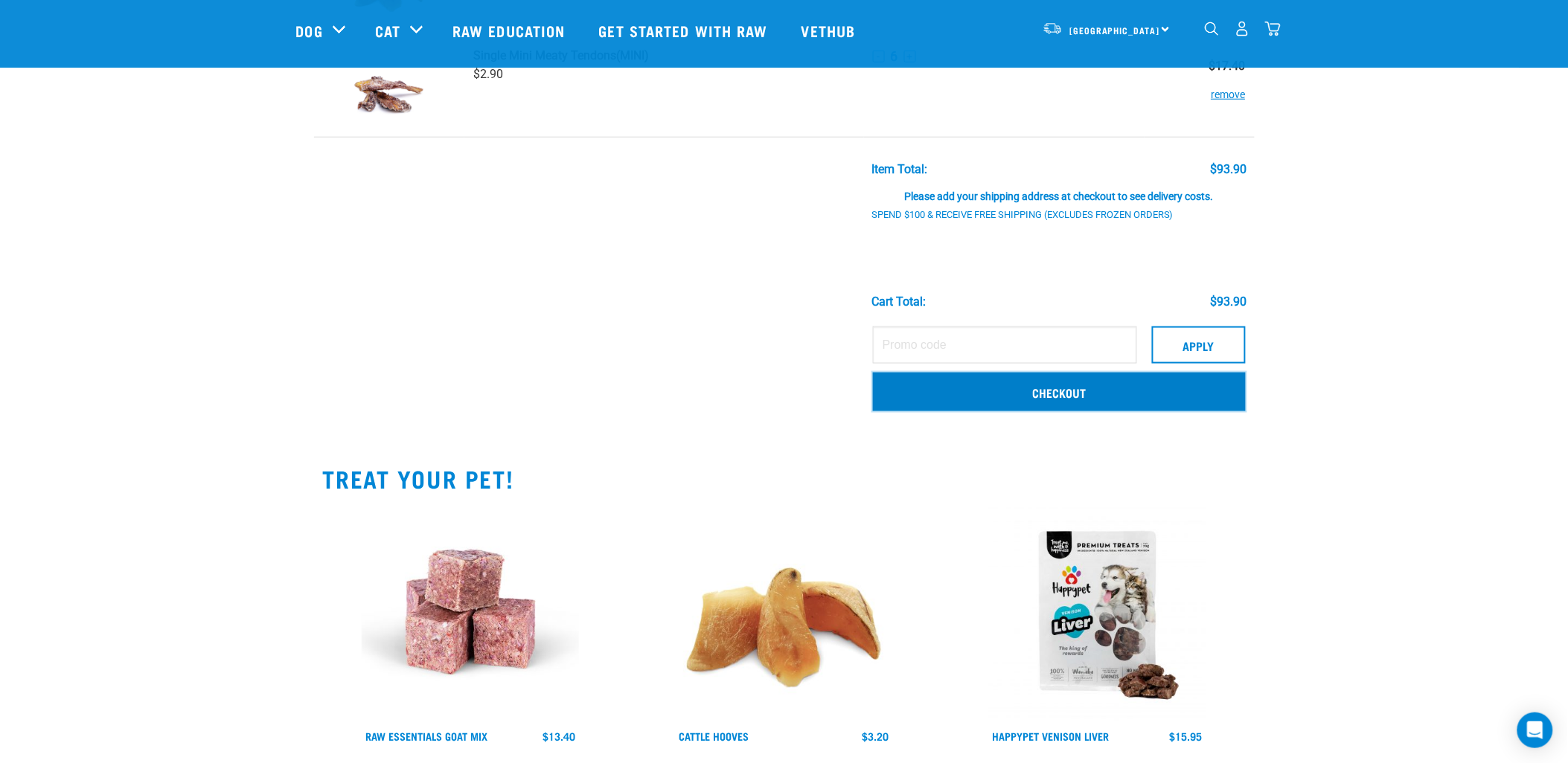
click at [1087, 396] on link "Checkout" at bounding box center [1059, 392] width 373 height 38
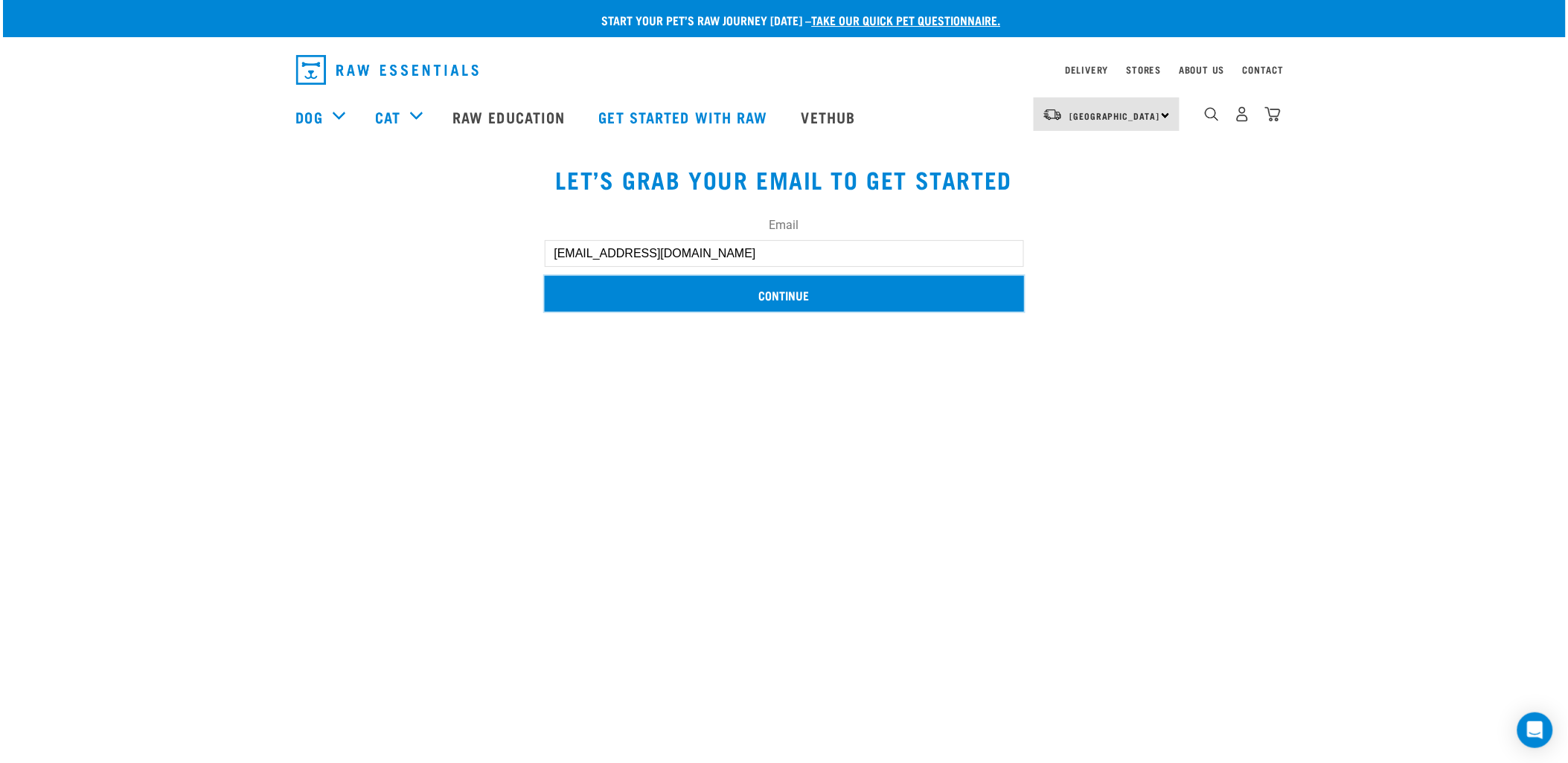
click at [808, 301] on input "Continue" at bounding box center [784, 293] width 479 height 36
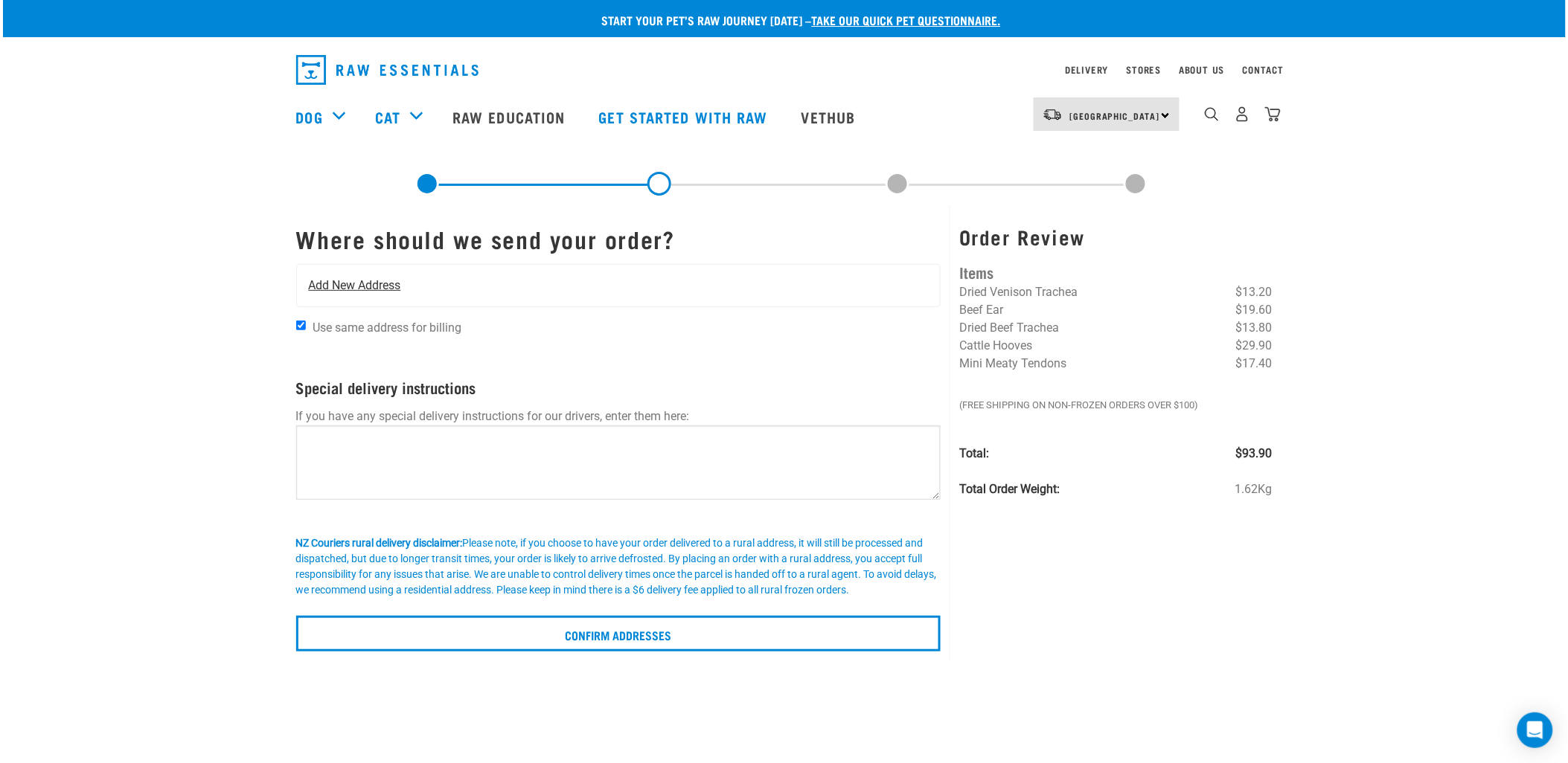
click at [374, 287] on span "Add New Address" at bounding box center [355, 286] width 92 height 18
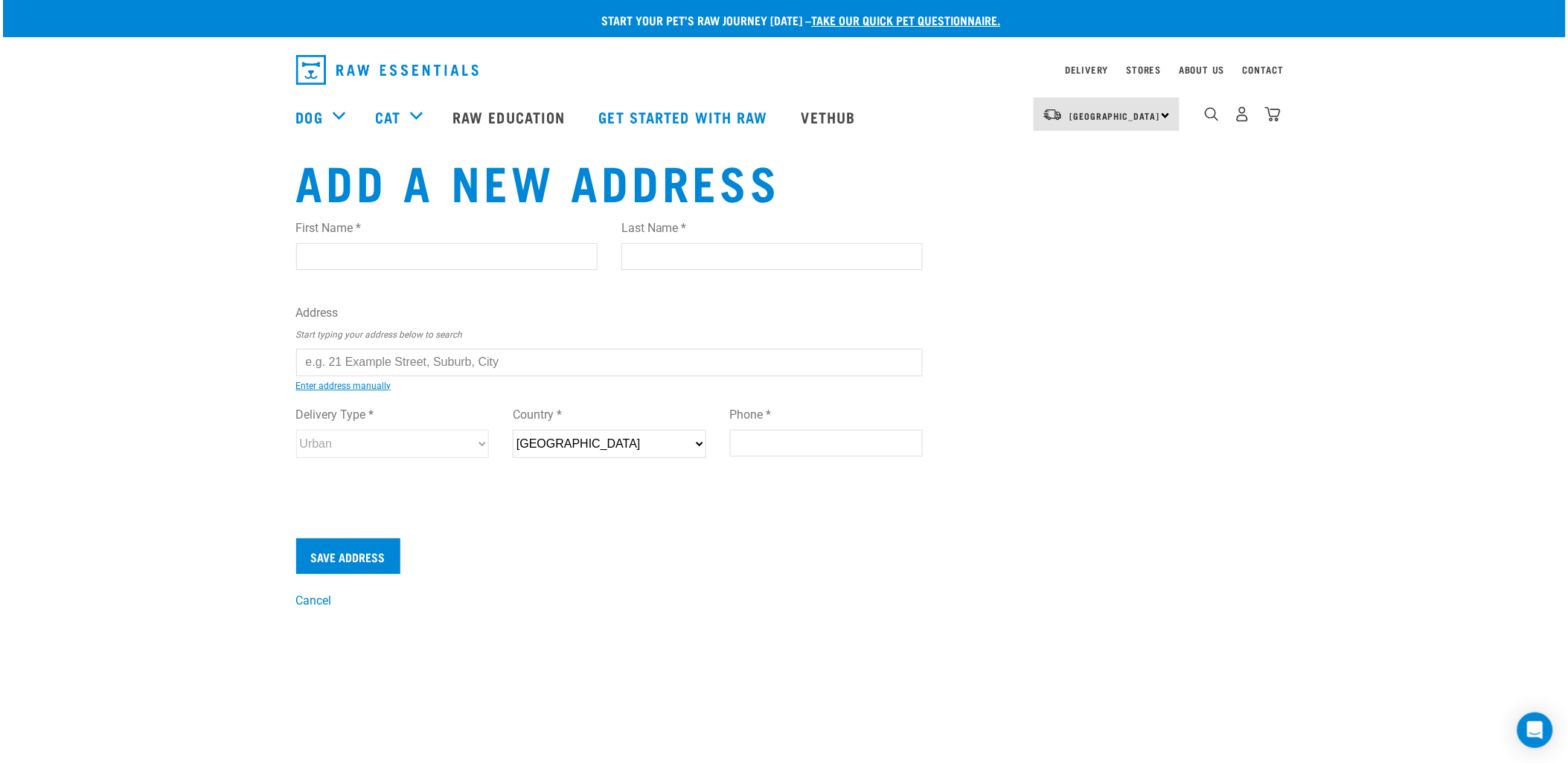
click at [361, 261] on input "First Name *" at bounding box center [447, 257] width 301 height 27
type input "[PERSON_NAME]"
type input "Keesing"
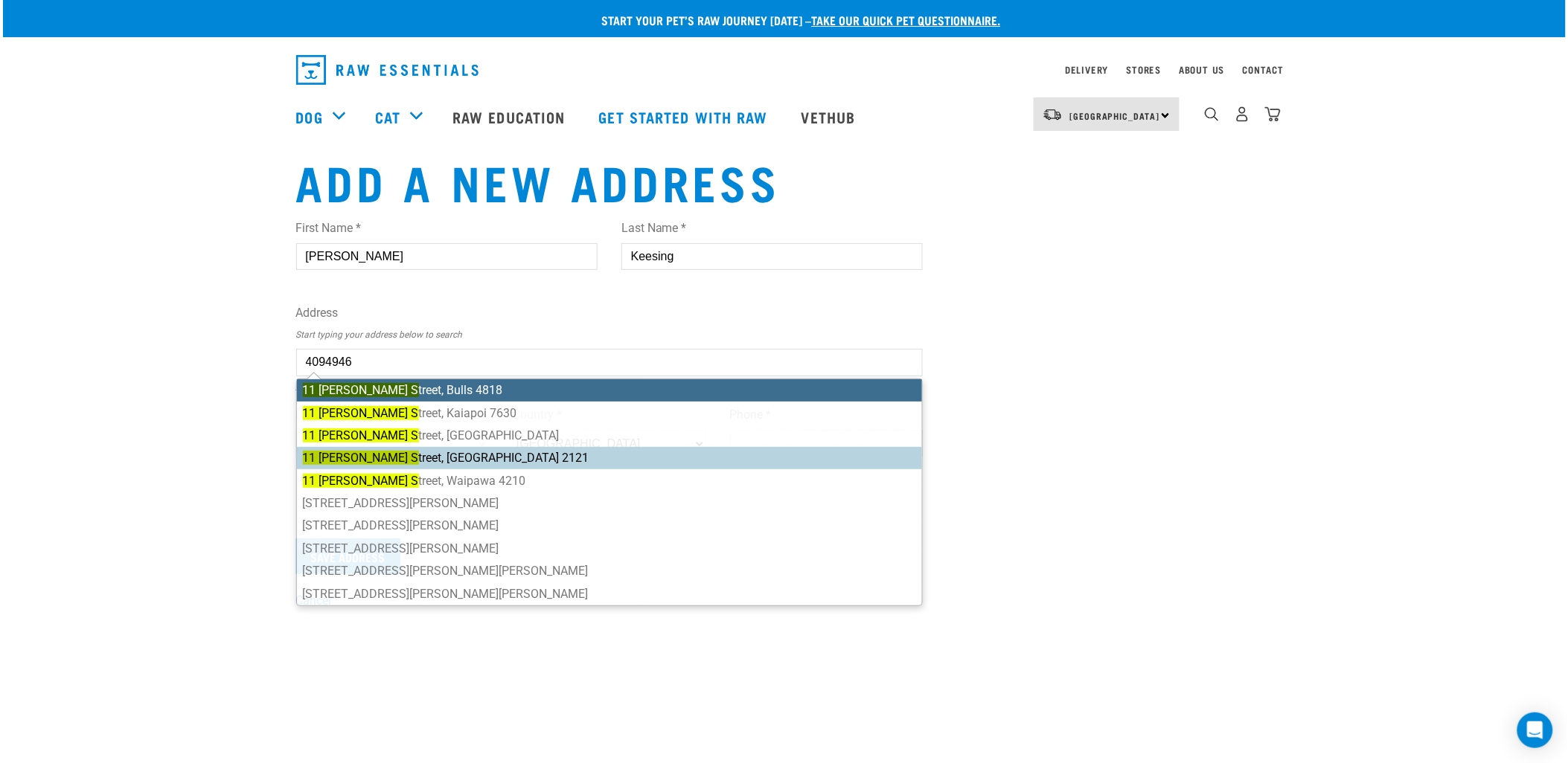
click at [448, 454] on ul "11 Johnson S treet, Bulls 4818 11 Johnson S treet, Kaiapoi 7630 11 Johnson S tr…" at bounding box center [610, 492] width 628 height 228
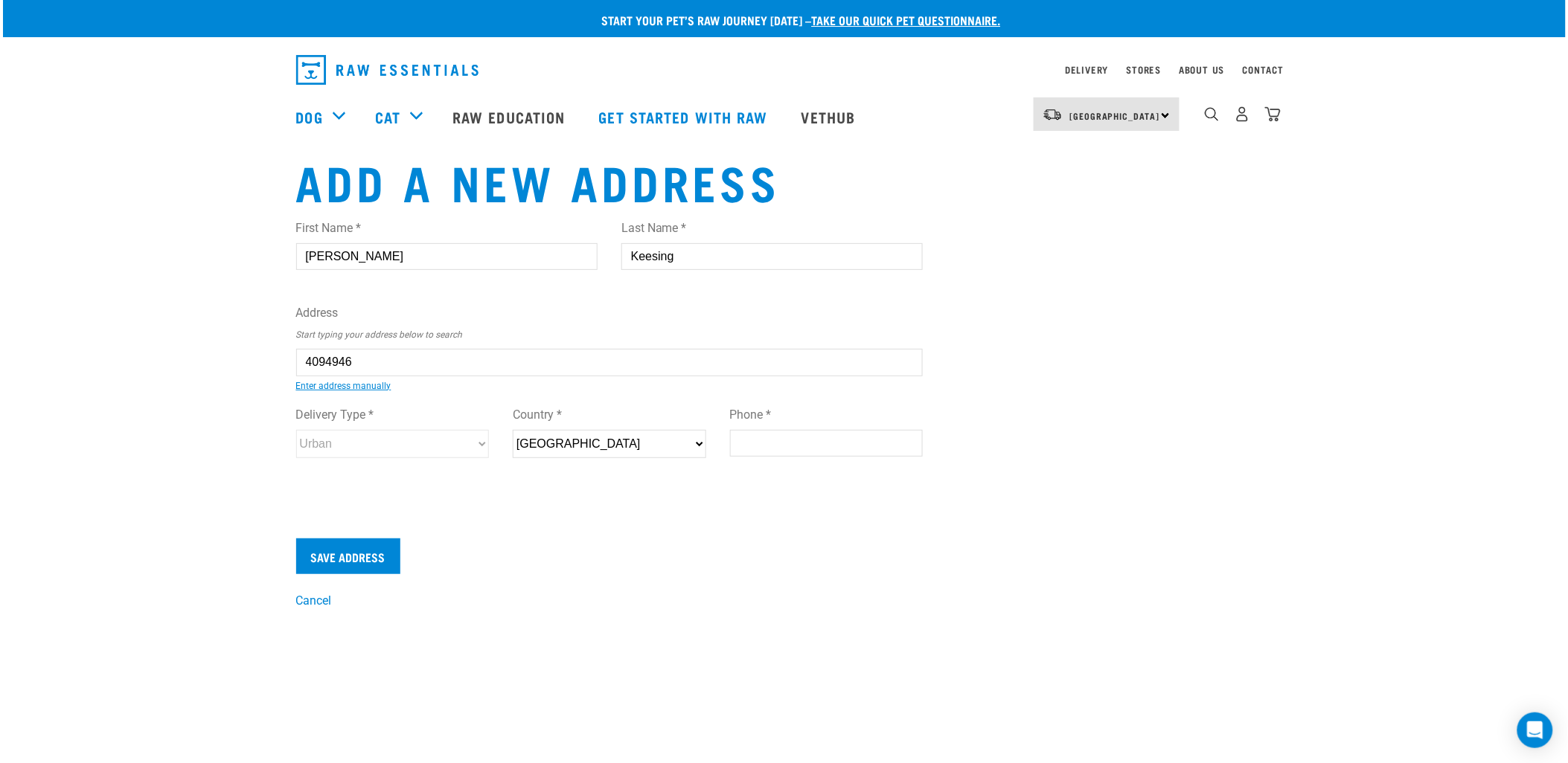
type input "[STREET_ADDRESS][PERSON_NAME]"
type input "[GEOGRAPHIC_DATA]"
select select "WKO"
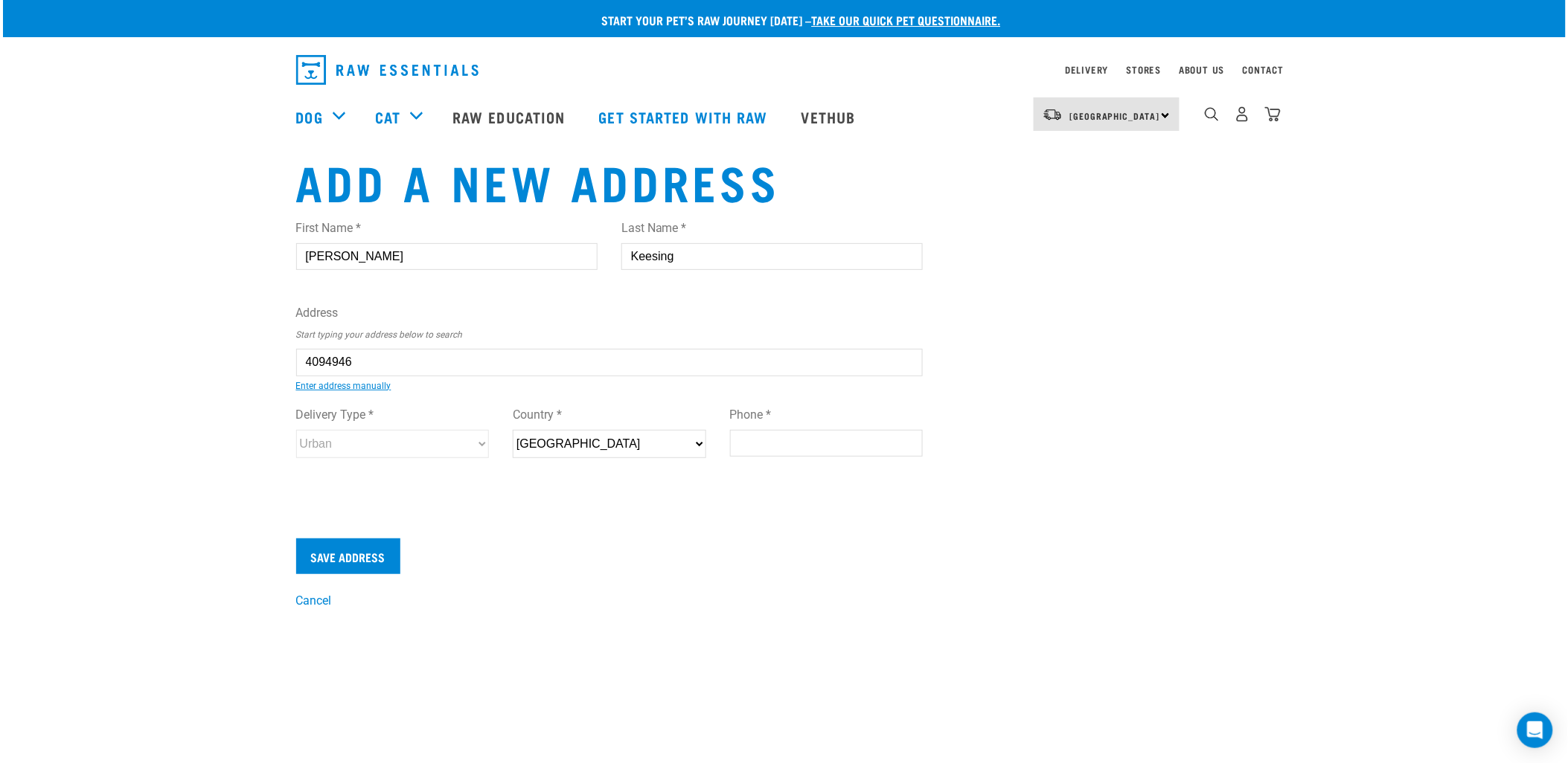
type input "2121"
select select "Urban"
type input "[STREET_ADDRESS][PERSON_NAME]"
click at [790, 445] on input "Phone *" at bounding box center [826, 444] width 193 height 27
type input "092378116"
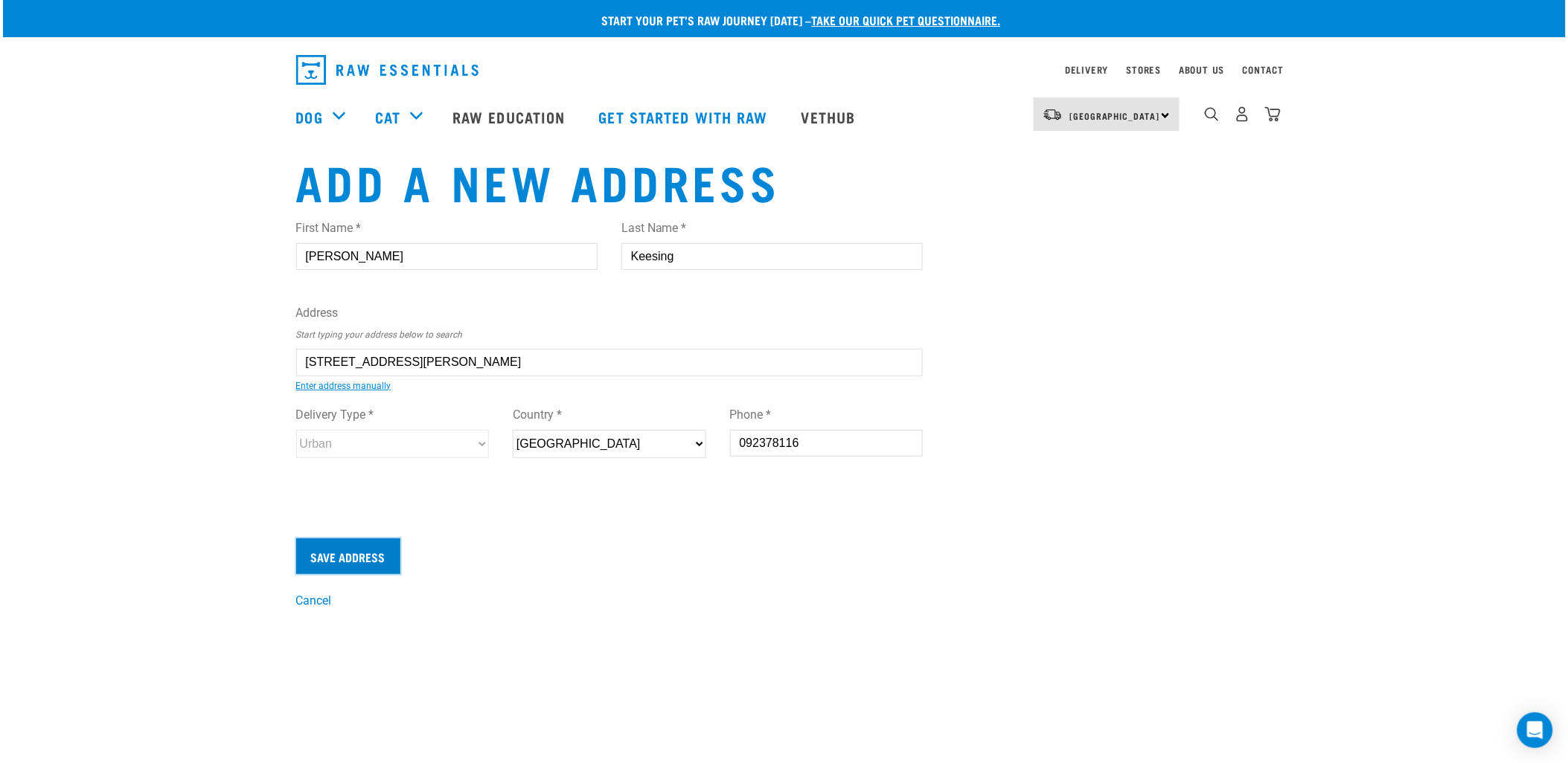
click at [359, 552] on input "Save Address" at bounding box center [348, 556] width 104 height 36
select select "WKO"
click at [1271, 122] on img "dropdown navigation" at bounding box center [1272, 114] width 15 height 15
